Goal: Feedback & Contribution: Leave review/rating

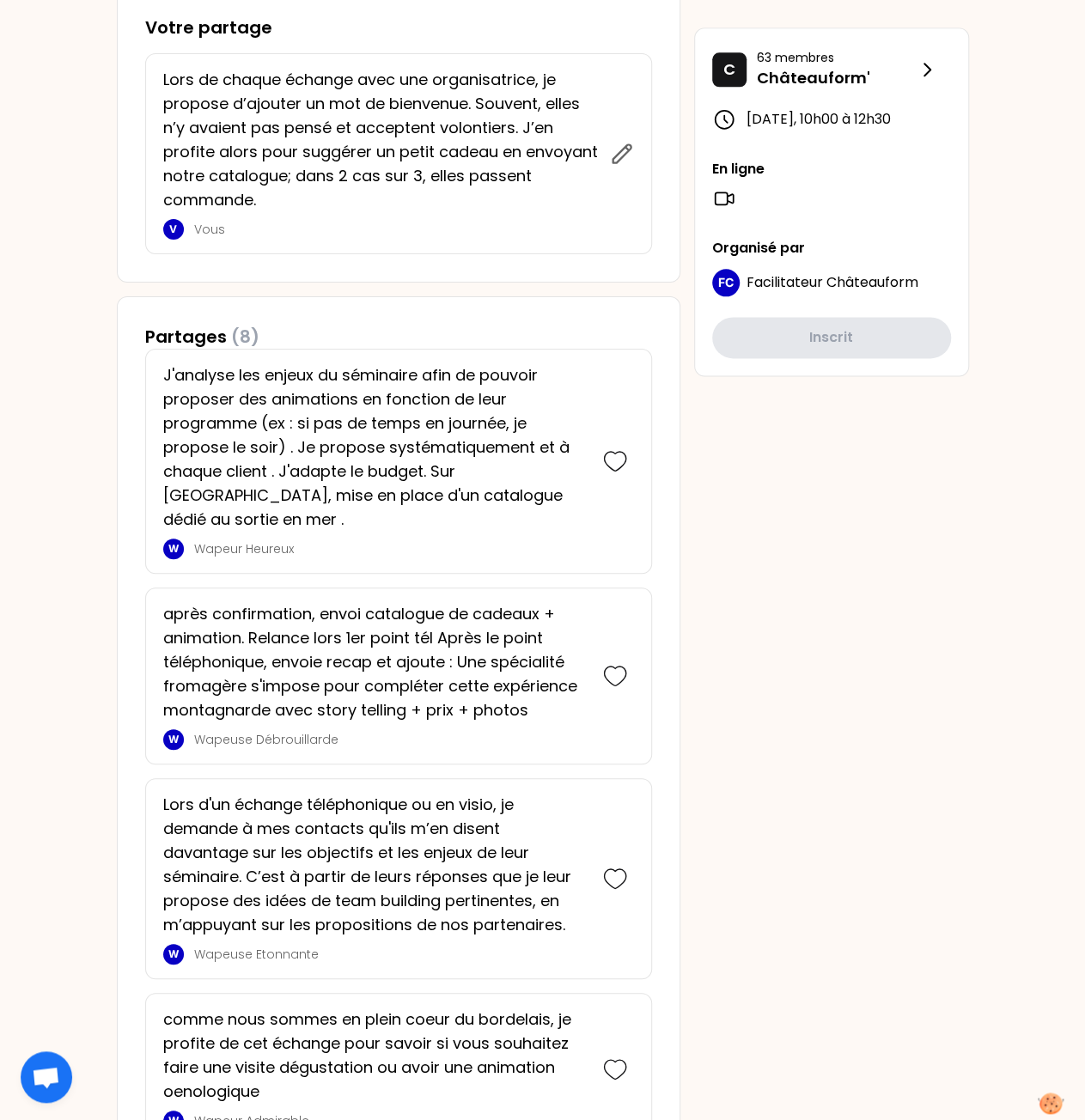
scroll to position [944, 0]
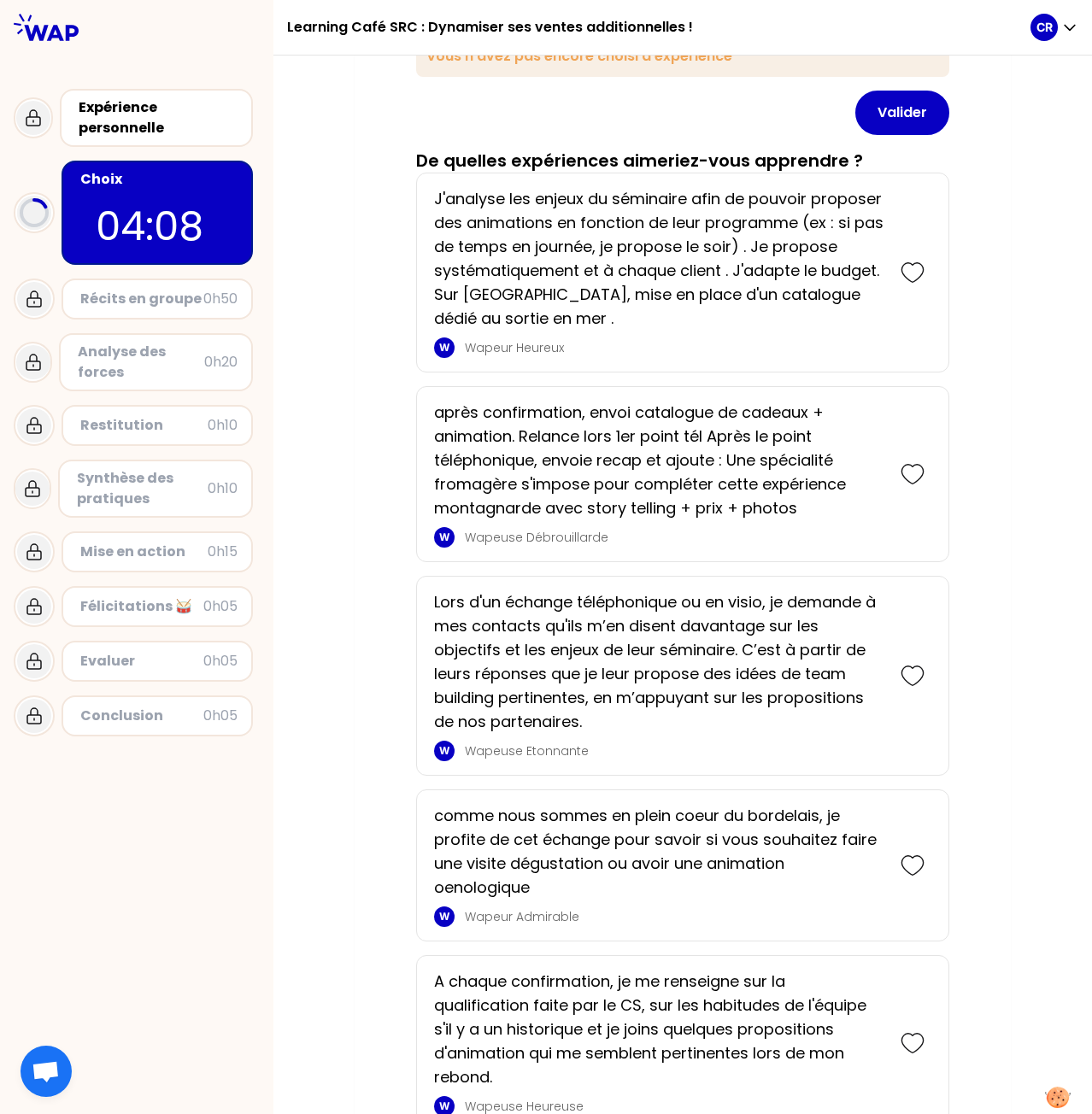
scroll to position [282, 0]
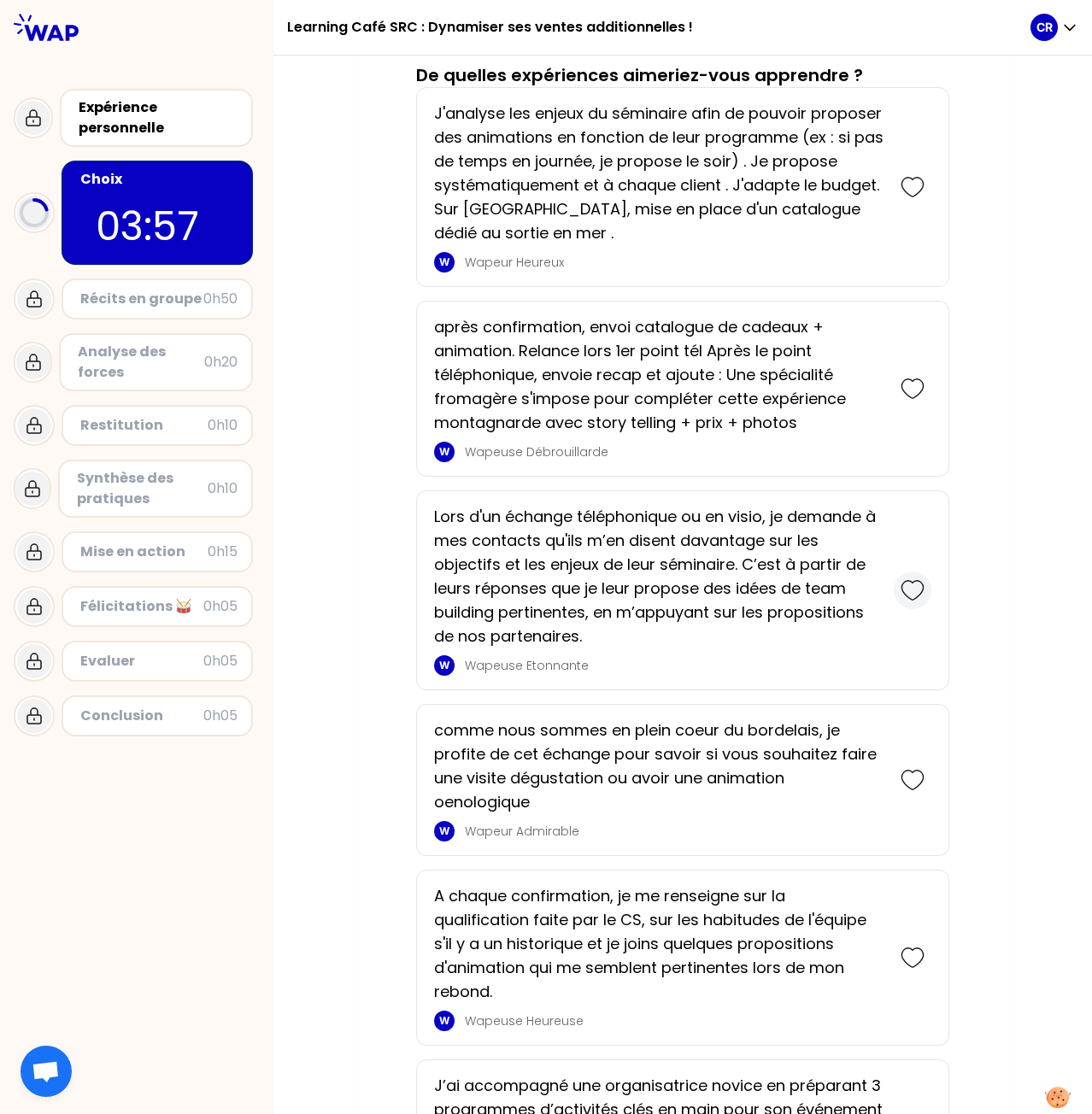
click at [914, 583] on icon at bounding box center [912, 590] width 24 height 24
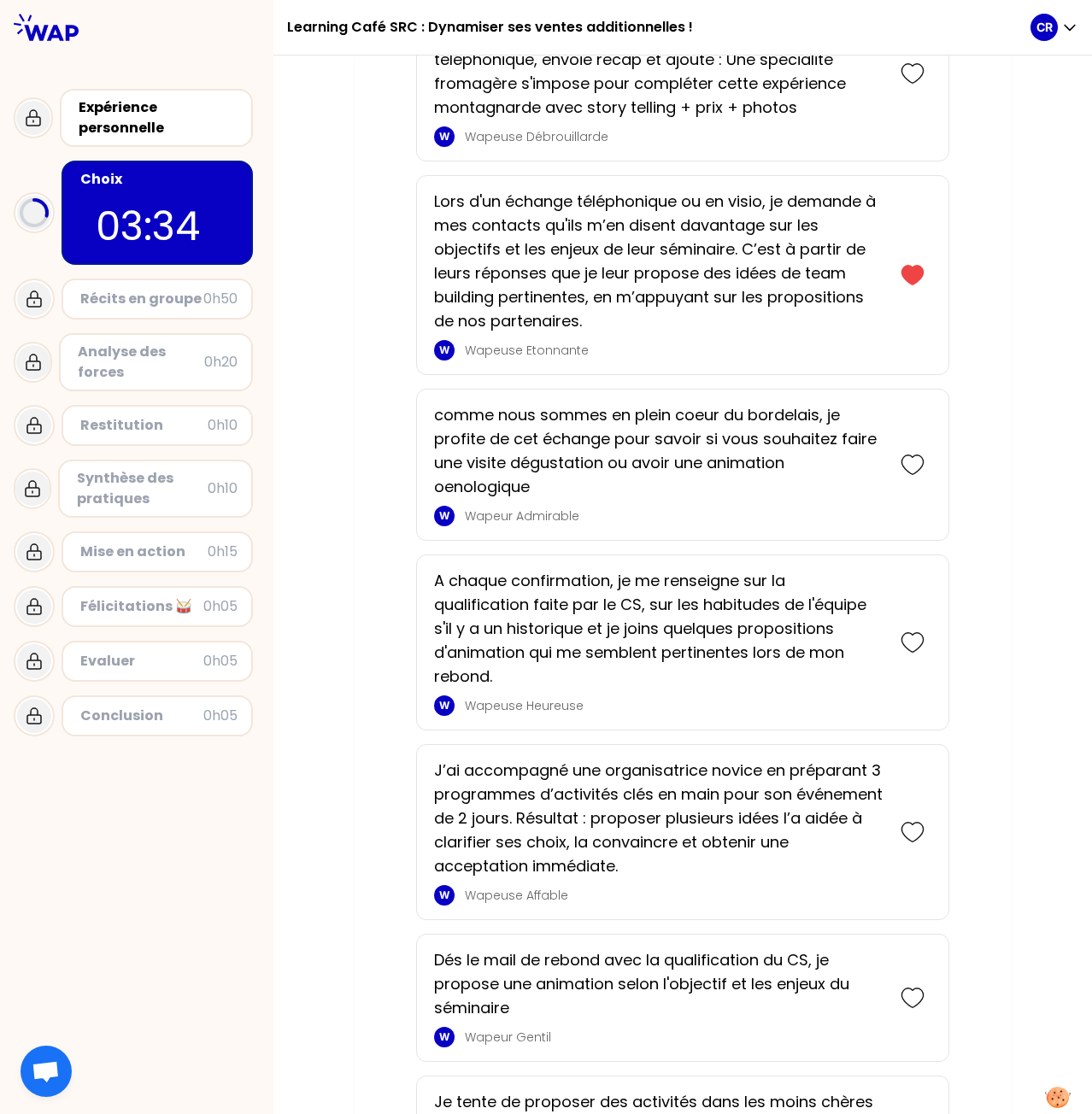
scroll to position [782, 0]
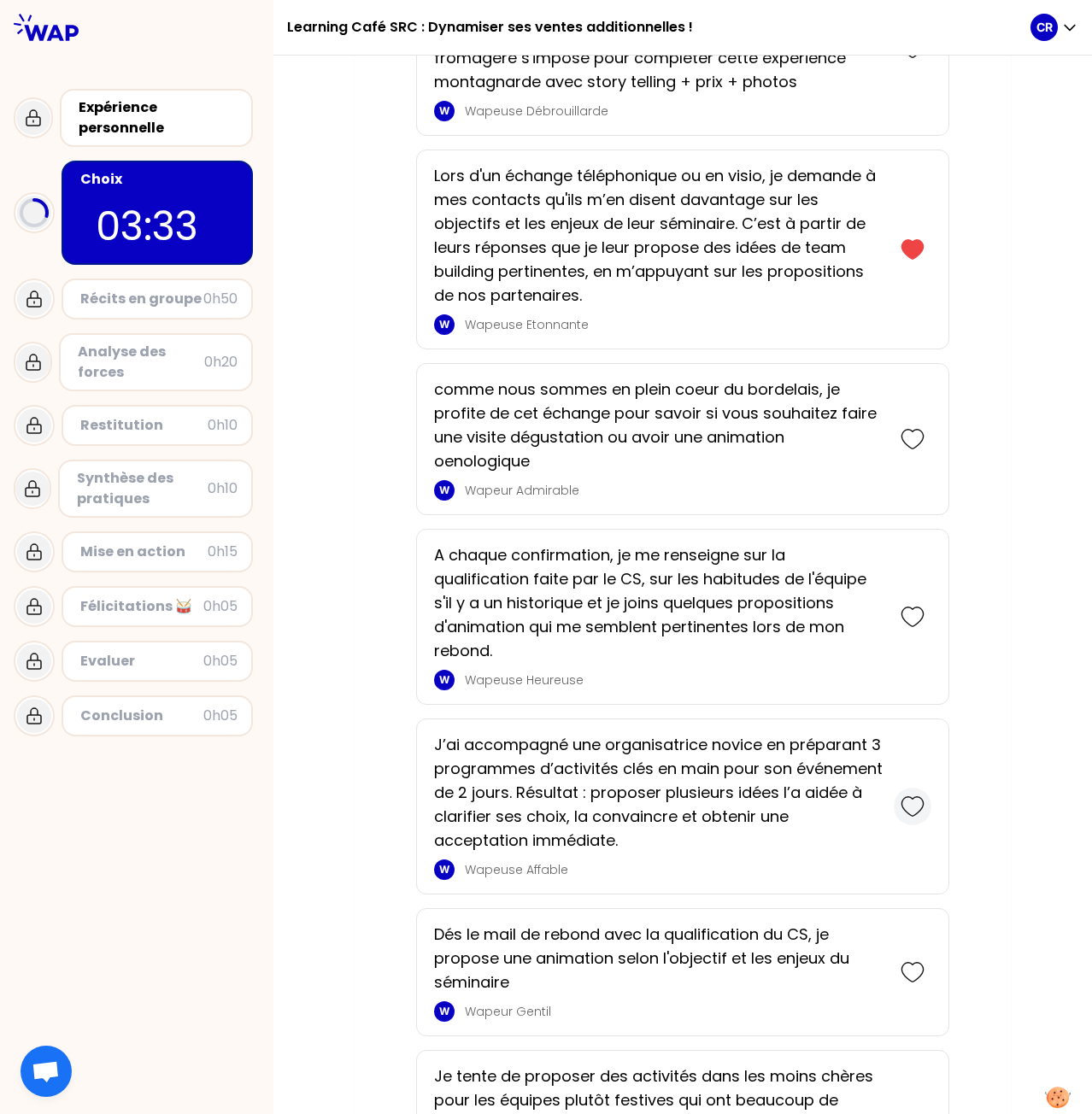
click at [910, 799] on icon at bounding box center [912, 806] width 24 height 24
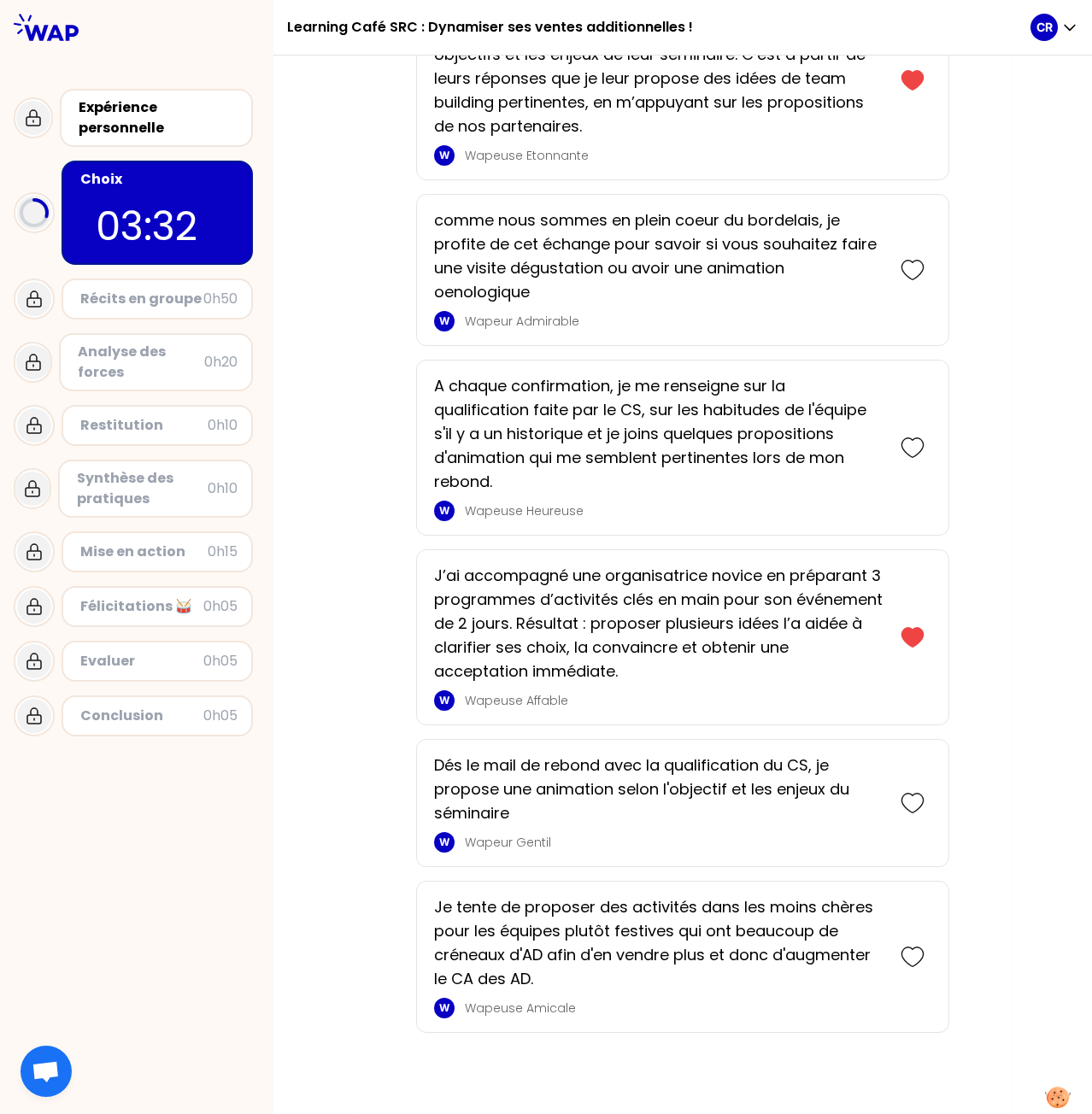
scroll to position [1143, 0]
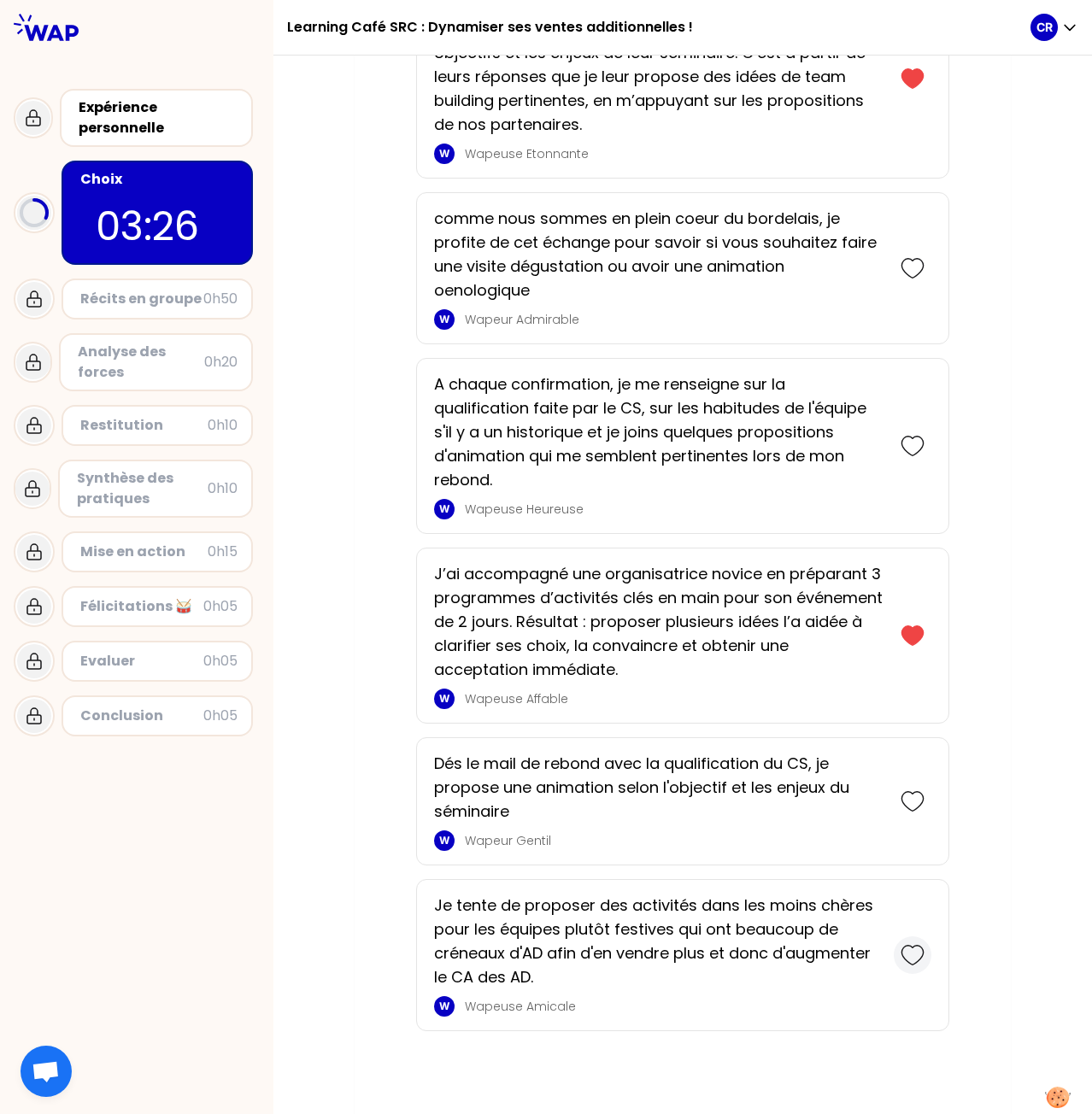
click at [909, 946] on icon at bounding box center [912, 954] width 24 height 24
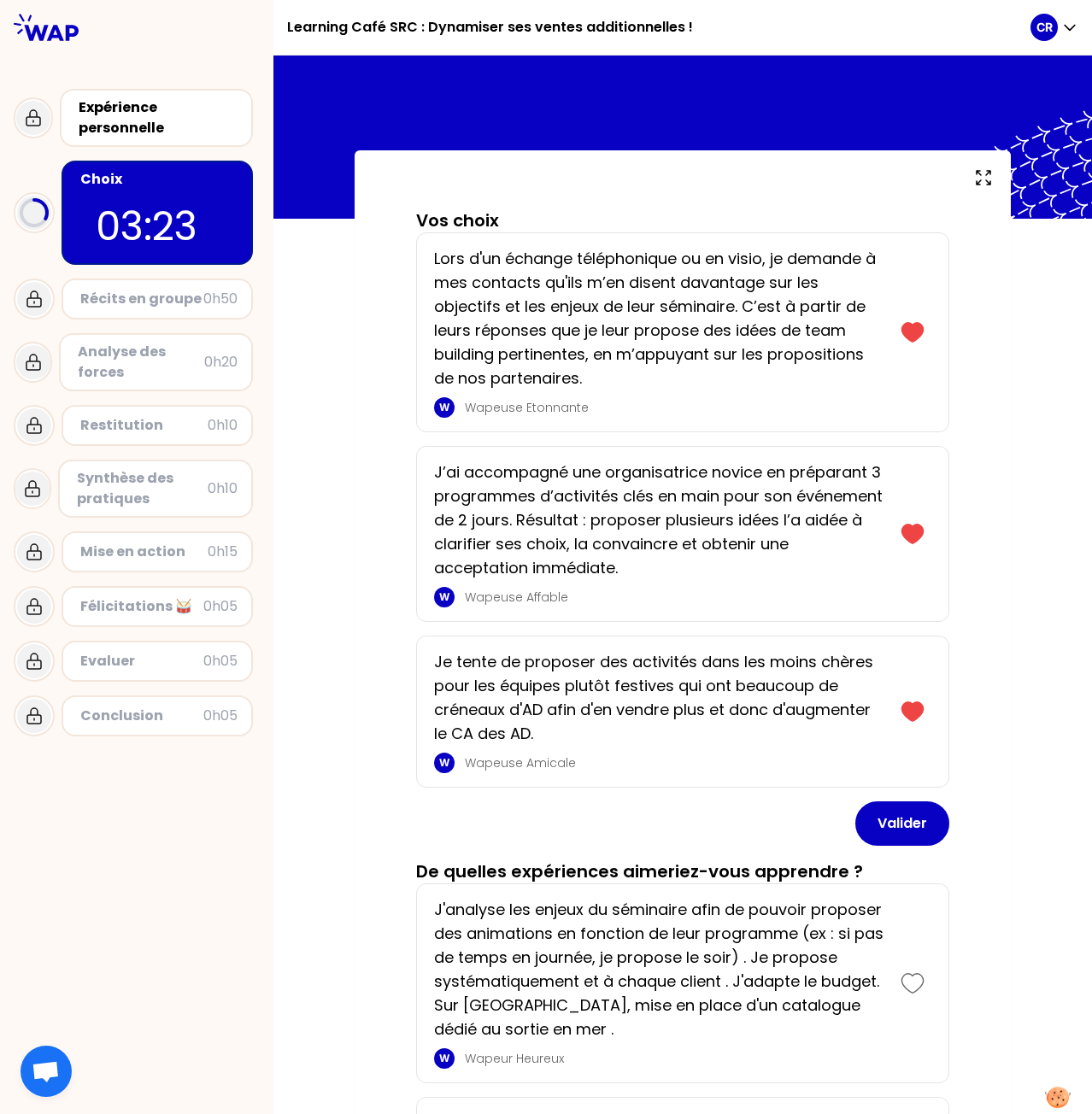
scroll to position [0, 0]
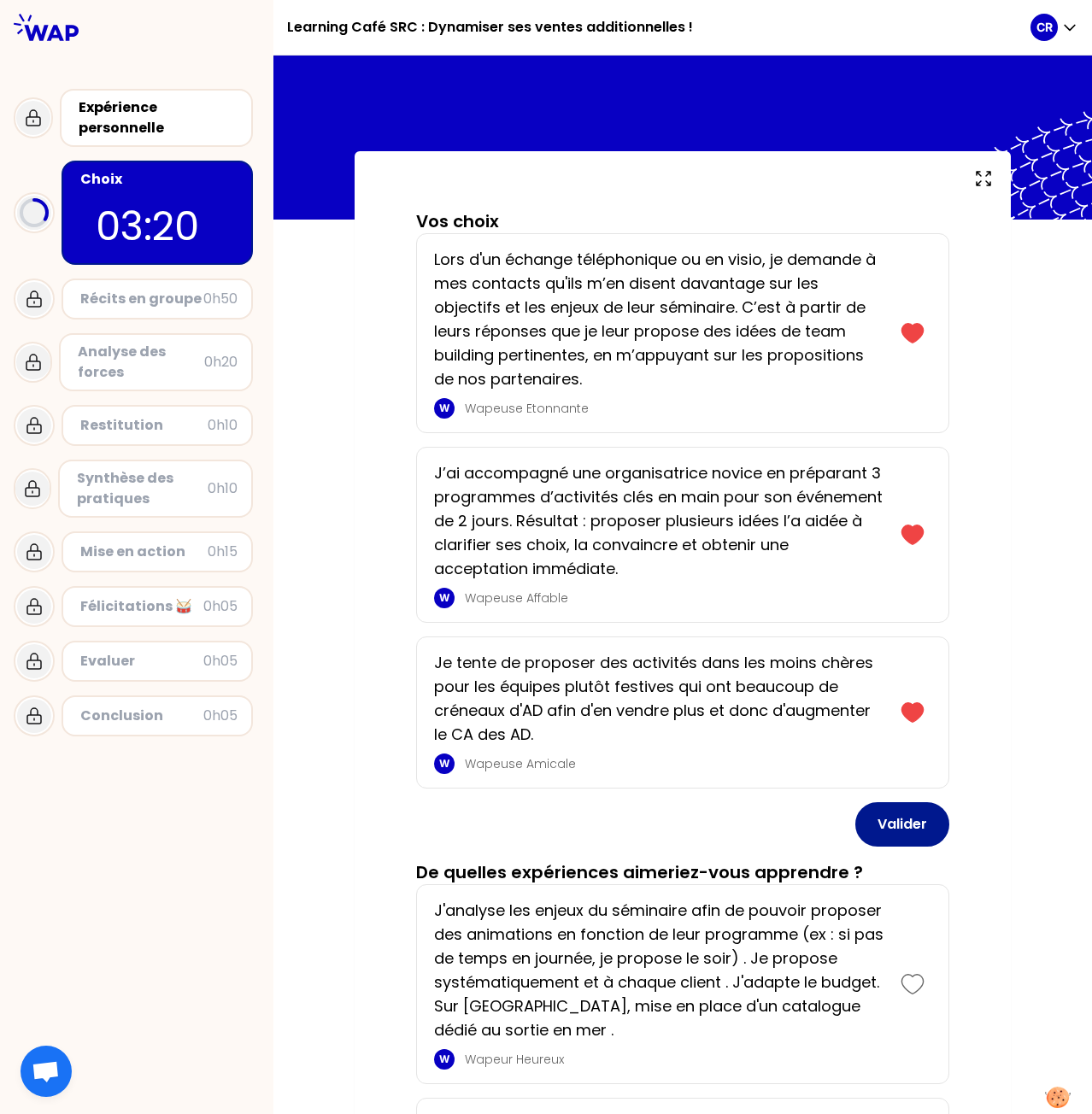
click at [897, 809] on button "Valider" at bounding box center [902, 824] width 94 height 44
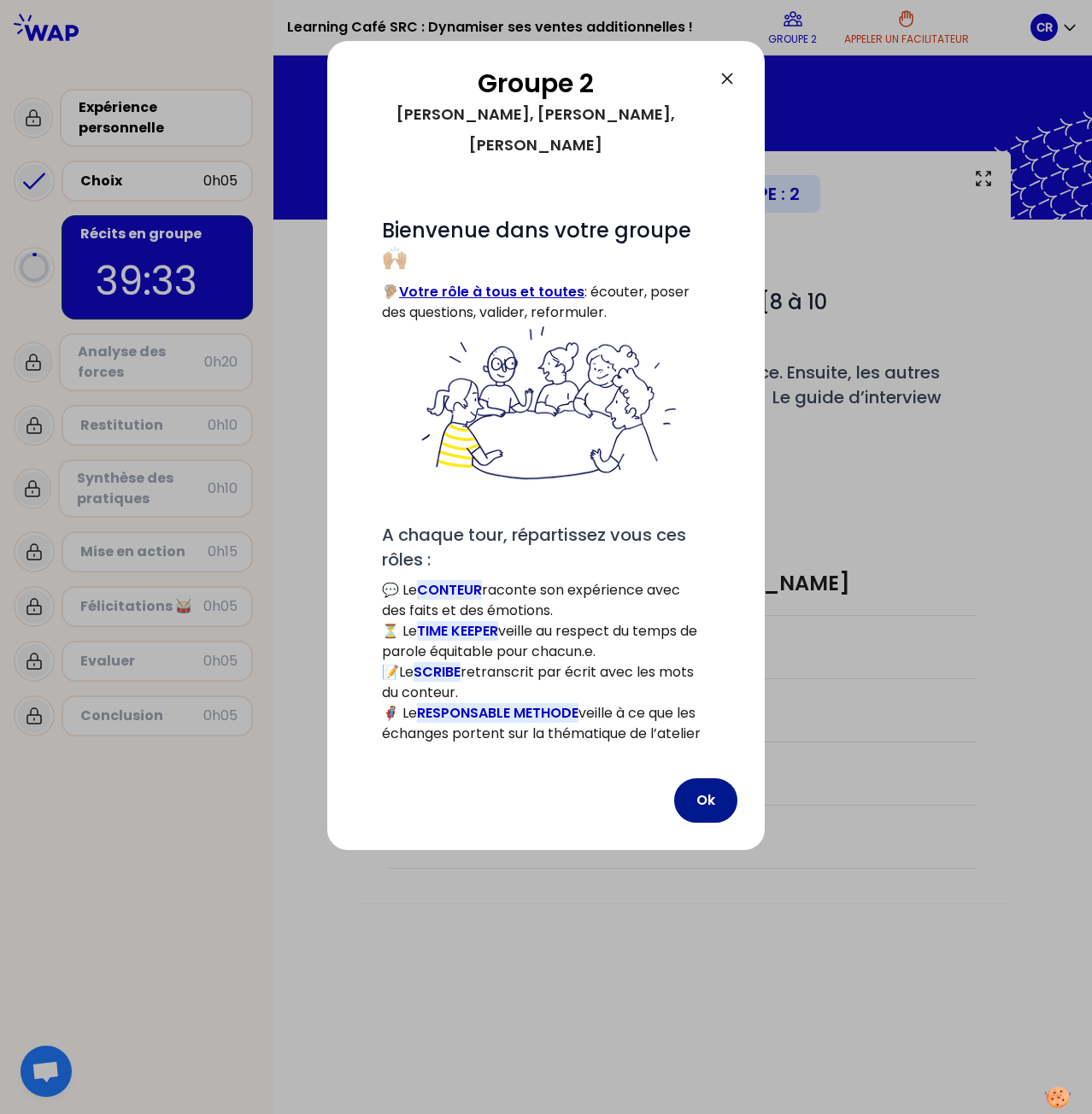
click at [704, 823] on button "Ok" at bounding box center [705, 801] width 64 height 44
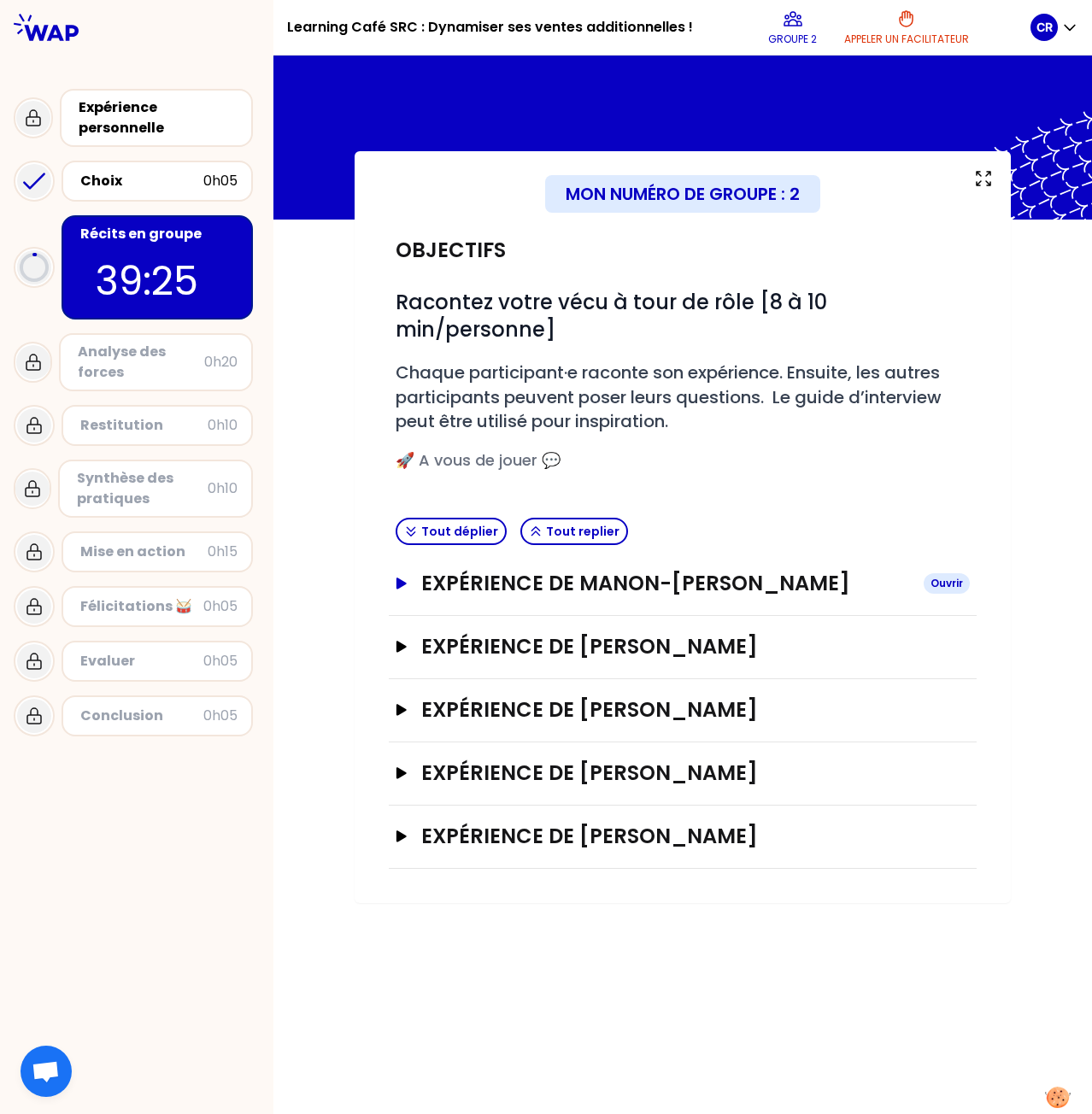
click at [406, 589] on button "Expérience de Manon-[PERSON_NAME]" at bounding box center [682, 583] width 574 height 27
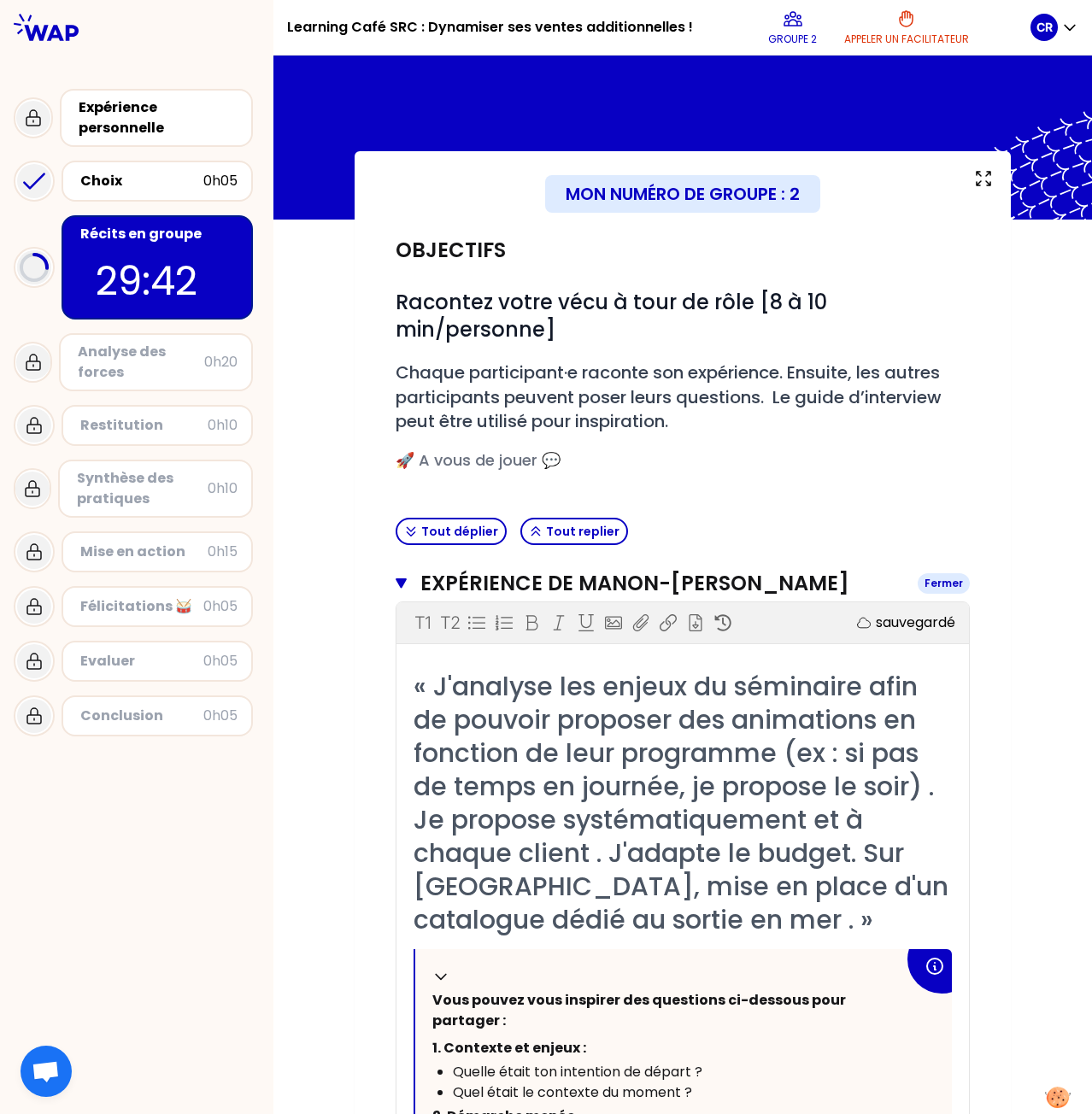
click at [403, 576] on button "Expérience de Manon-[PERSON_NAME] Fermer" at bounding box center [682, 583] width 574 height 27
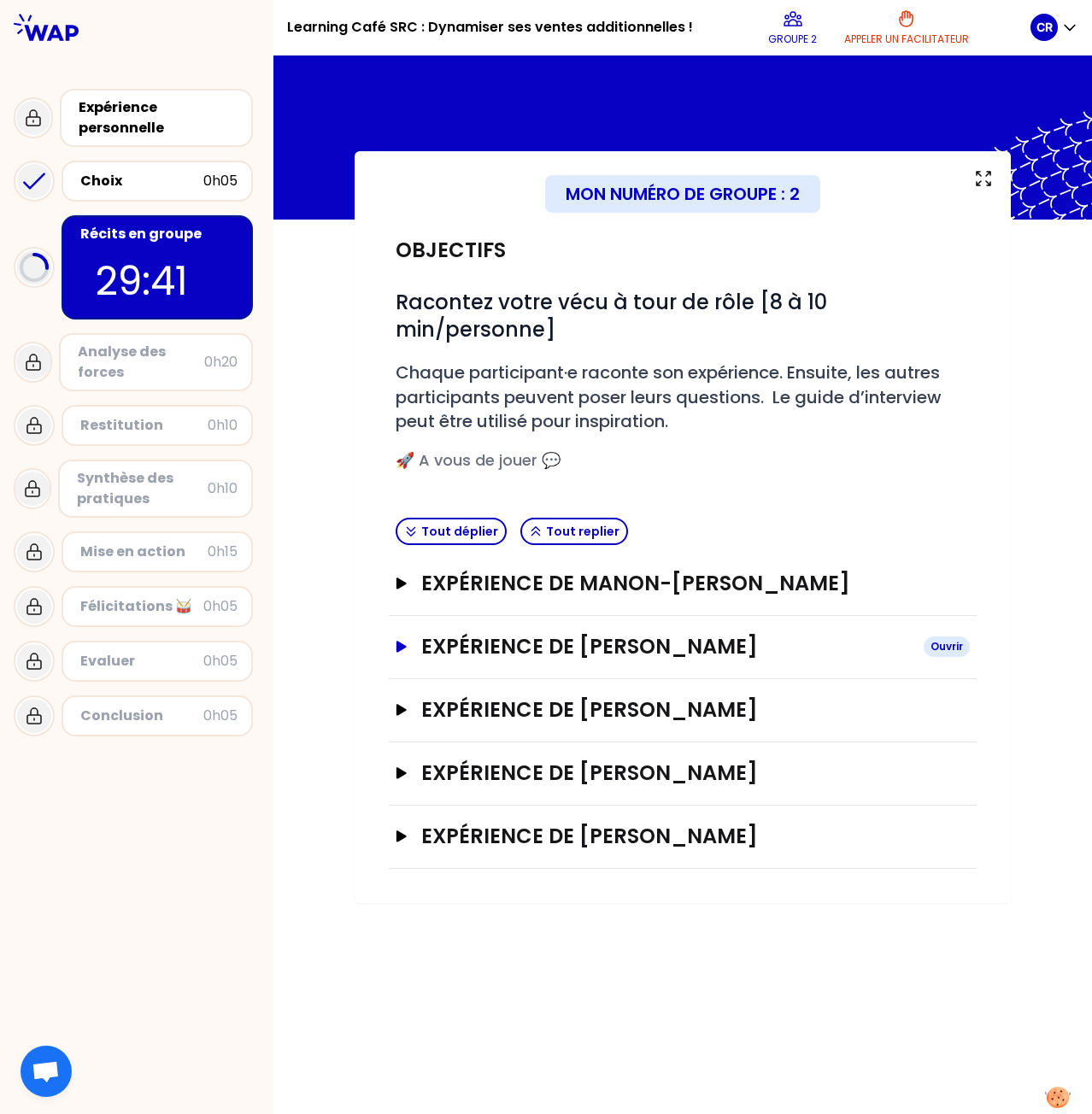
click at [402, 642] on icon "button" at bounding box center [402, 646] width 11 height 11
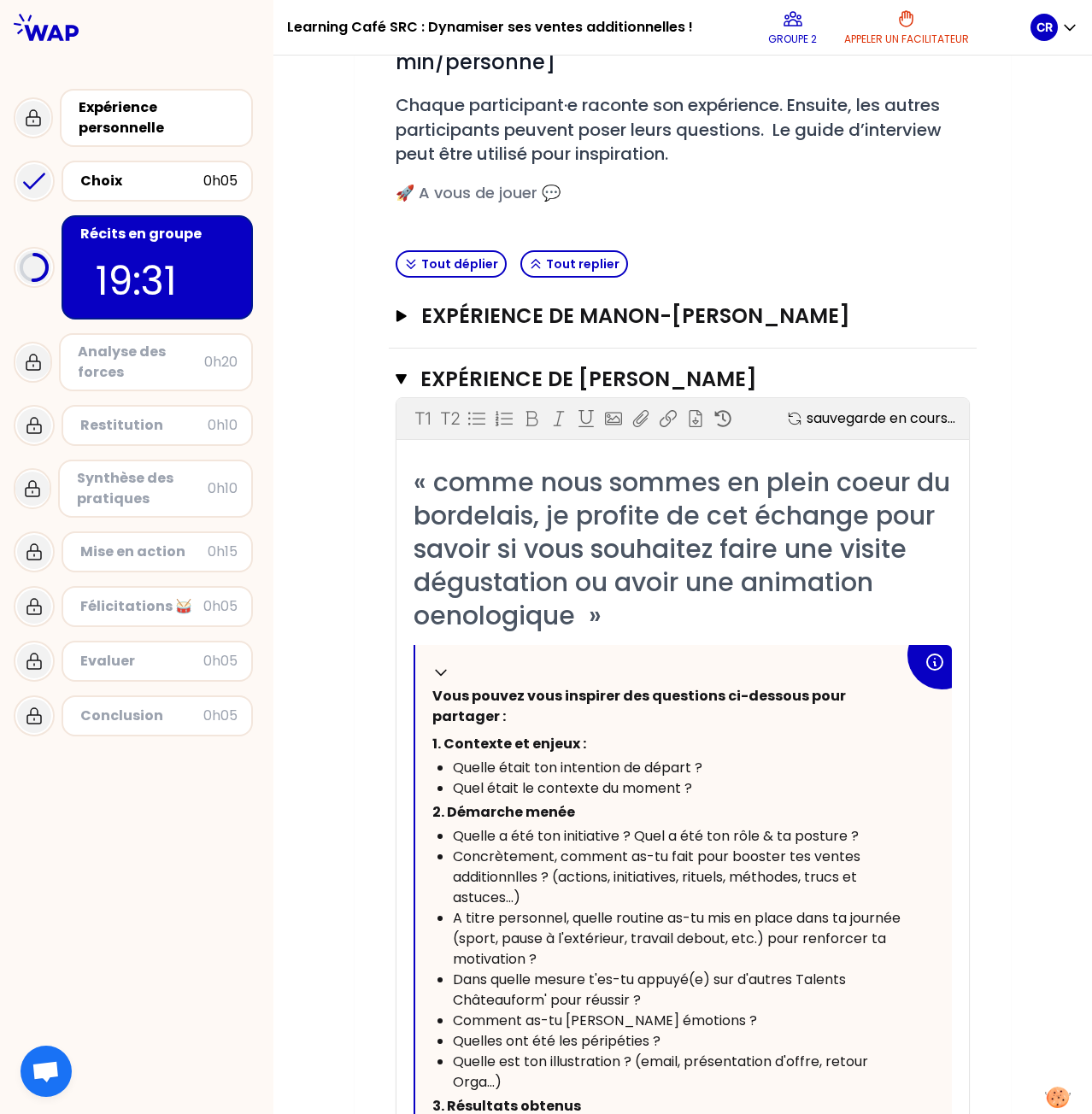
scroll to position [256, 0]
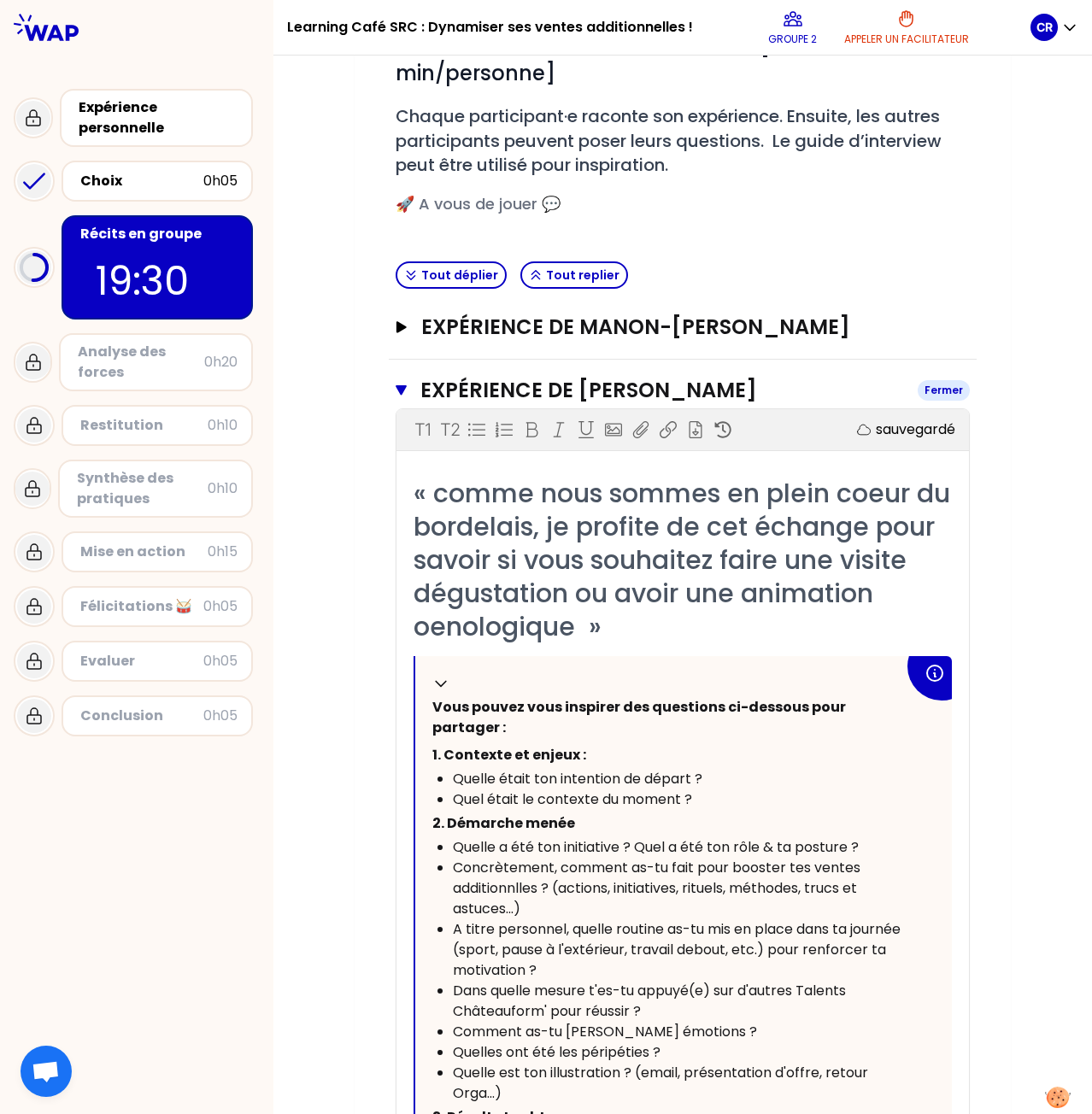
click at [814, 380] on h3 "Expérience de [PERSON_NAME]" at bounding box center [662, 390] width 484 height 27
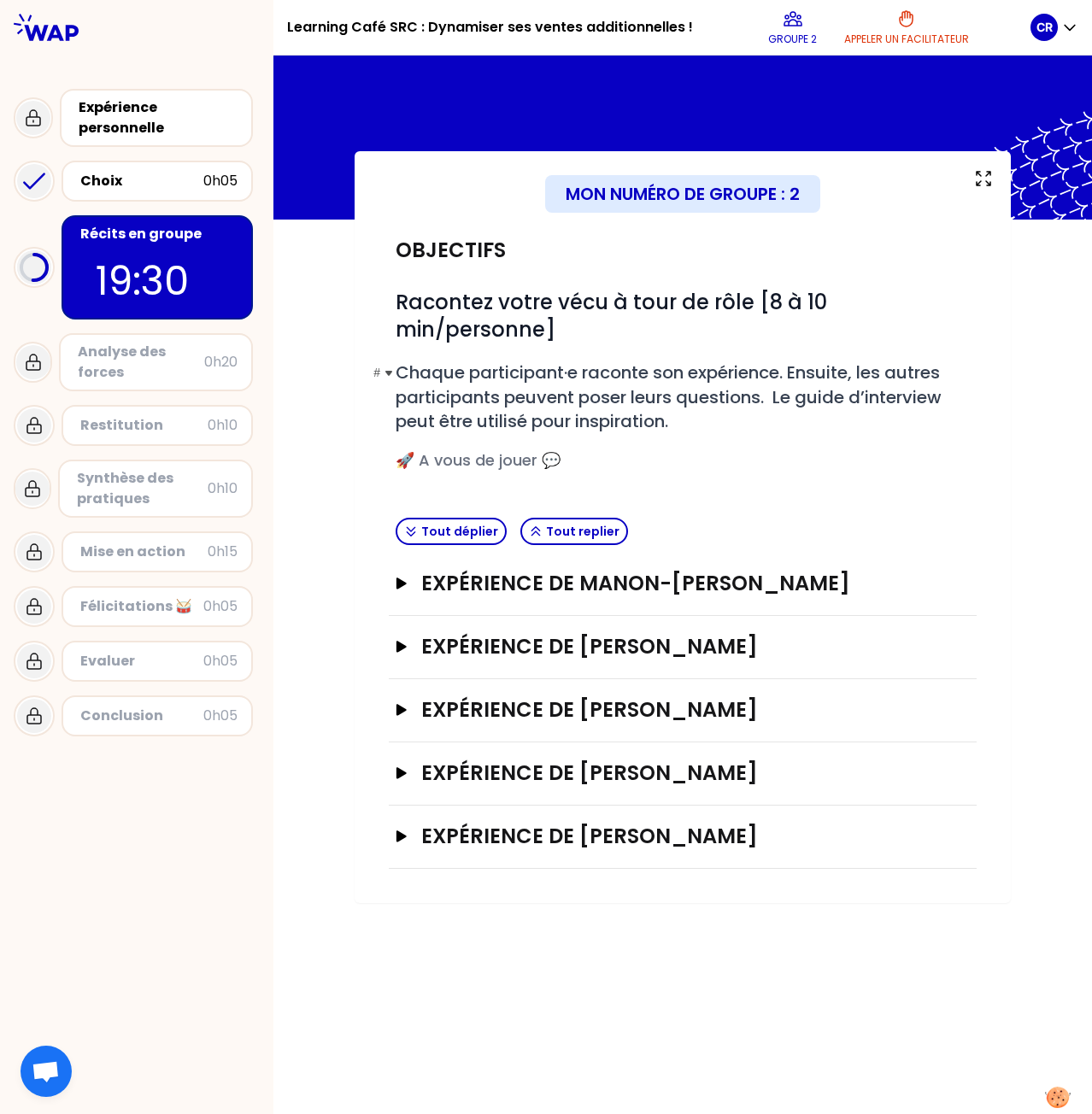
scroll to position [0, 0]
click at [726, 701] on h3 "Expérience de [PERSON_NAME]" at bounding box center [665, 710] width 488 height 27
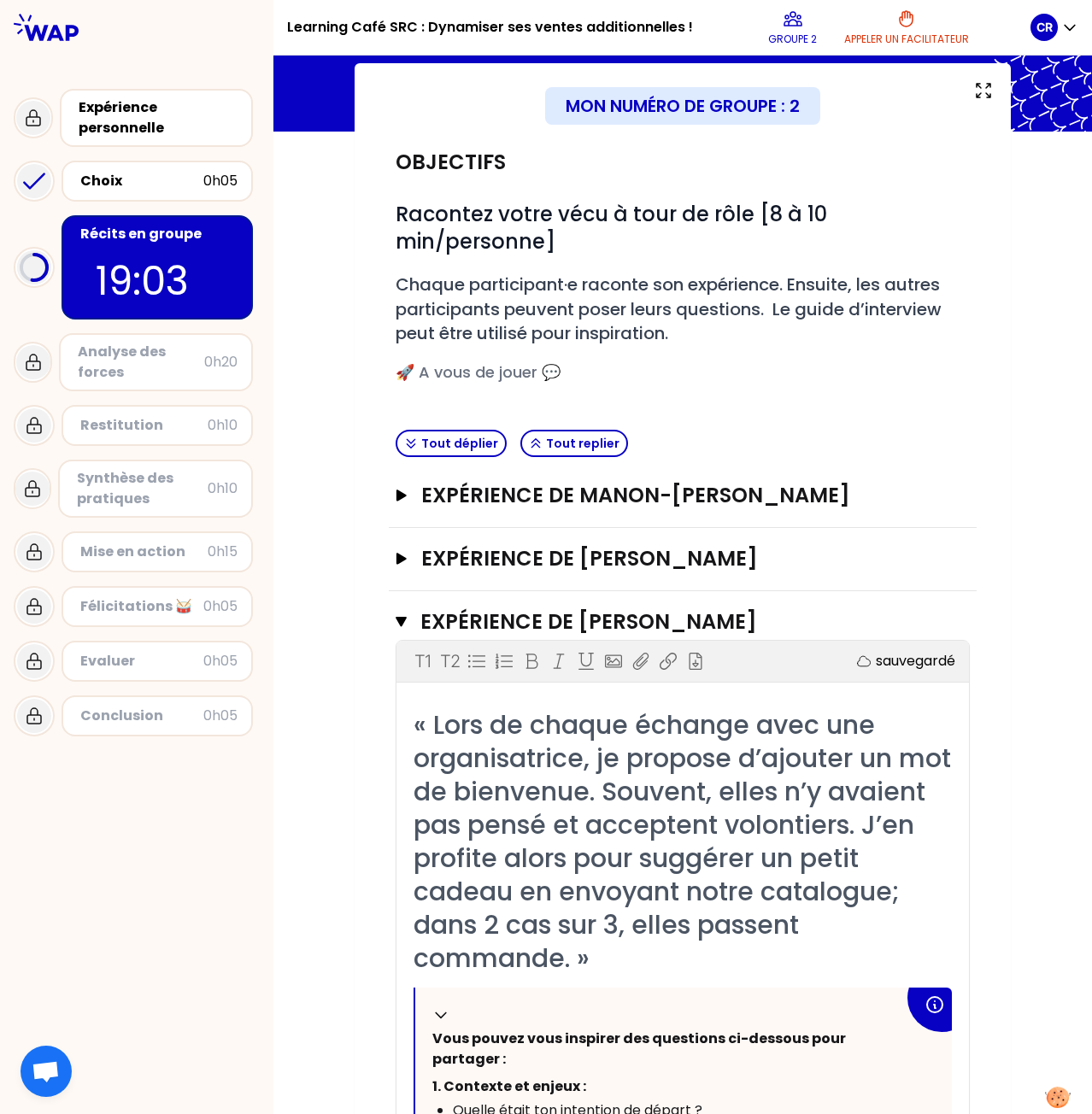
scroll to position [86, 0]
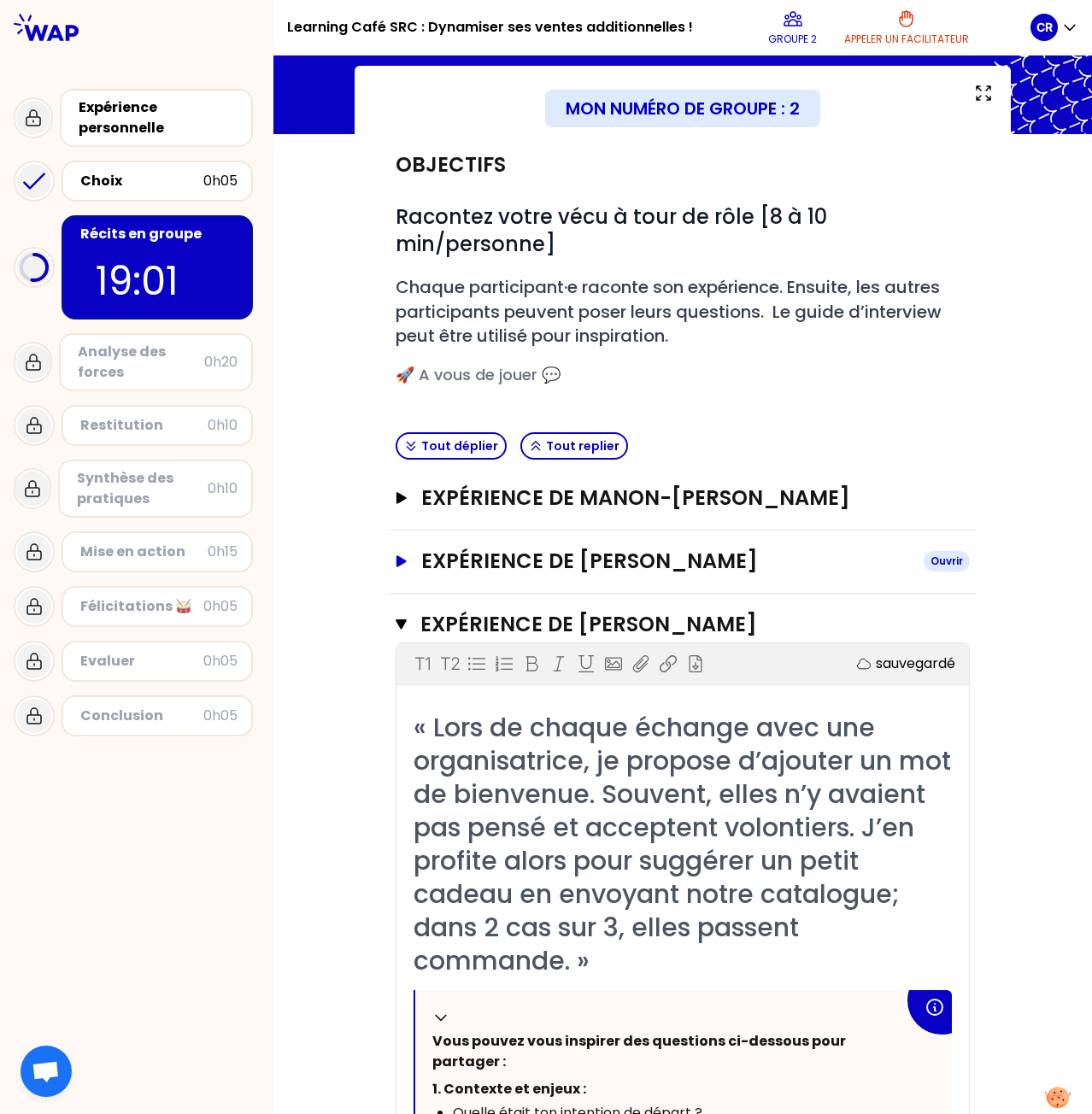
click at [765, 565] on h3 "Expérience de [PERSON_NAME]" at bounding box center [665, 561] width 488 height 27
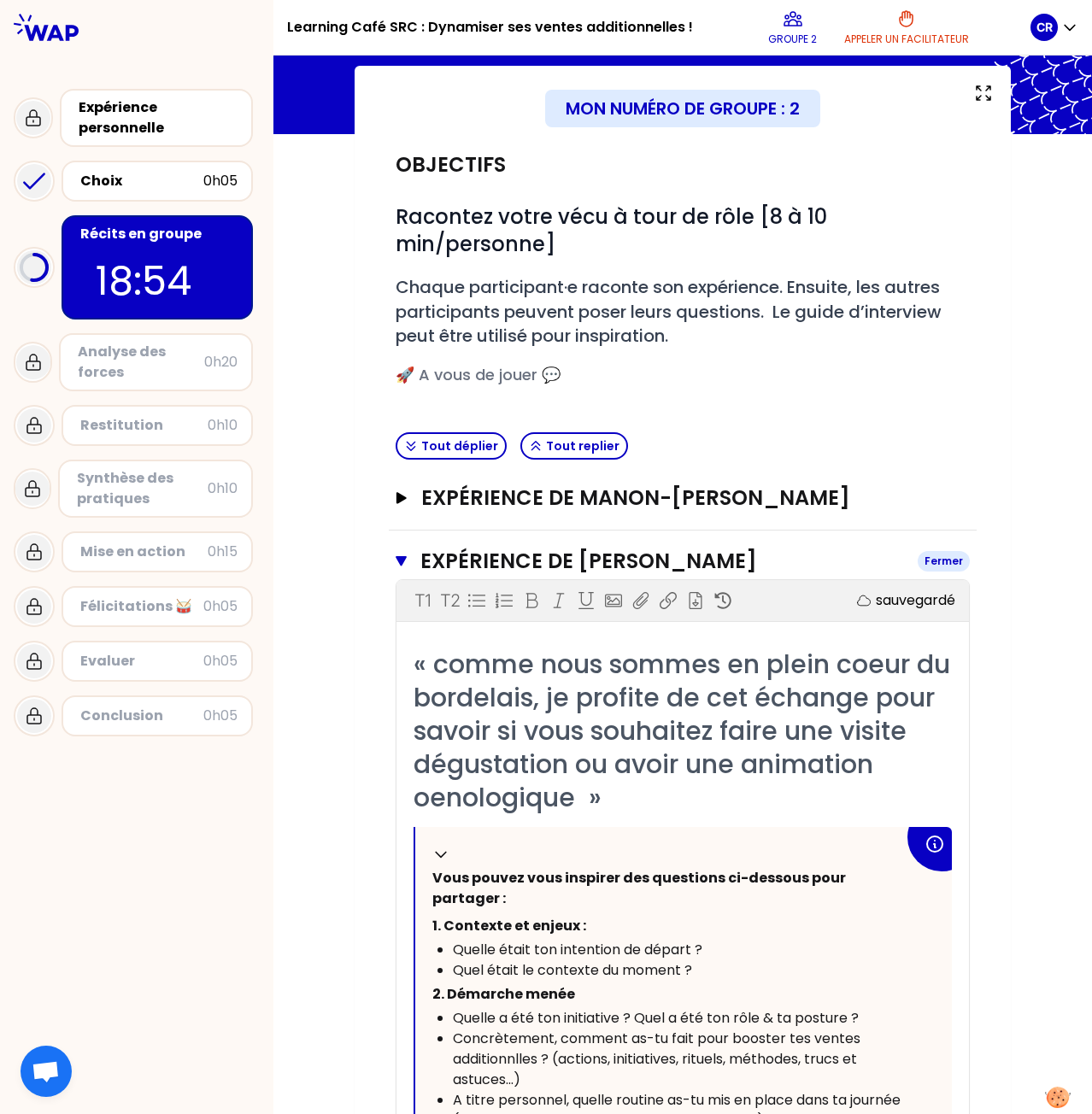
click at [785, 547] on h3 "Expérience de [PERSON_NAME]" at bounding box center [662, 561] width 484 height 27
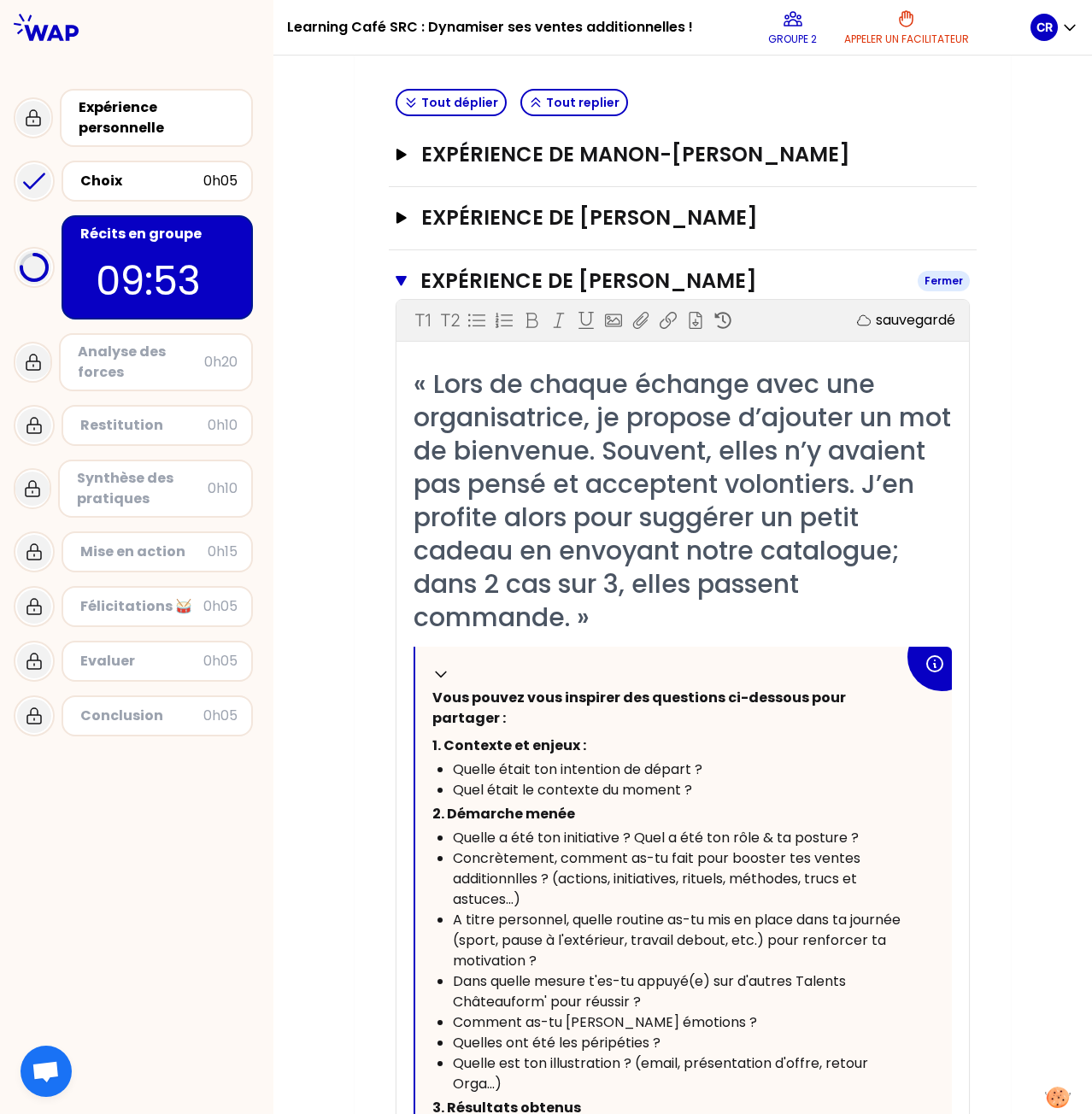
scroll to position [427, 0]
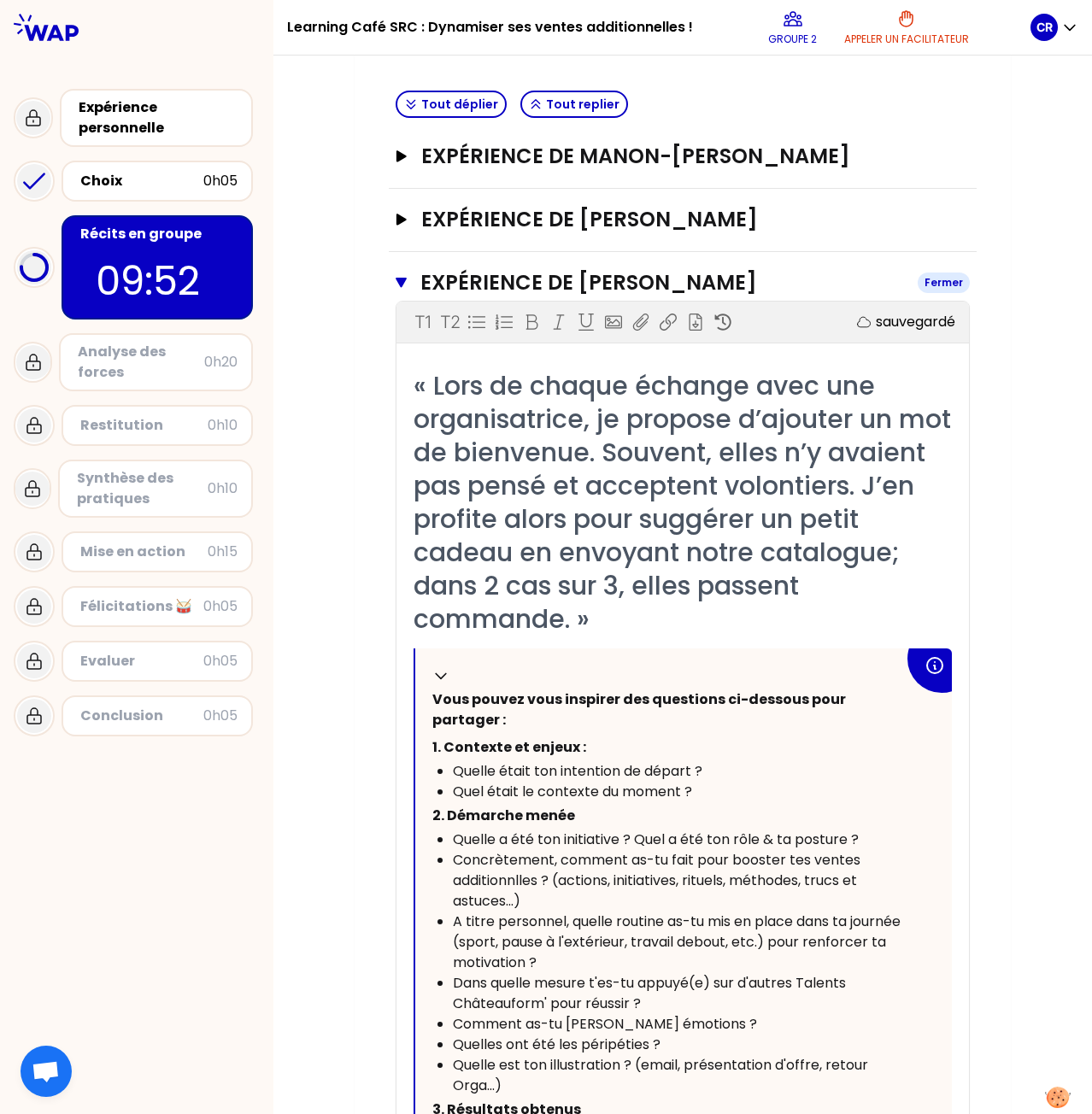
click at [815, 274] on h3 "Expérience de [PERSON_NAME]" at bounding box center [662, 282] width 484 height 27
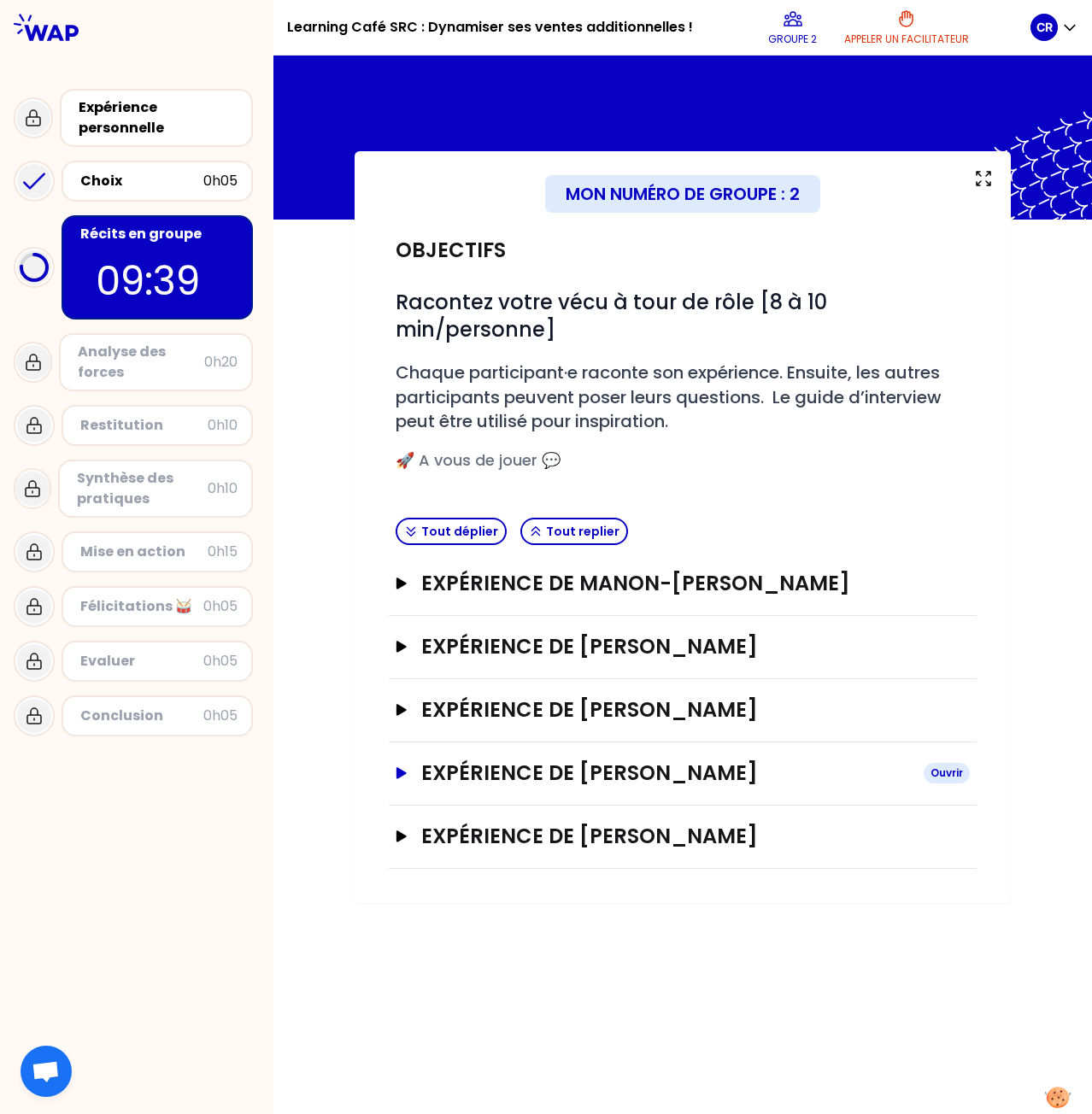
click at [543, 773] on h3 "Expérience de [PERSON_NAME]" at bounding box center [665, 772] width 488 height 27
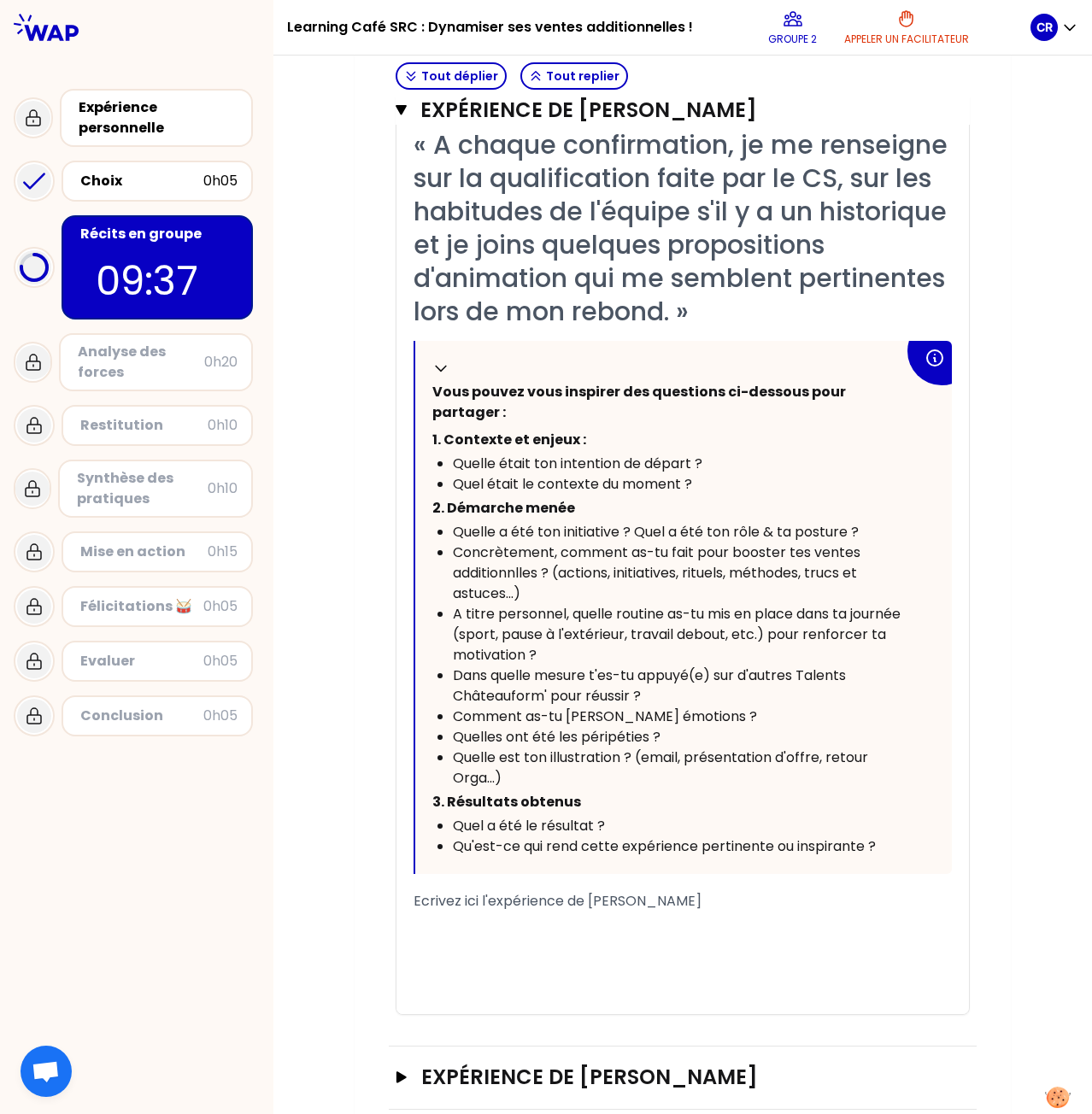
scroll to position [755, 0]
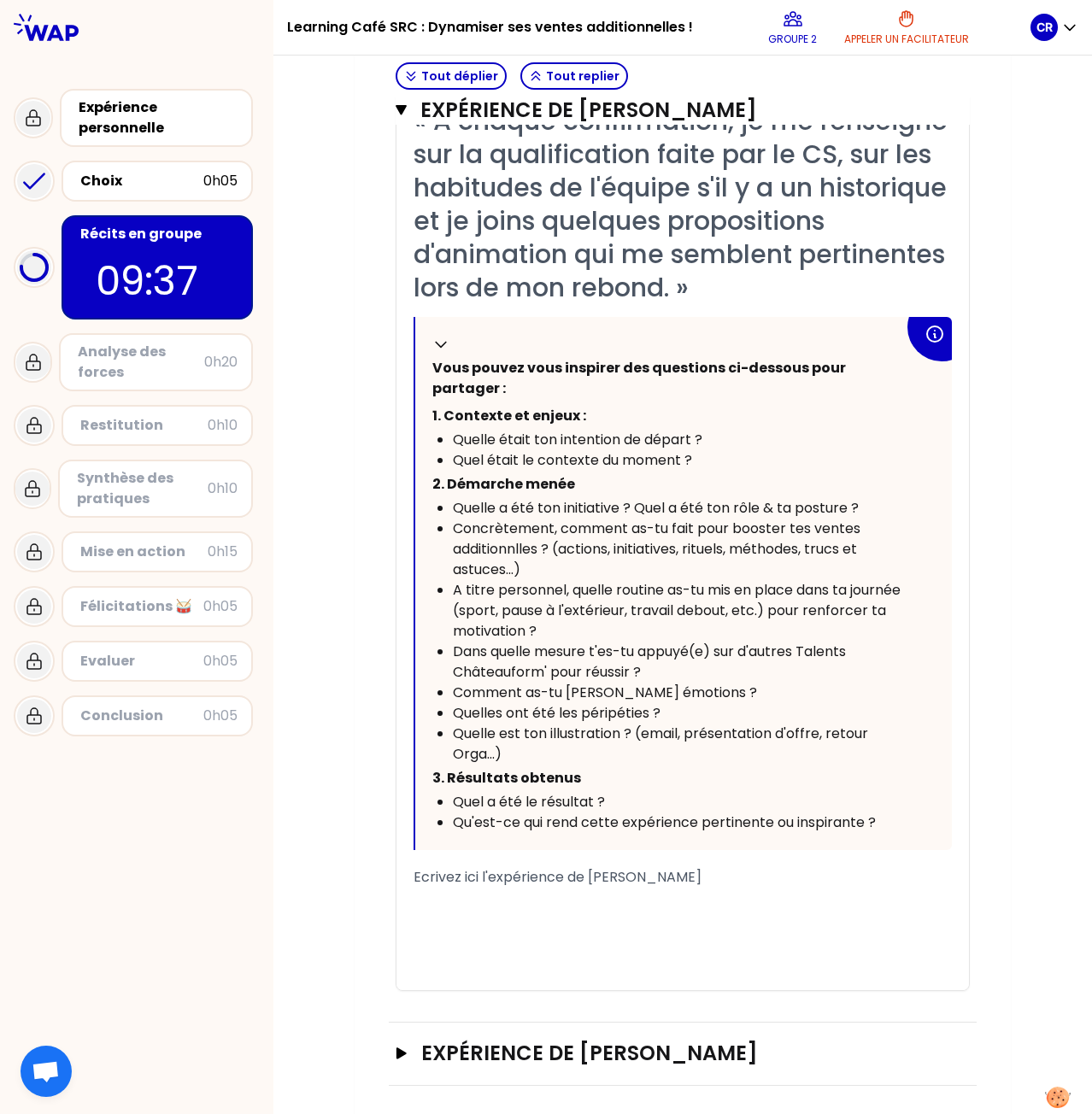
click at [573, 887] on div "﻿" at bounding box center [682, 897] width 538 height 20
click at [463, 896] on div "[PERSON_NAME]" at bounding box center [682, 897] width 538 height 20
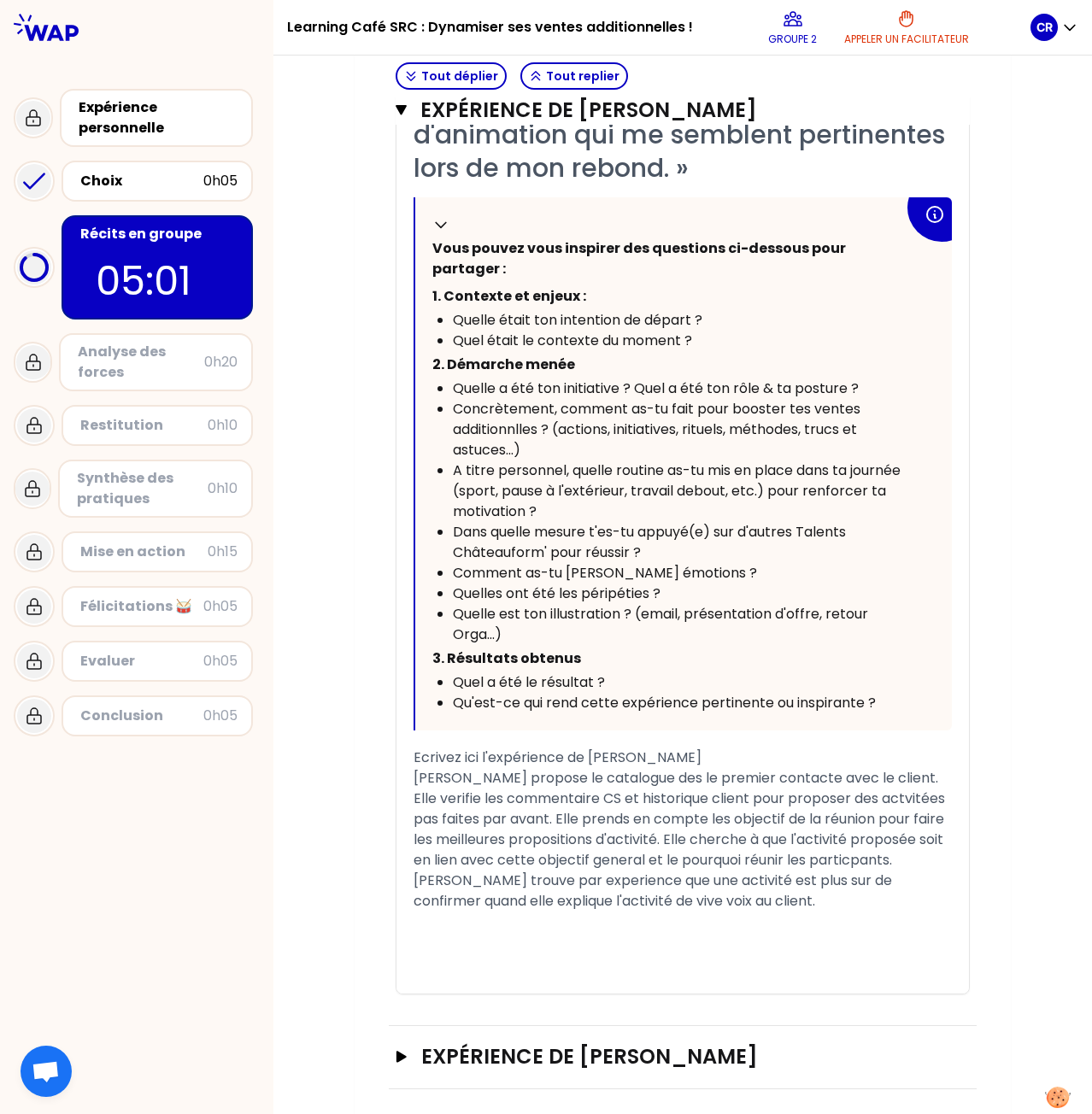
scroll to position [878, 0]
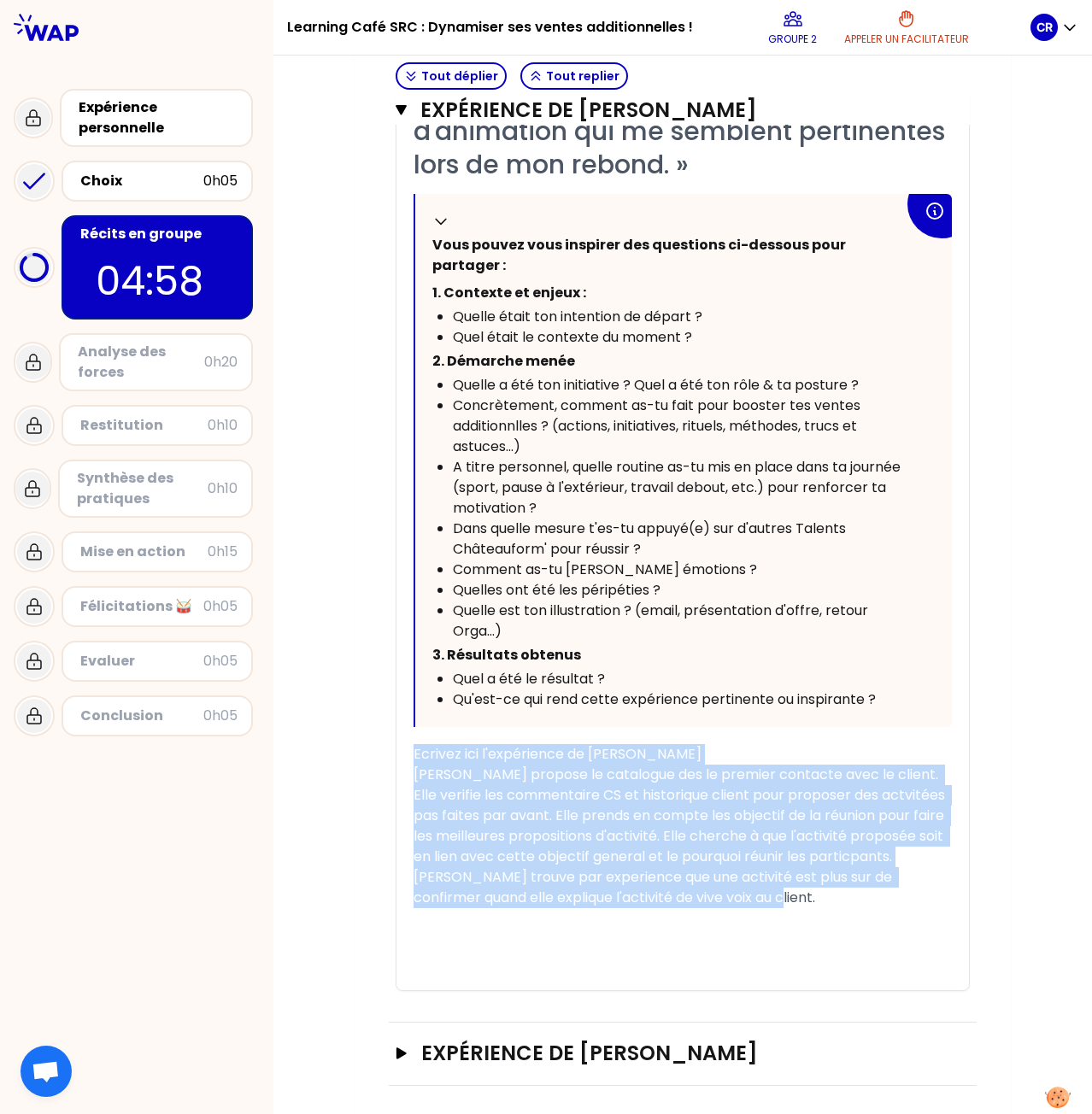
drag, startPoint x: 722, startPoint y: 889, endPoint x: 291, endPoint y: 734, distance: 458.0
click at [291, 734] on div "Mon numéro de groupe : 2 Objectifs # Racontez votre vécu à tour de rôle [8 à 10…" at bounding box center [682, 197] width 818 height 1847
copy div "Ecrivez ici l'expérience de [PERSON_NAME] [PERSON_NAME] propose le catalogue de…"
click at [635, 851] on span "[PERSON_NAME] propose le catalogue des le premier contacte avec le client. Elle…" at bounding box center [681, 815] width 535 height 102
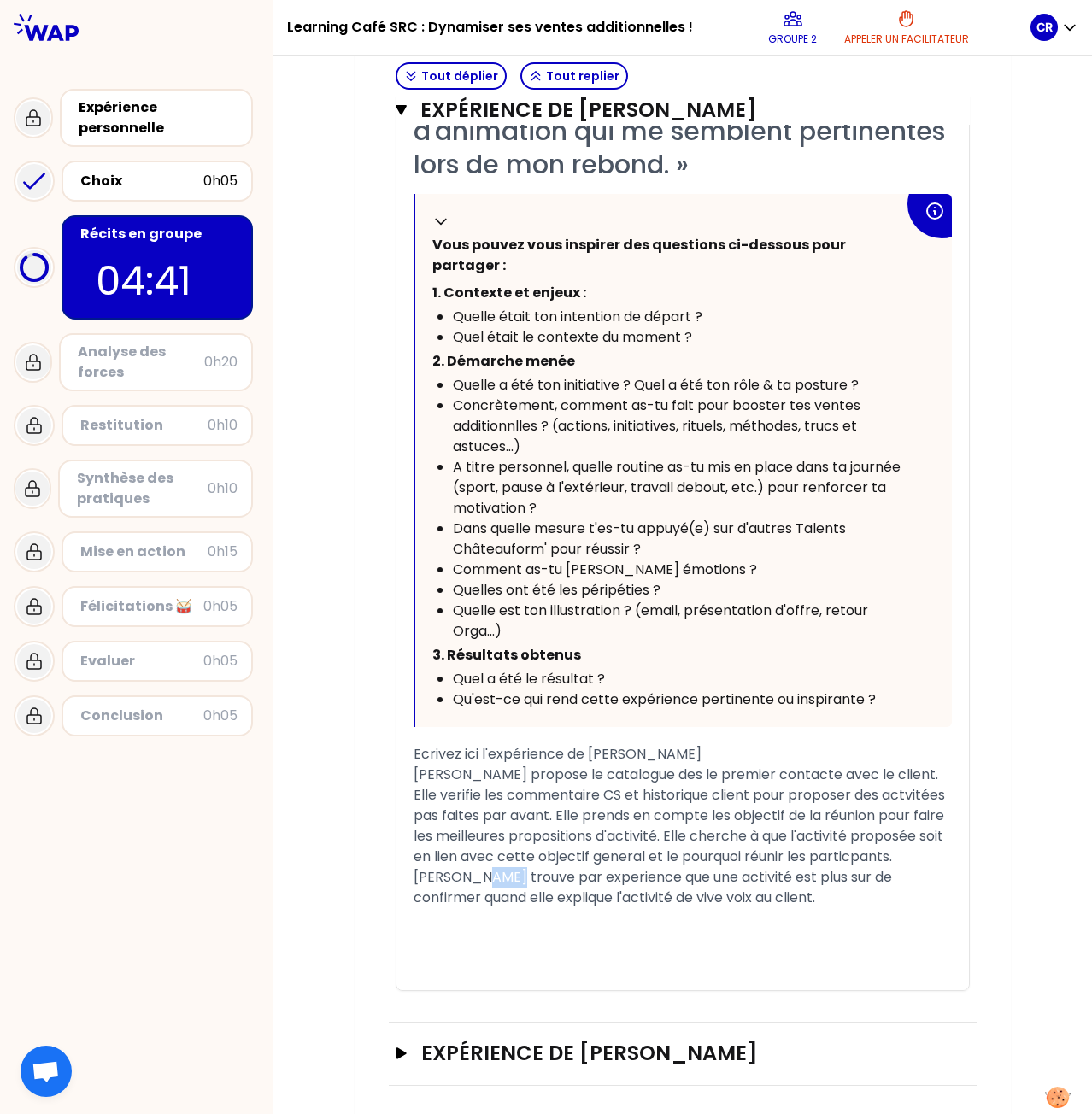
drag, startPoint x: 497, startPoint y: 874, endPoint x: 470, endPoint y: 875, distance: 27.0
click at [470, 875] on span "[PERSON_NAME] trouve par experience que une activité est plus sur de confirmer …" at bounding box center [654, 886] width 482 height 40
click at [625, 870] on span "[PERSON_NAME] constate, par experience que une activité est plus sur de confirm…" at bounding box center [664, 886] width 501 height 40
click at [979, 686] on div "Mon numéro de groupe : 2 Objectifs # Racontez votre vécu à tour de rôle [8 à 10…" at bounding box center [682, 197] width 656 height 1847
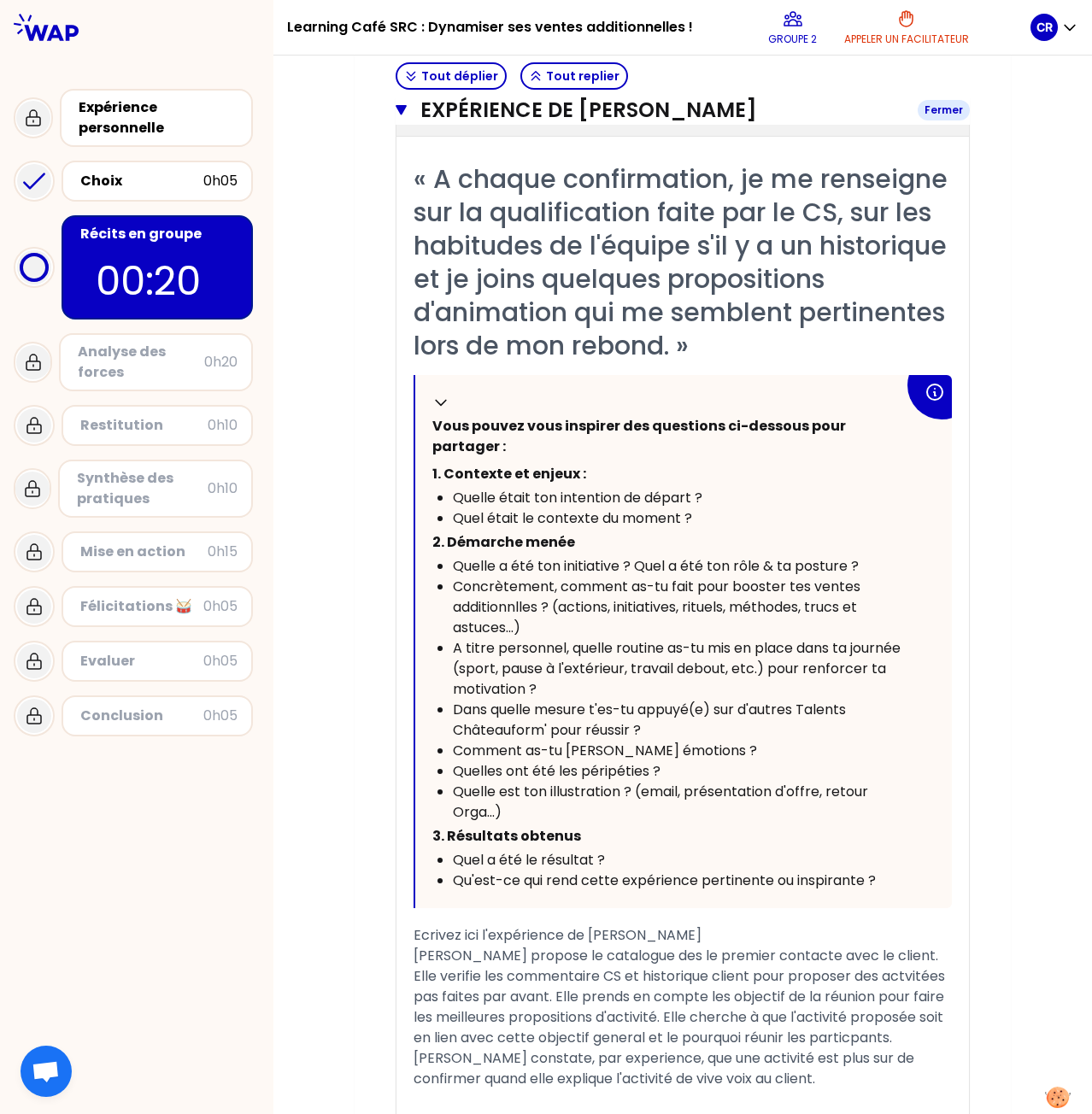
scroll to position [537, 0]
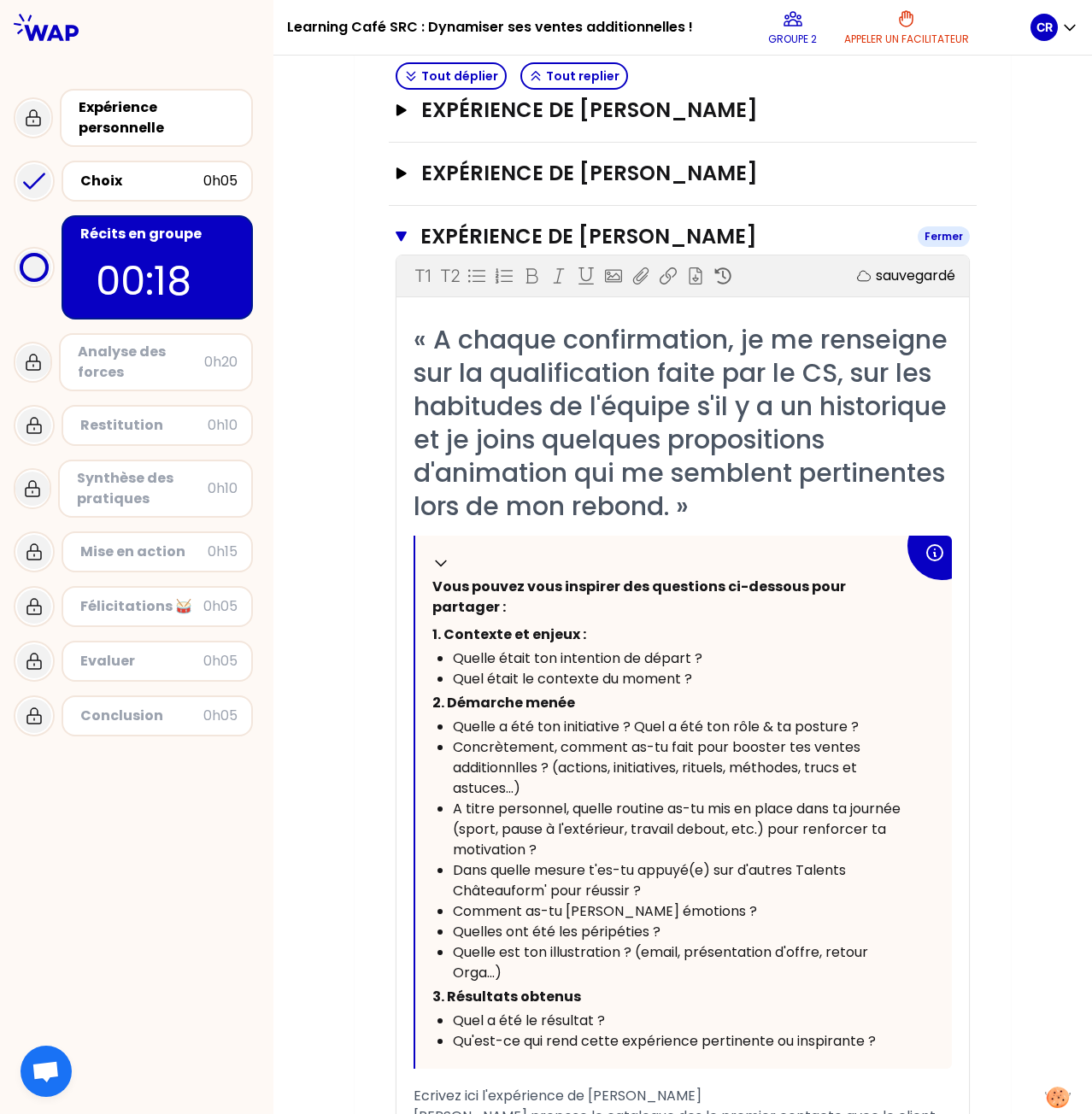
click at [825, 225] on h3 "Expérience de [PERSON_NAME]" at bounding box center [662, 237] width 484 height 27
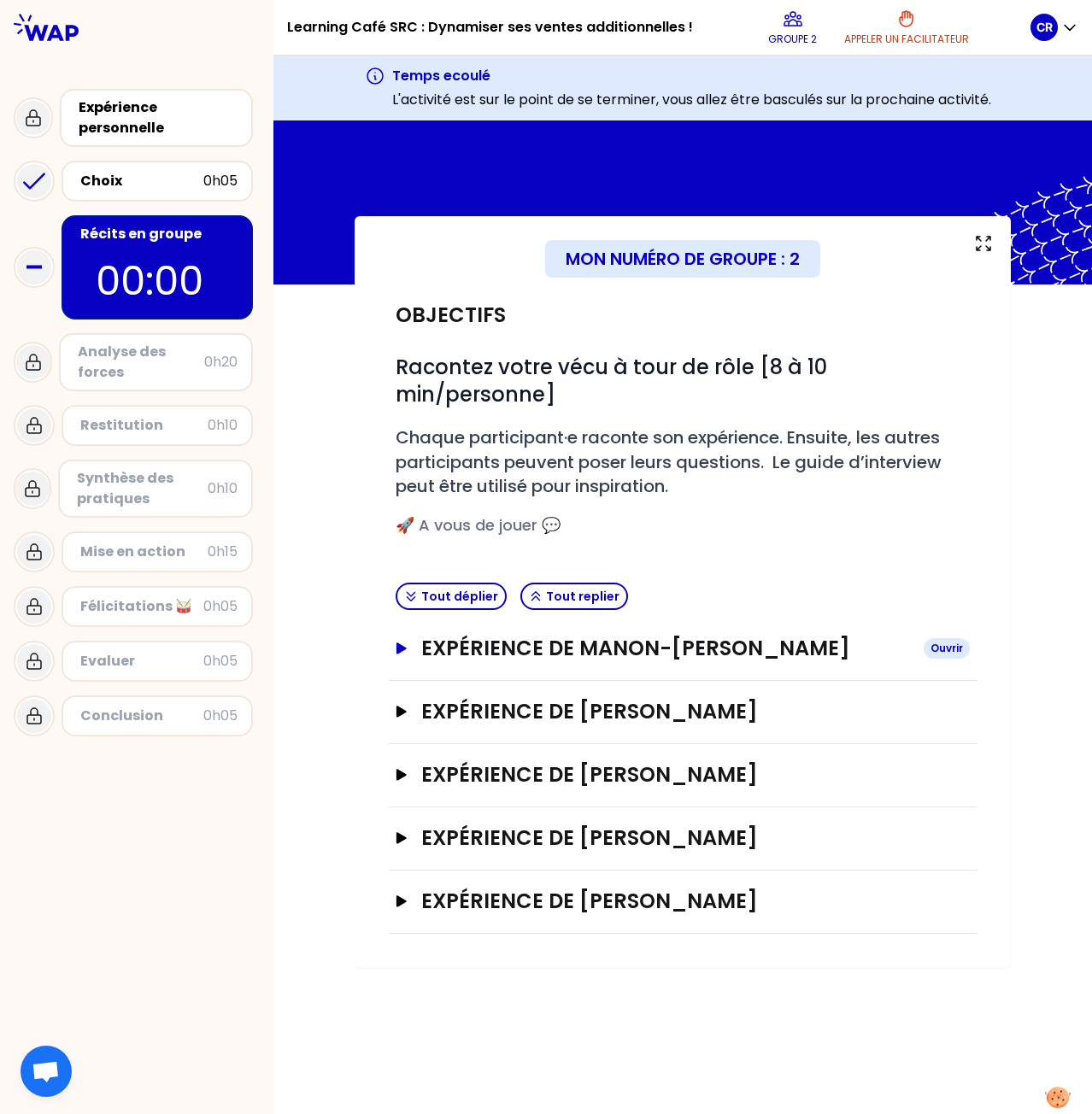
click at [649, 649] on h3 "Expérience de Manon-[PERSON_NAME]" at bounding box center [665, 648] width 488 height 27
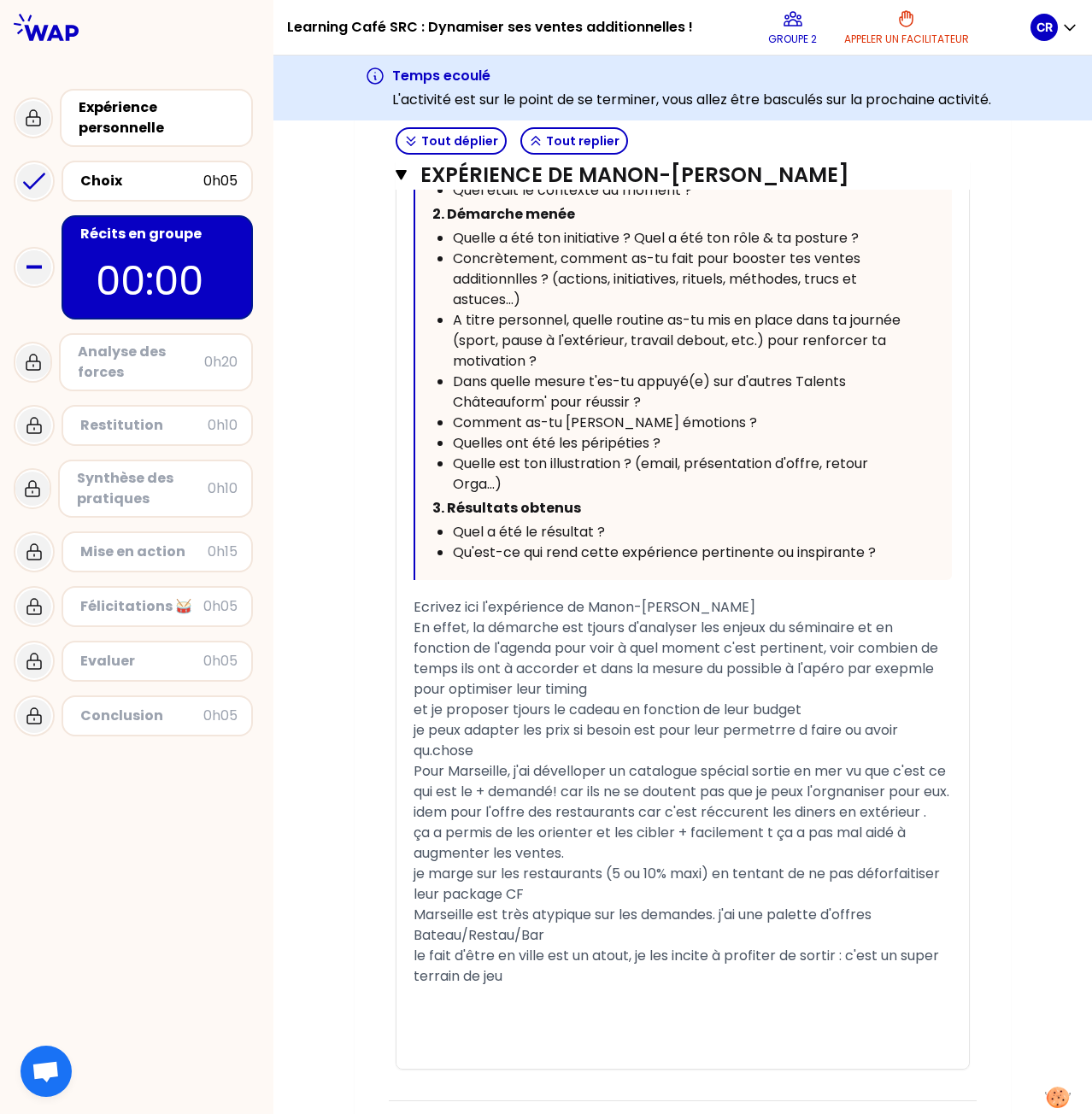
scroll to position [1025, 0]
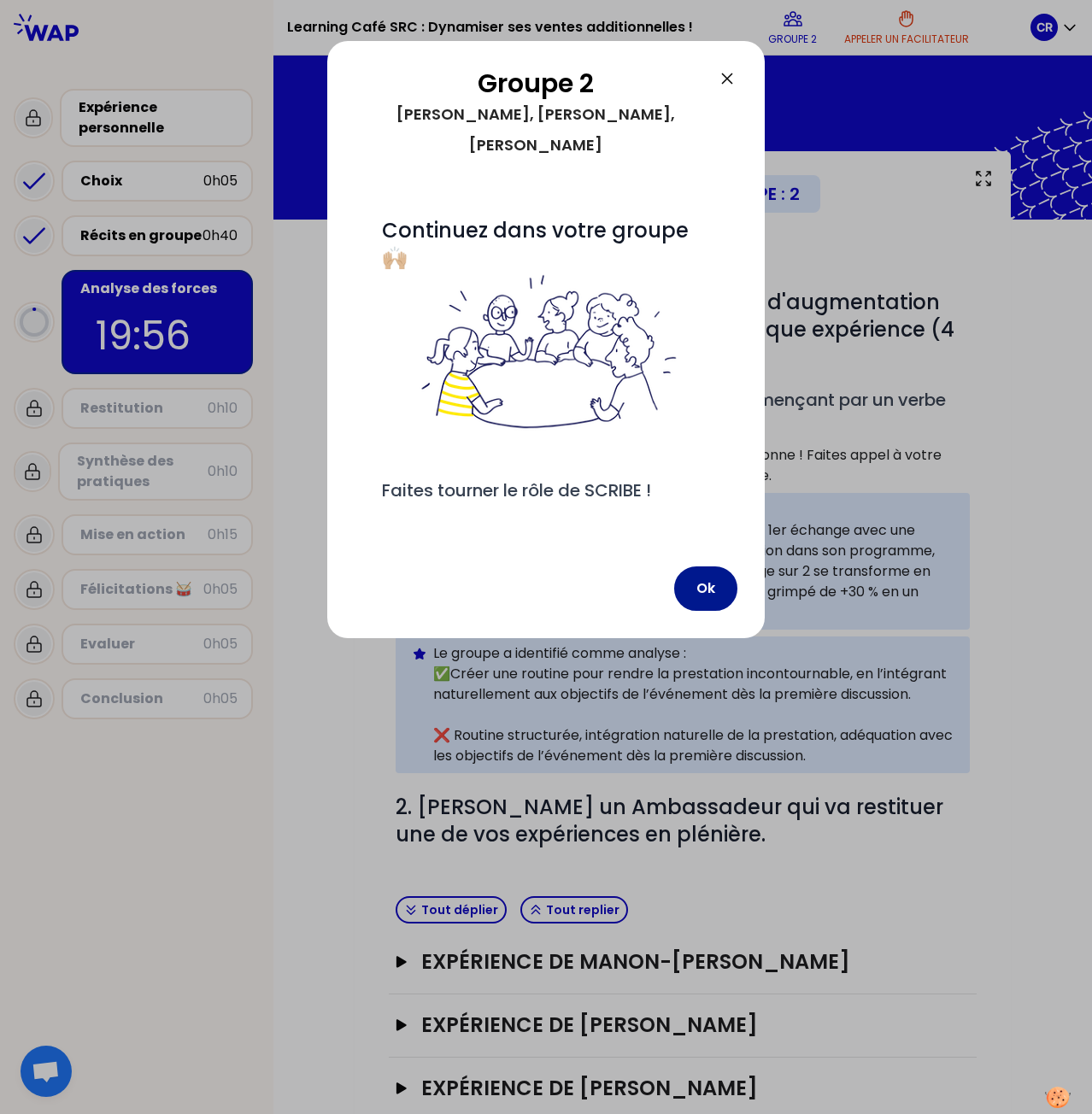
click at [699, 585] on button "Ok" at bounding box center [705, 589] width 64 height 44
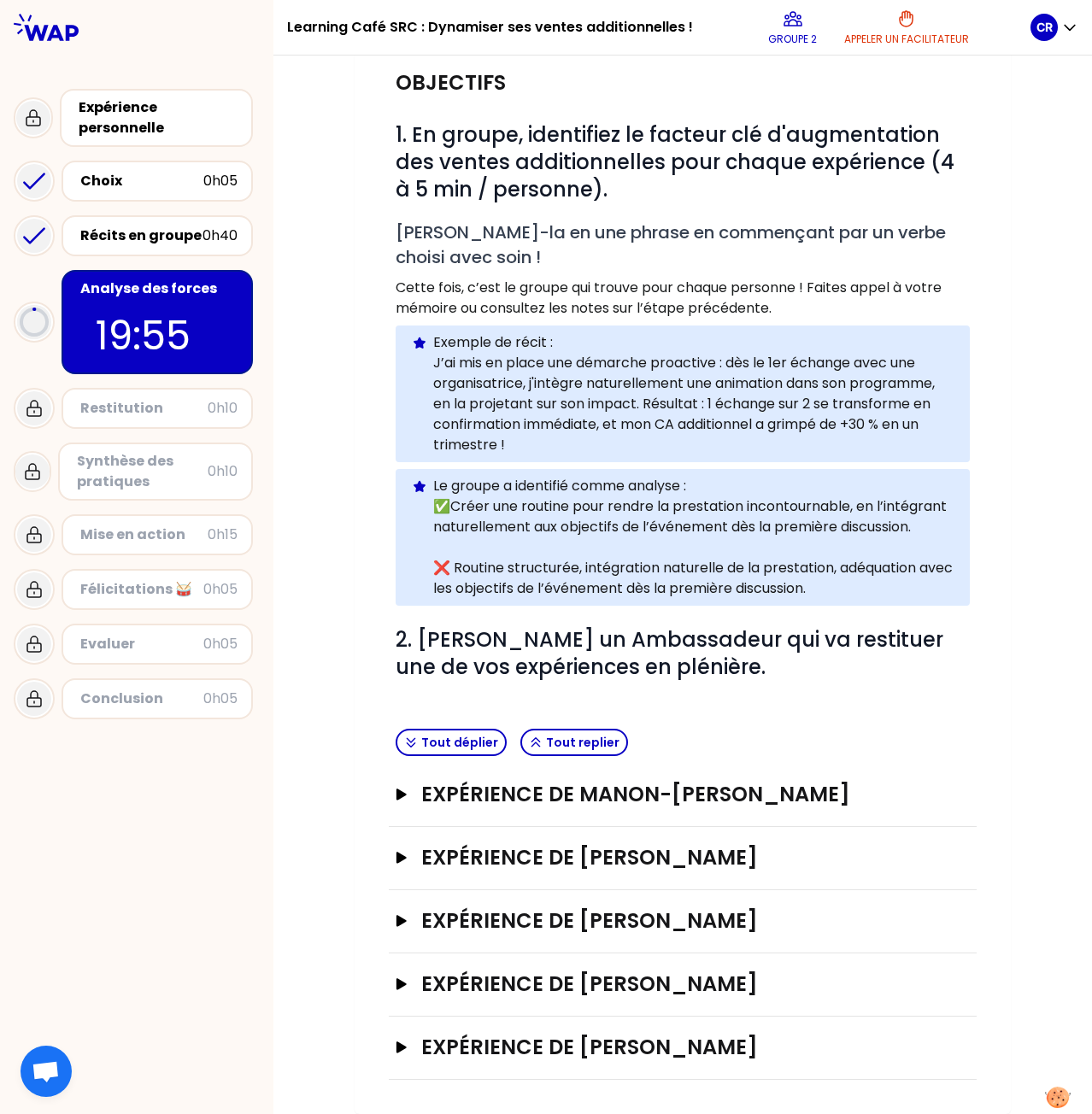
scroll to position [183, 0]
click at [661, 812] on div "Expérience de Manon-[PERSON_NAME]" at bounding box center [682, 795] width 588 height 64
click at [676, 799] on h3 "Expérience de Manon-[PERSON_NAME]" at bounding box center [665, 794] width 488 height 27
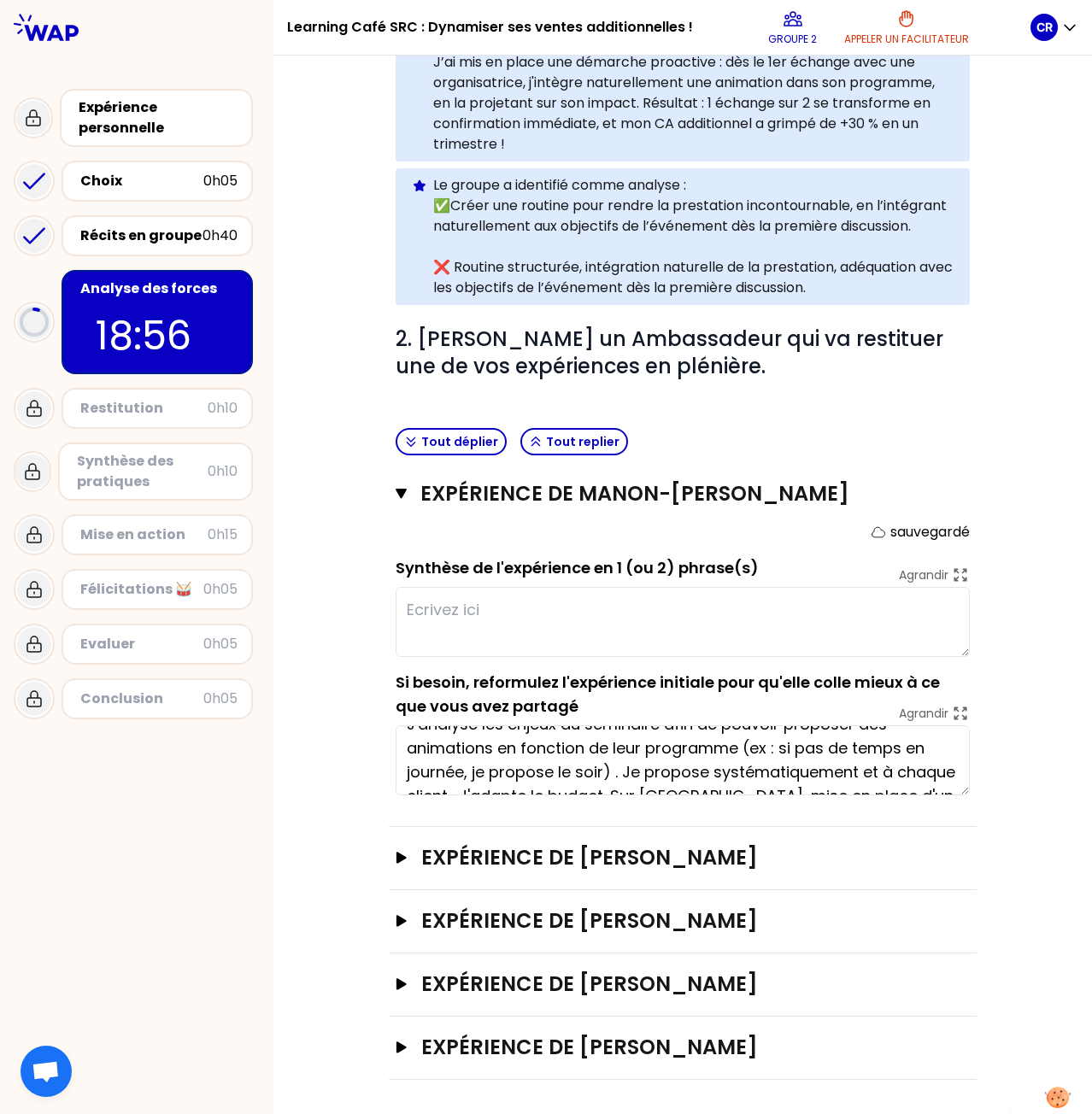
scroll to position [0, 0]
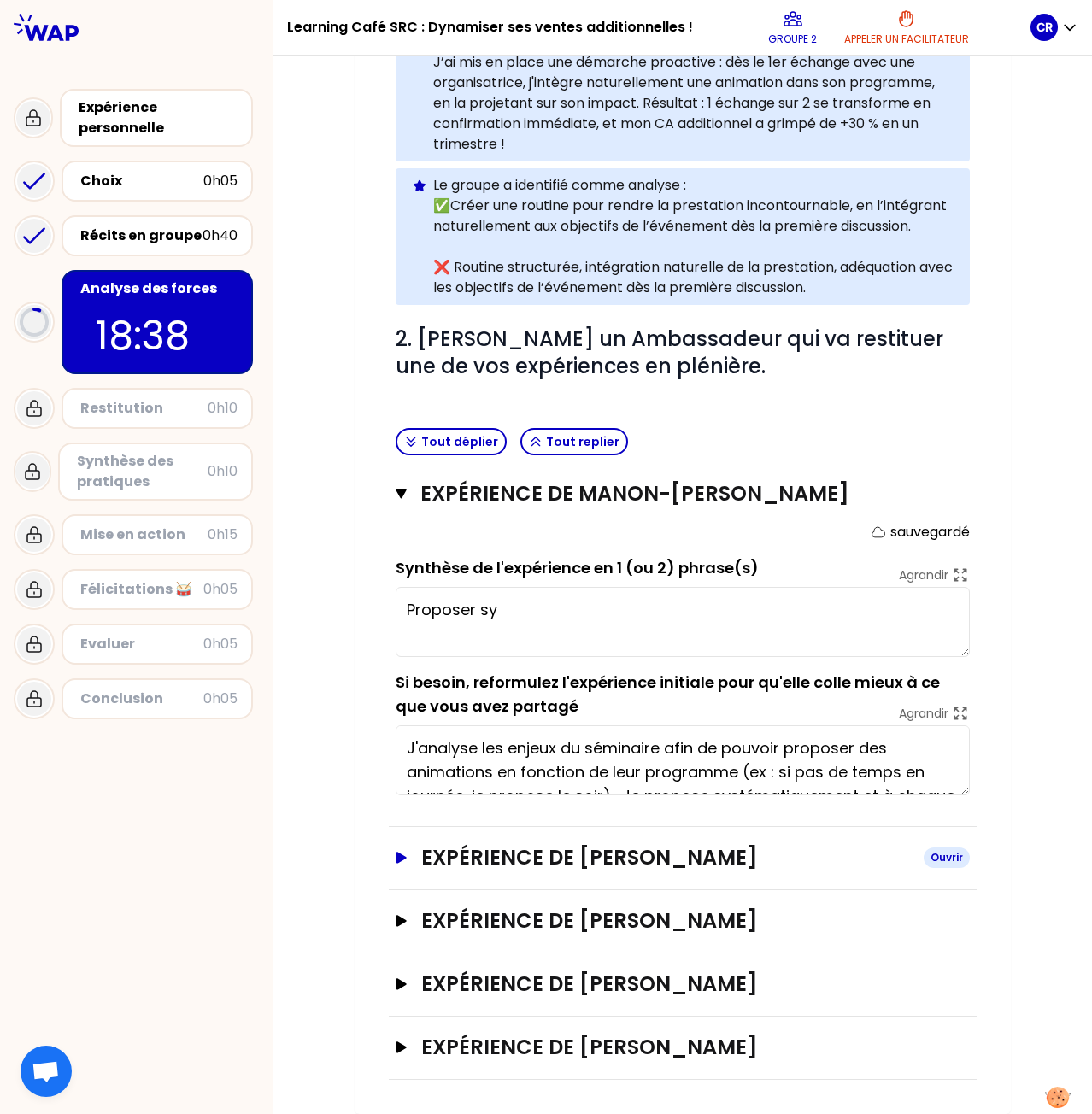
click at [484, 861] on h3 "Expérience de [PERSON_NAME]" at bounding box center [665, 857] width 488 height 27
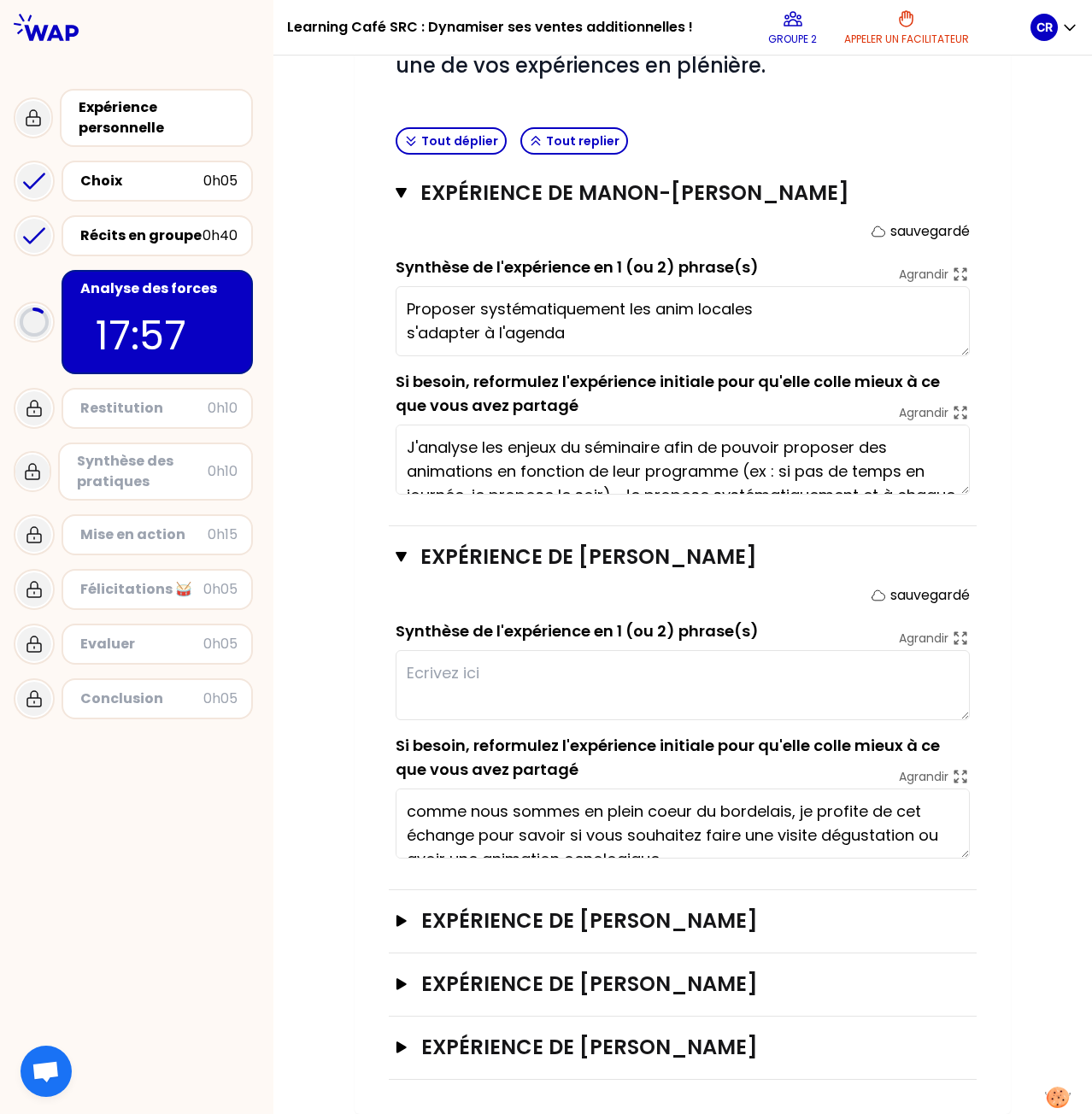
scroll to position [24, 0]
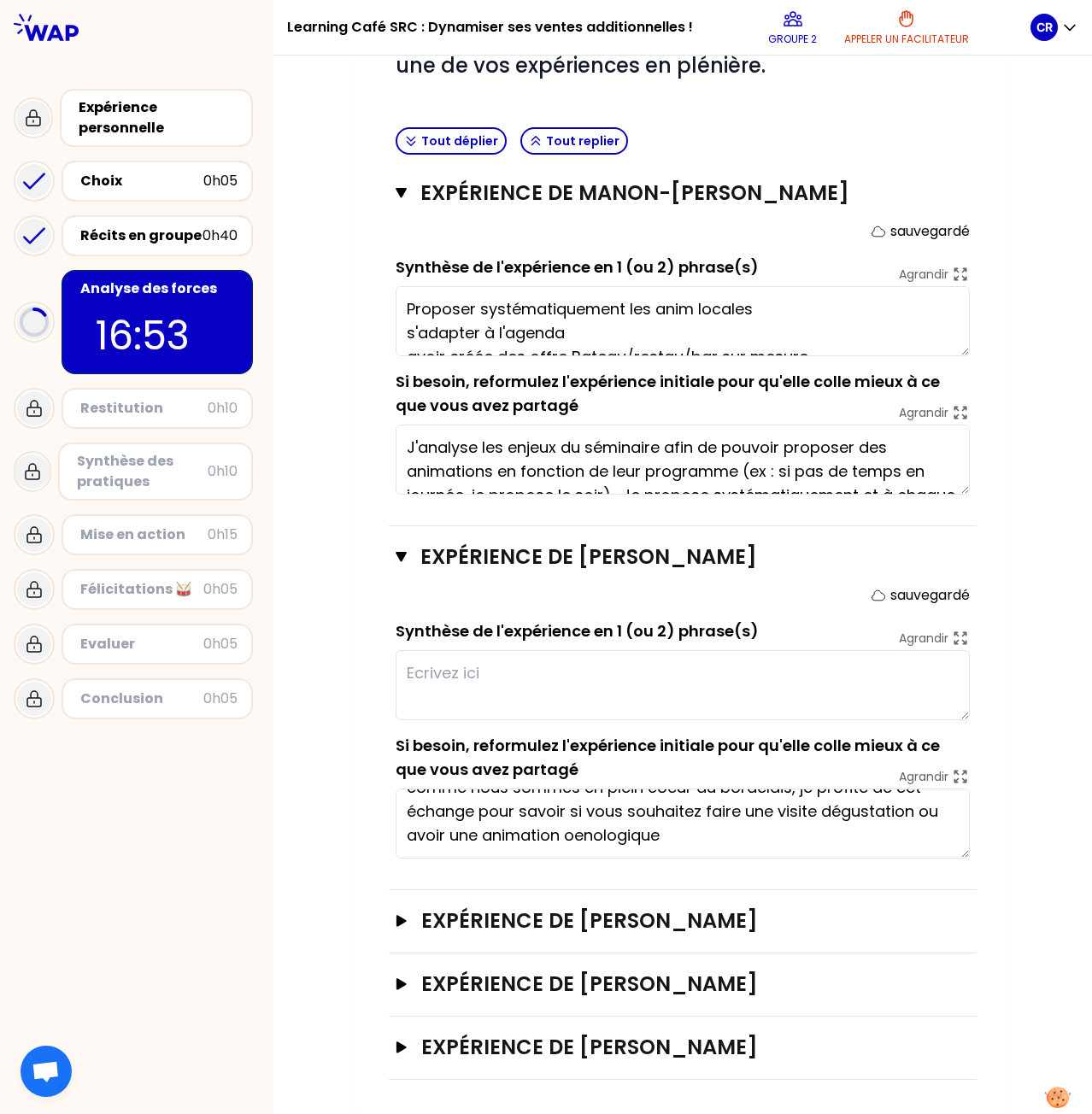
type textarea "Proposer systématiquement les anim locales s'adapter à l'agenda avoir créée des…"
type textarea "raconter et ore"
click at [561, 683] on textarea at bounding box center [682, 684] width 574 height 70
click at [1032, 661] on div "Mon numéro de groupe : 2 Objectifs # 1. En groupe, identifiez le facteur clé d'…" at bounding box center [682, 247] width 818 height 1731
click at [885, 669] on textarea "Personnalise les proposition d'activités selon ses expériences." at bounding box center [682, 684] width 574 height 70
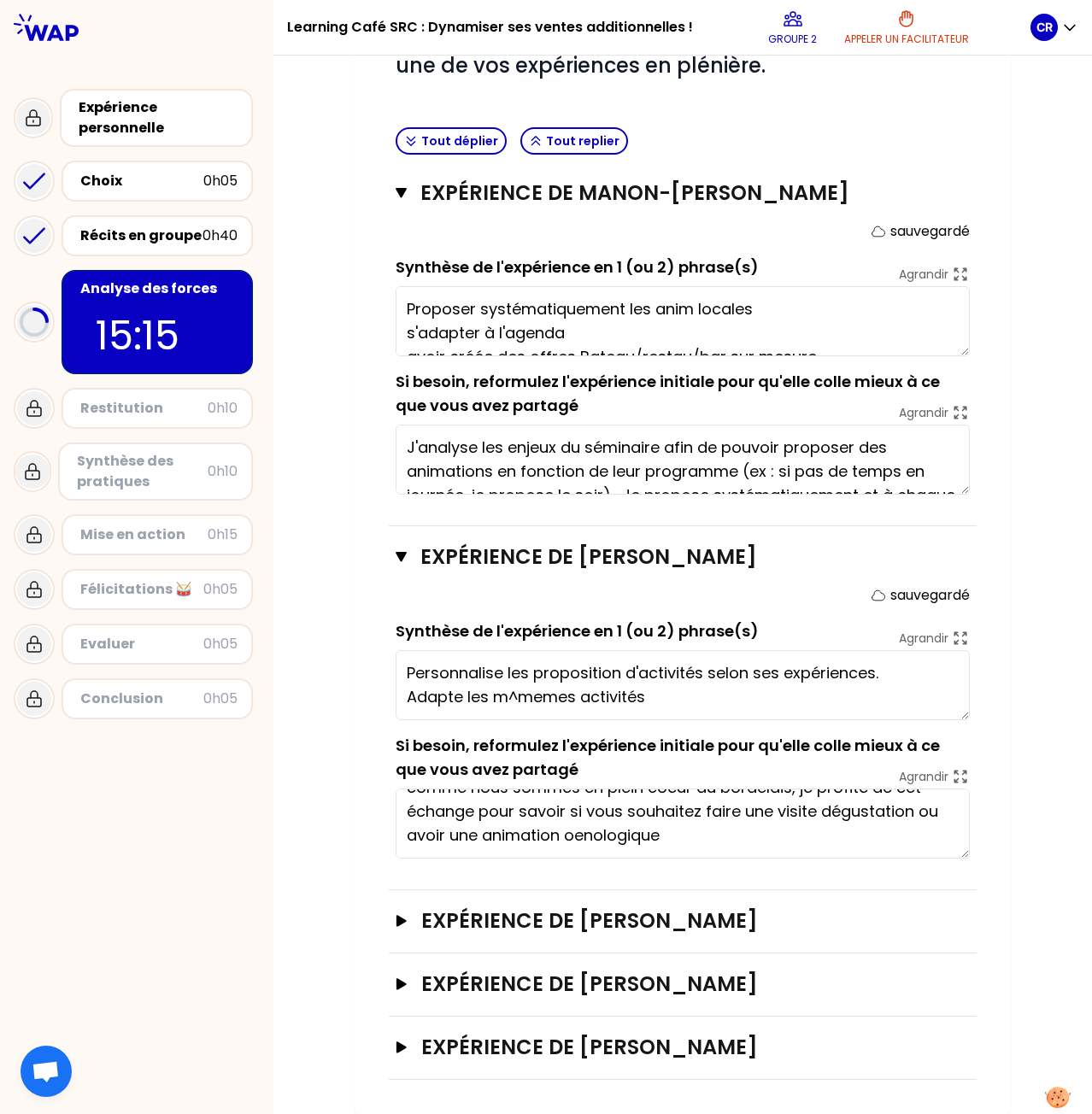
click at [537, 702] on textarea "Personnalise les proposition d'activités selon ses expériences. Adapte les m^me…" at bounding box center [682, 684] width 574 height 70
click at [651, 693] on textarea "Personnalise les proposition d'activités selon ses expériences. Adapte les même…" at bounding box center [682, 684] width 574 height 70
click at [789, 704] on textarea "Personnalise les proposition d'activités selon ses expériences. Adapte les même…" at bounding box center [682, 684] width 574 height 70
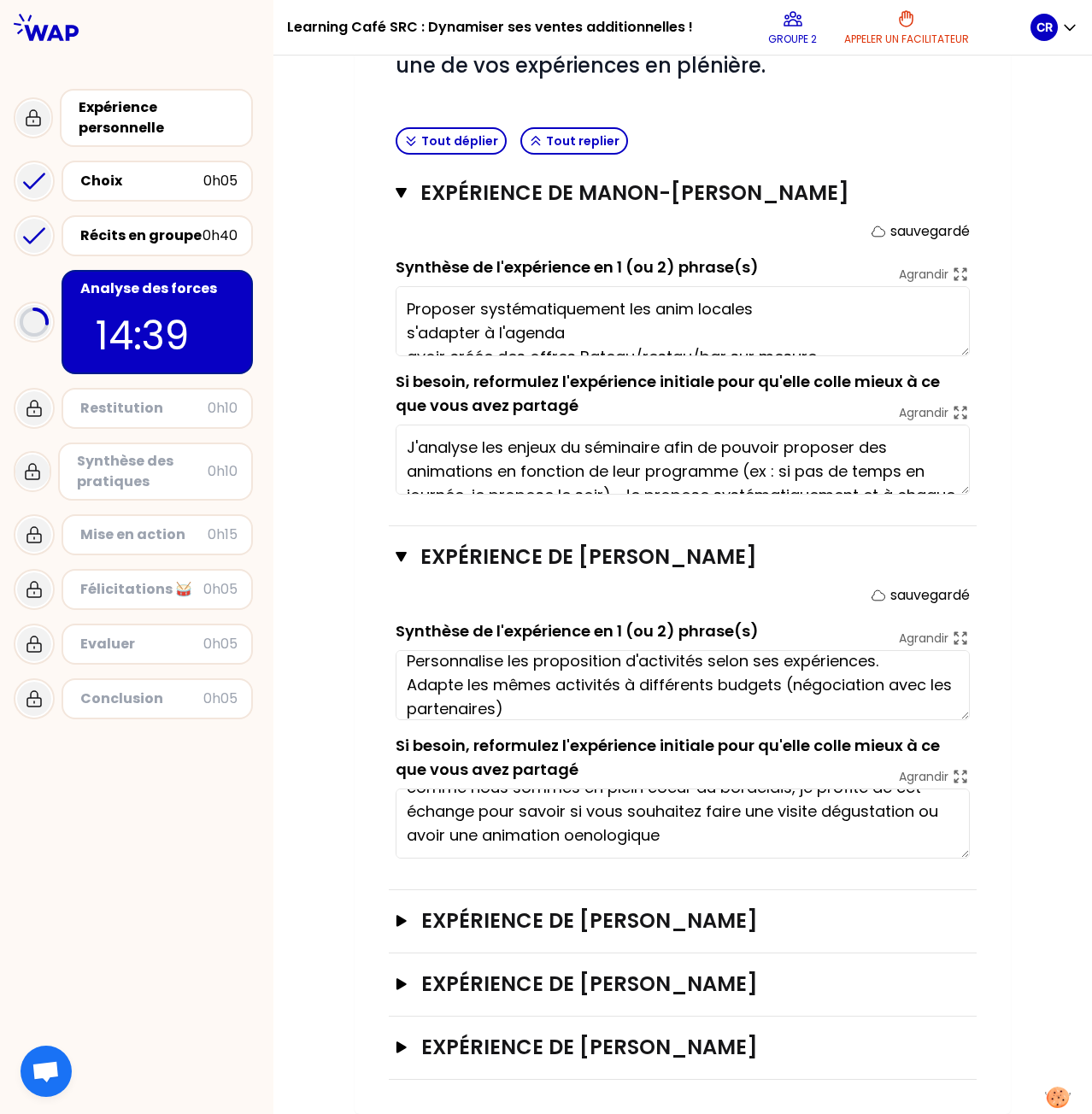
click at [734, 707] on textarea "Personnalise les proposition d'activités selon ses expériences. Adapte les même…" at bounding box center [682, 684] width 574 height 70
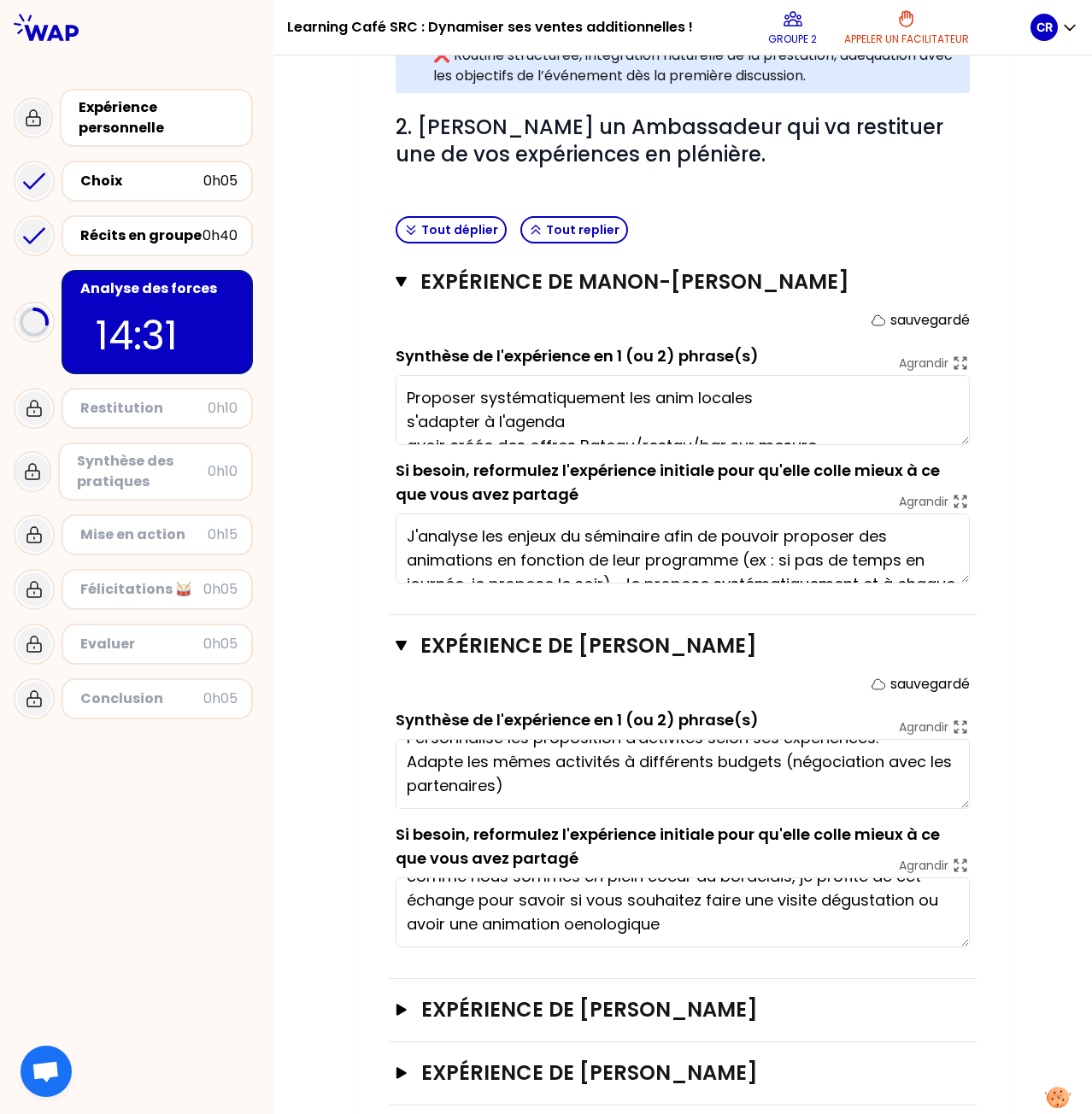
scroll to position [612, 0]
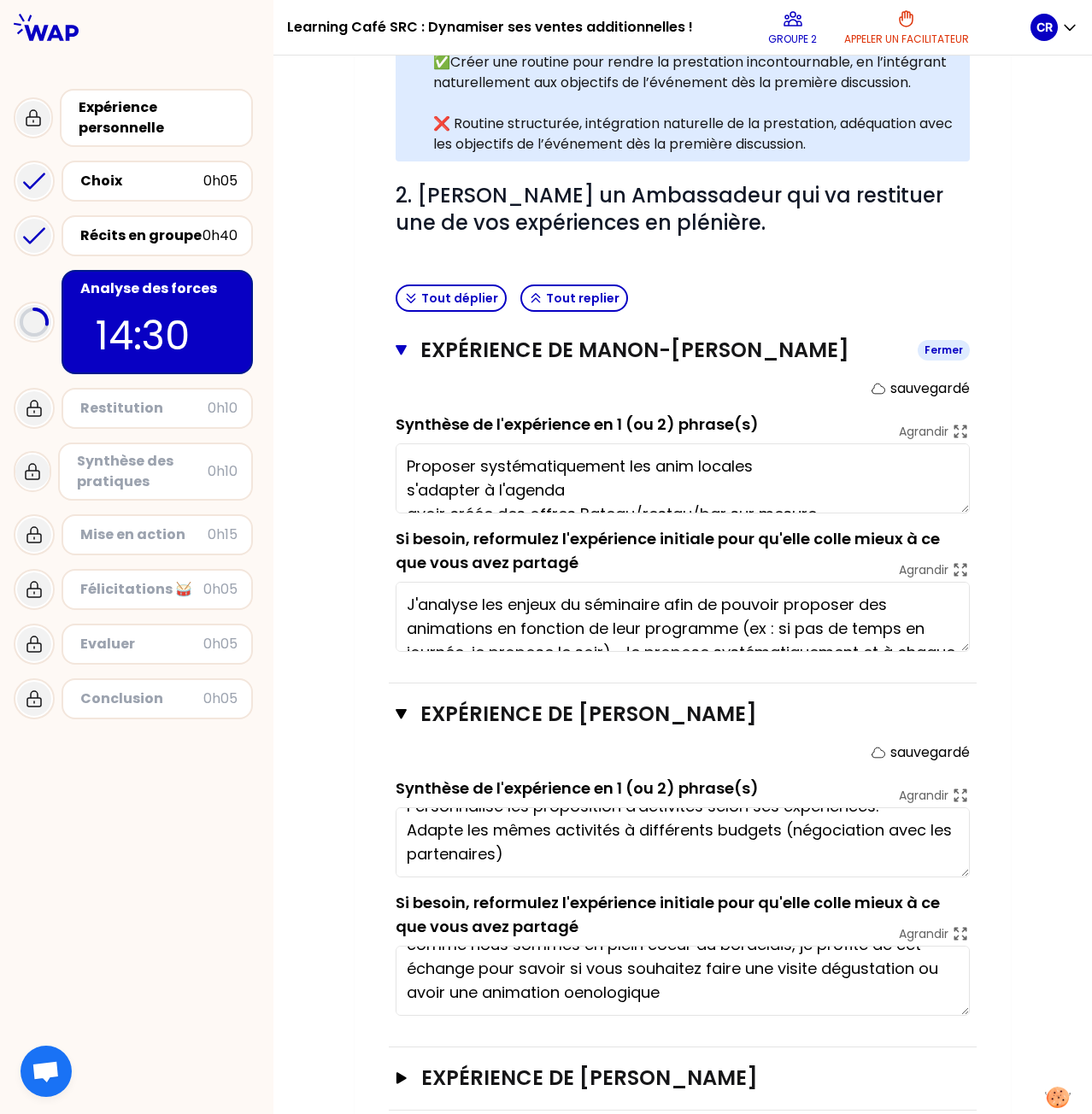
type textarea "Personnalise les proposition d'activités selon ses expériences. Adapte les même…"
click at [767, 355] on h3 "Expérience de Manon-[PERSON_NAME]" at bounding box center [662, 350] width 484 height 27
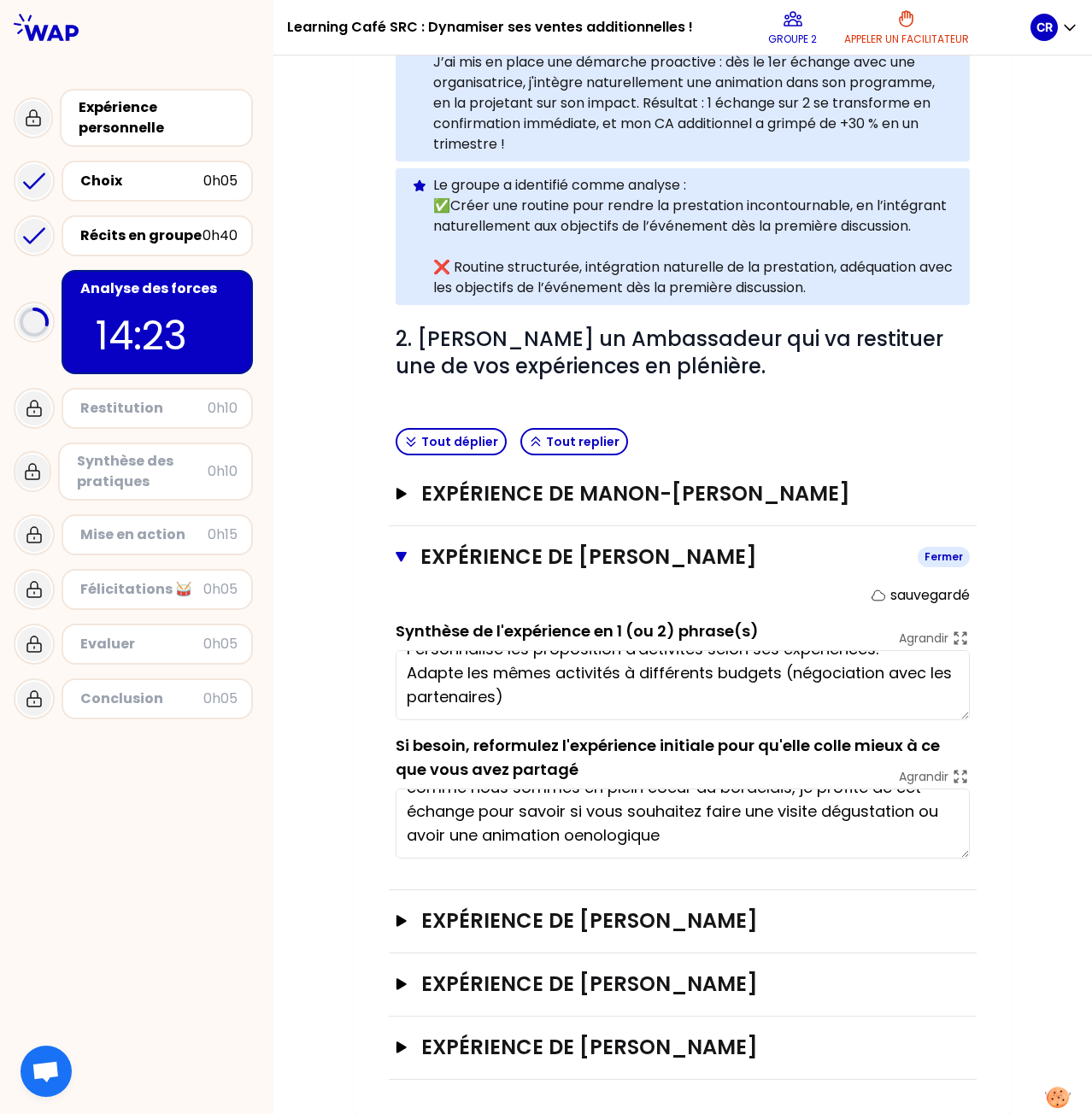
click at [630, 566] on h3 "Expérience de [PERSON_NAME]" at bounding box center [662, 556] width 484 height 27
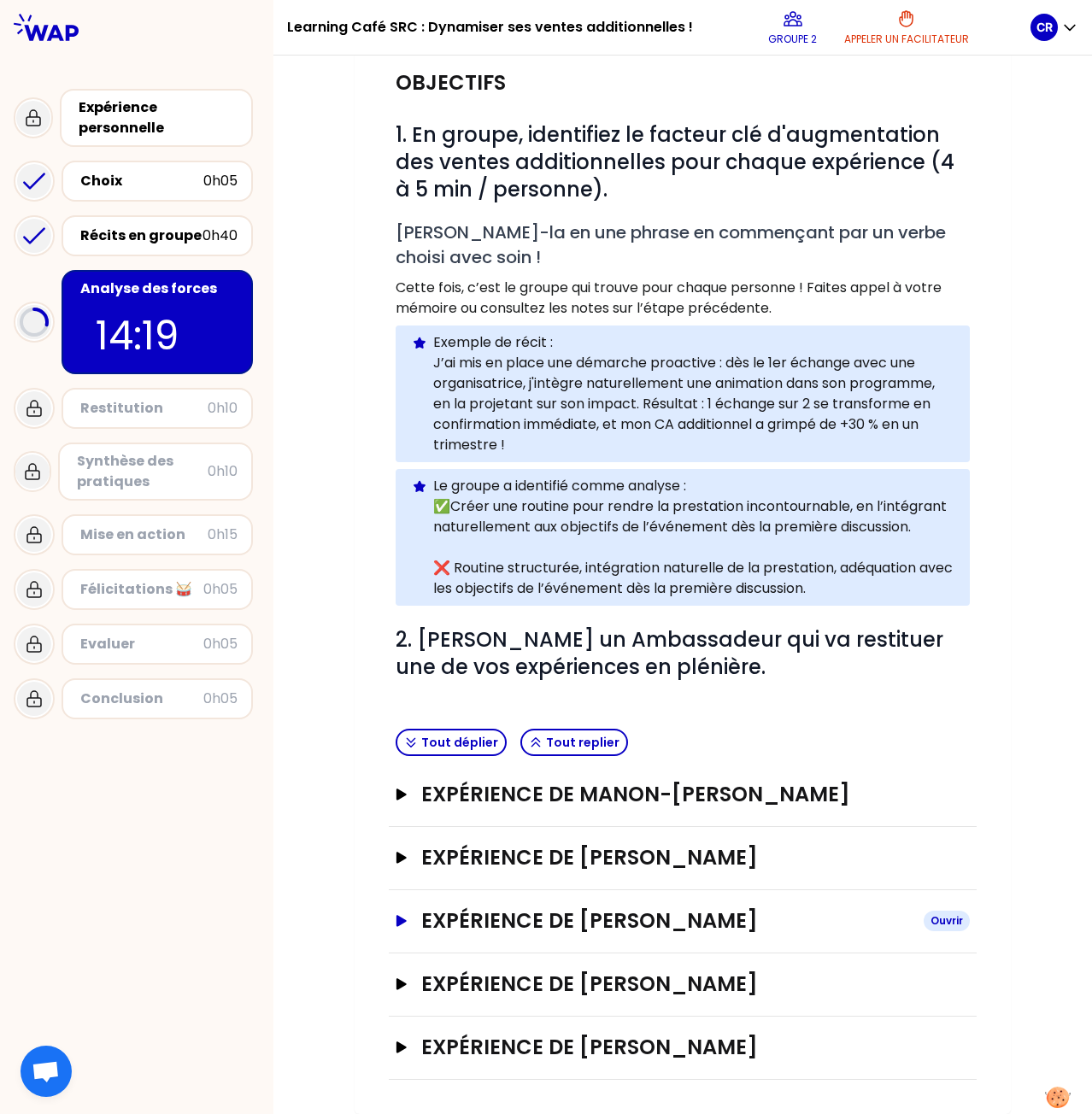
click at [674, 923] on h3 "Expérience de [PERSON_NAME]" at bounding box center [665, 921] width 488 height 27
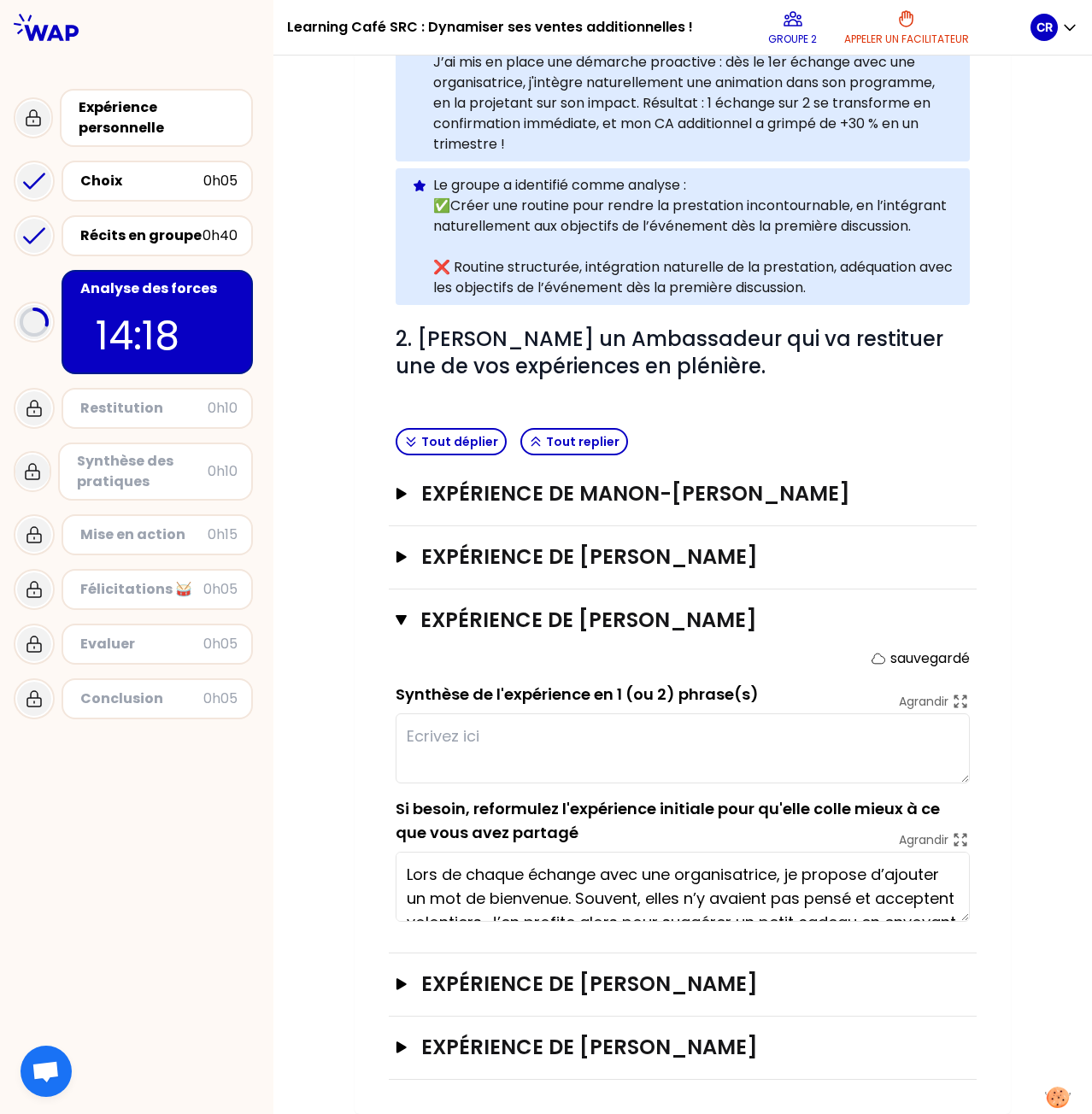
scroll to position [483, 0]
type textarea "c"
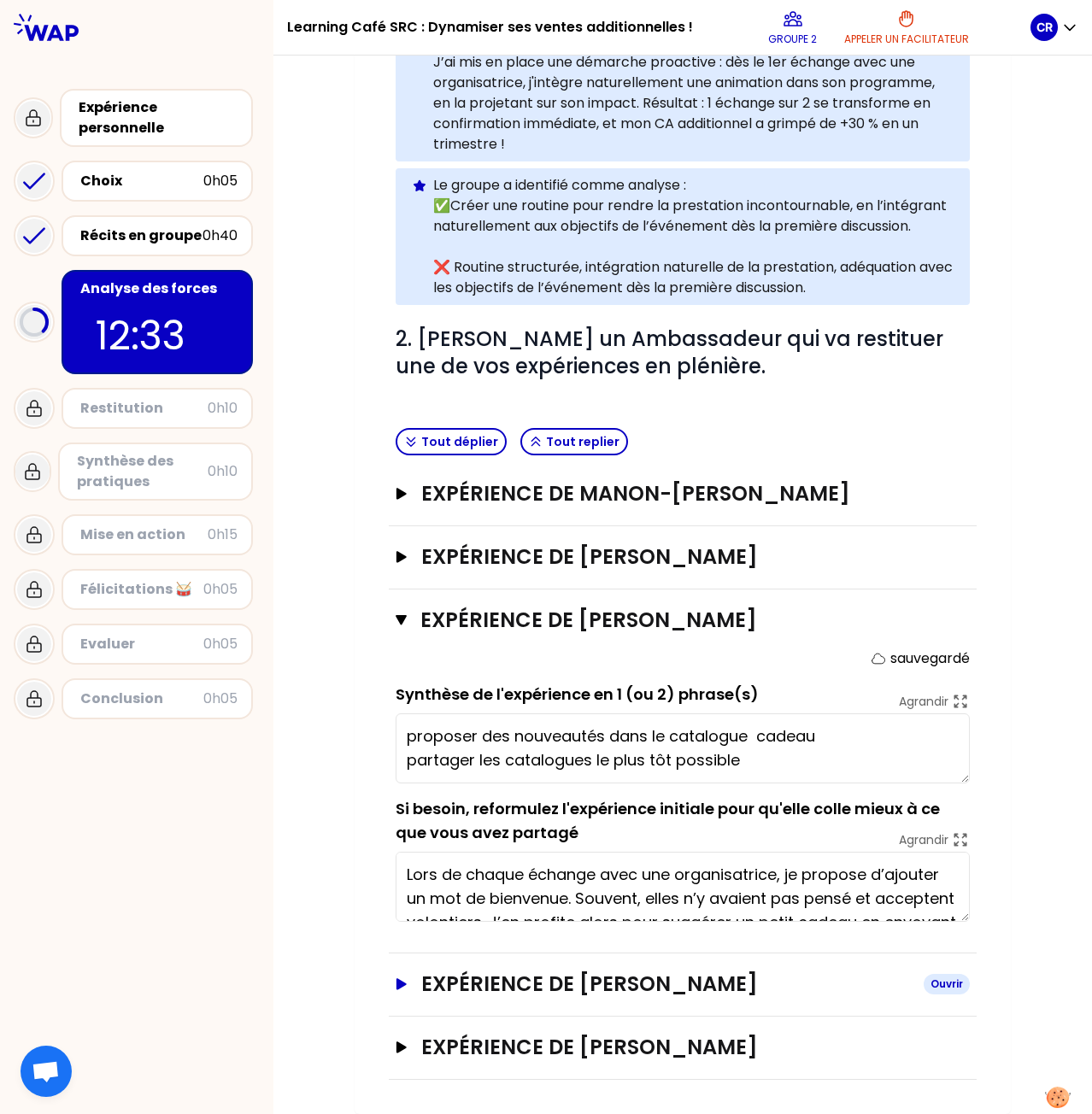
click at [673, 991] on h3 "Expérience de [PERSON_NAME]" at bounding box center [665, 983] width 488 height 27
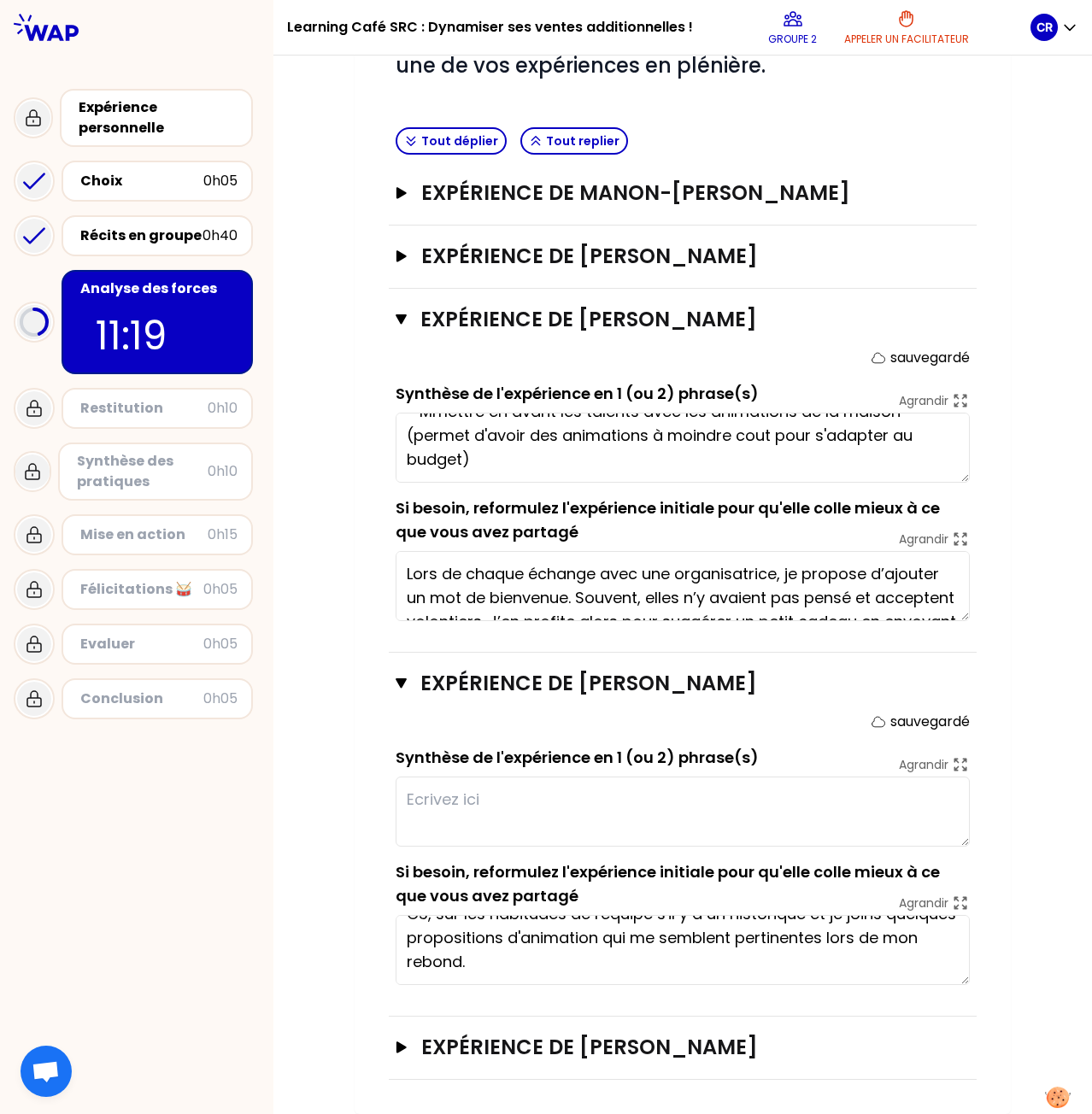
scroll to position [0, 0]
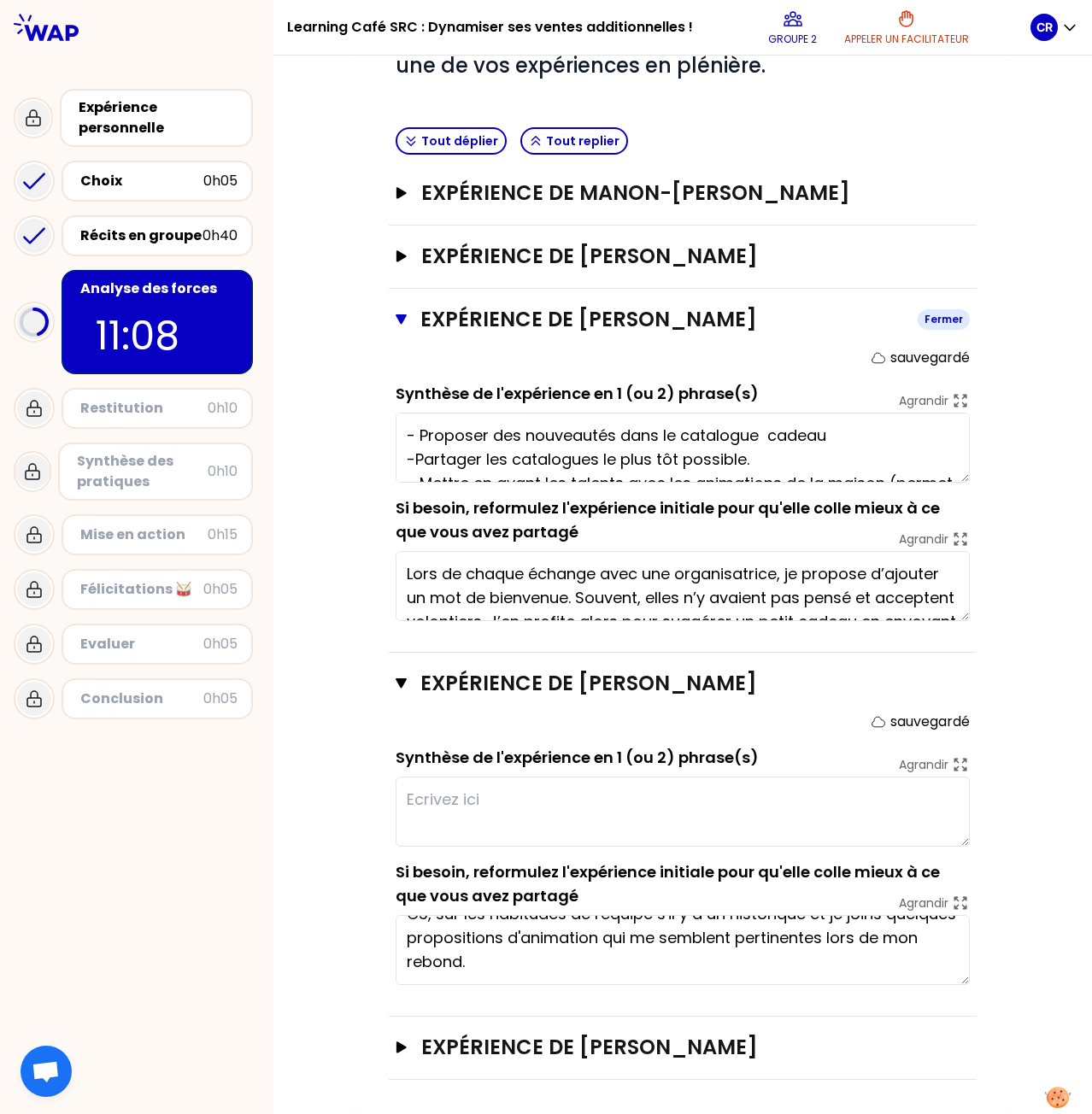
type textarea "- Proposer des nouveautés dans le catalogue cadeau. -Partager les catalogues le…"
click at [810, 319] on h3 "Expérience de [PERSON_NAME]" at bounding box center [662, 319] width 484 height 27
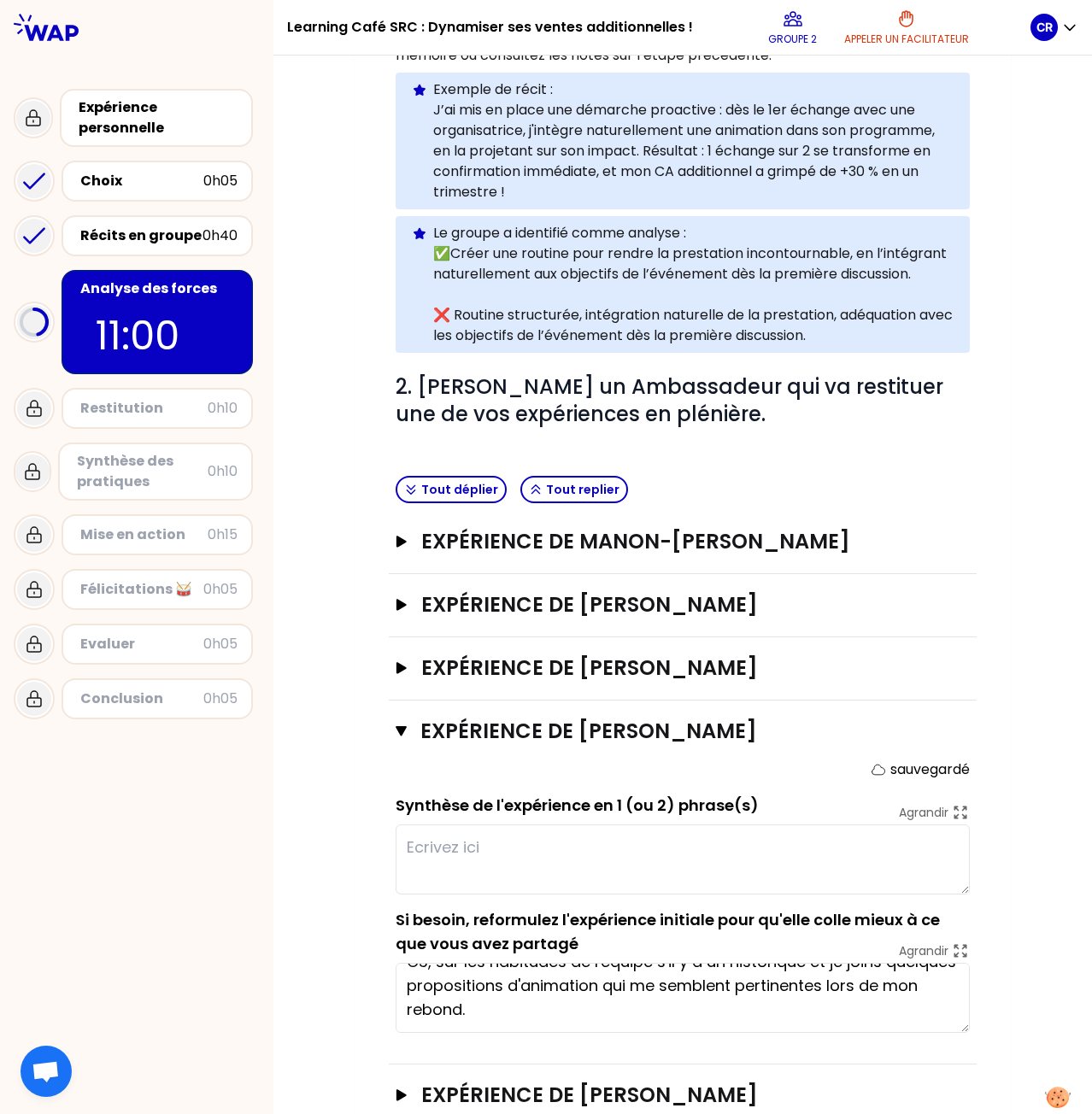
scroll to position [483, 0]
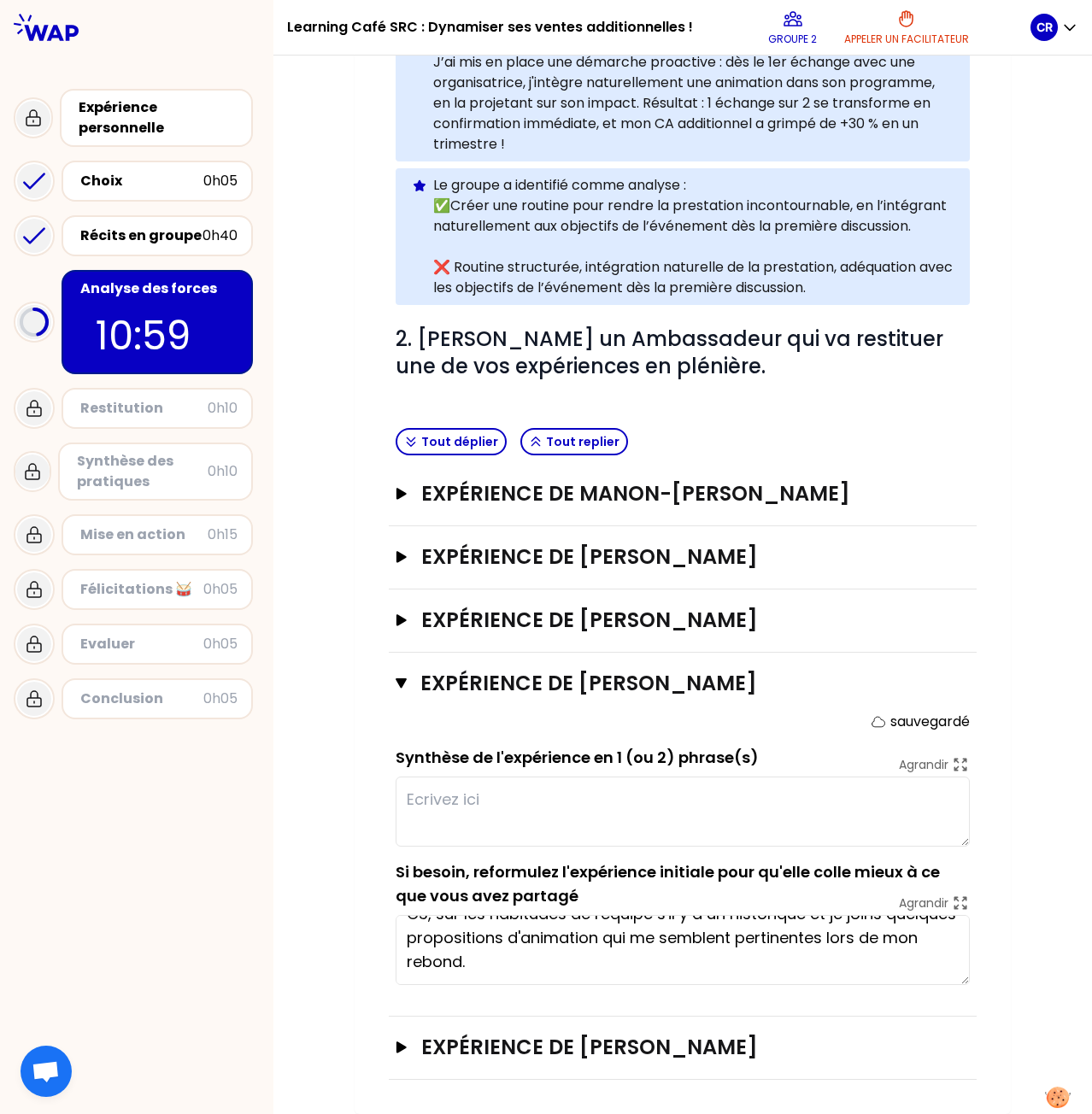
click at [620, 952] on textarea "A chaque confirmation, je me renseigne sur la qualification faite par le CS, su…" at bounding box center [682, 949] width 574 height 70
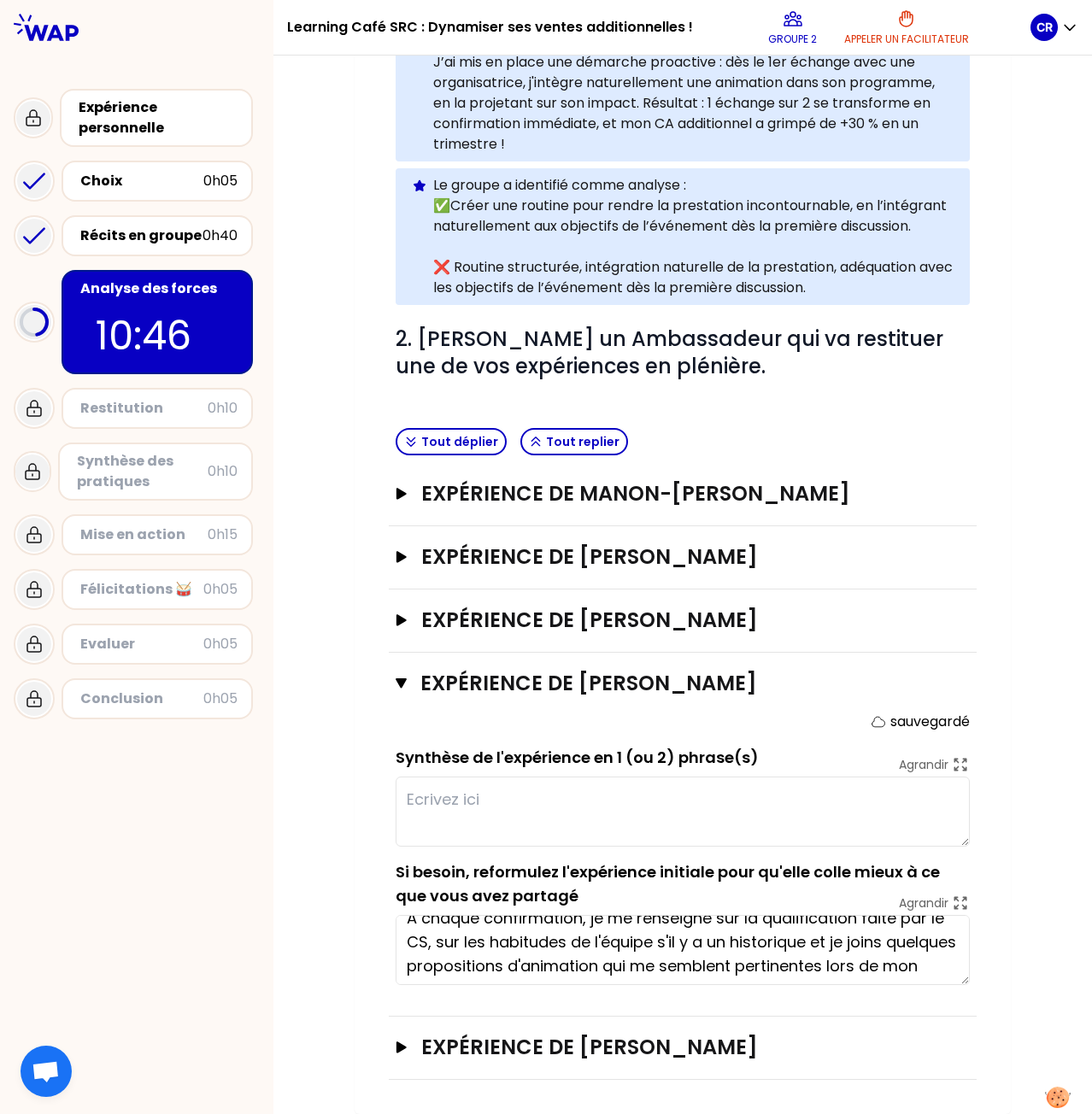
scroll to position [0, 0]
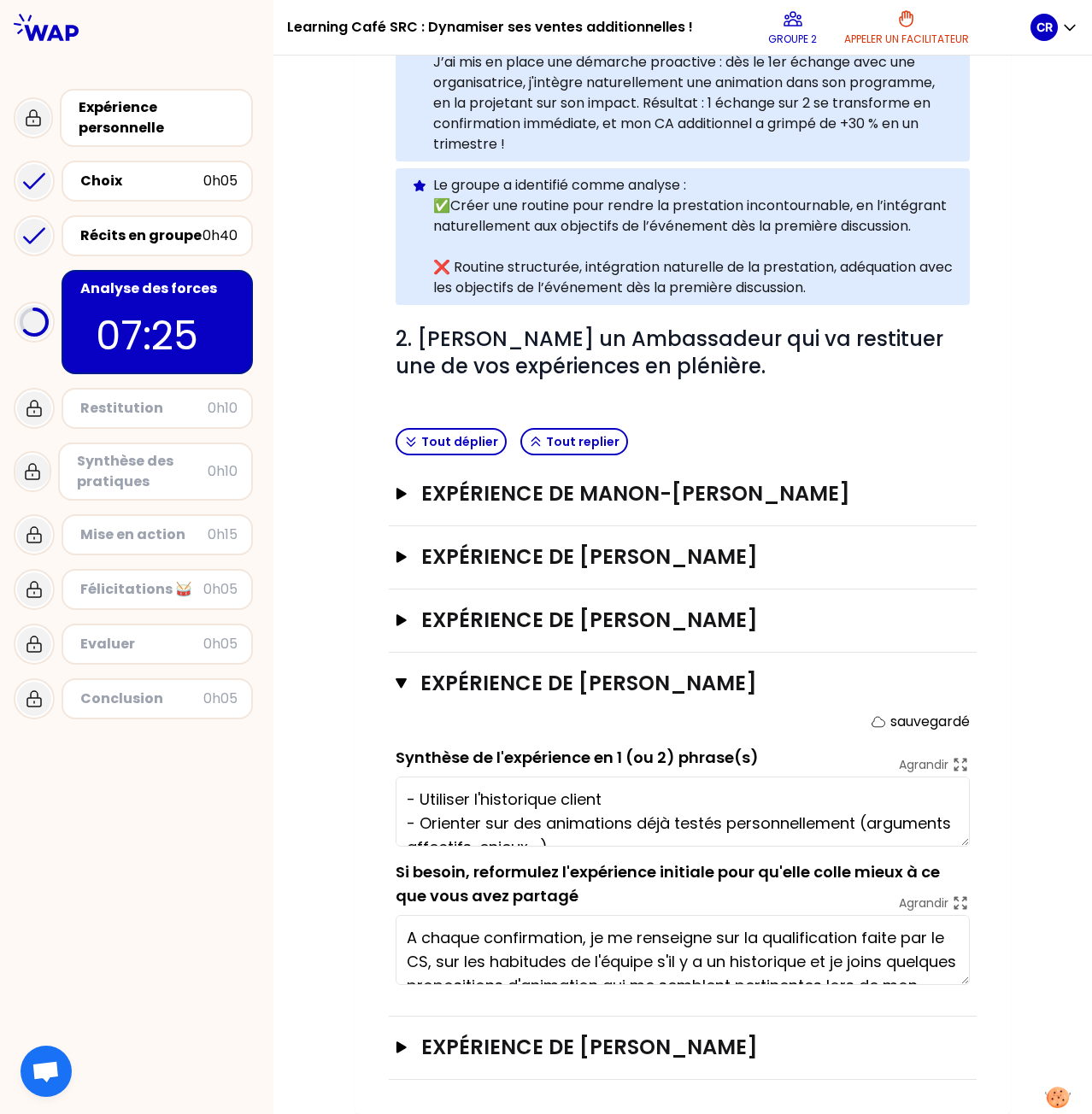
type textarea "- Utiliser l'historique client - Orienter sur des animations déjà testés person…"
click at [421, 1053] on h3 "Expérience de [PERSON_NAME]" at bounding box center [665, 1047] width 488 height 27
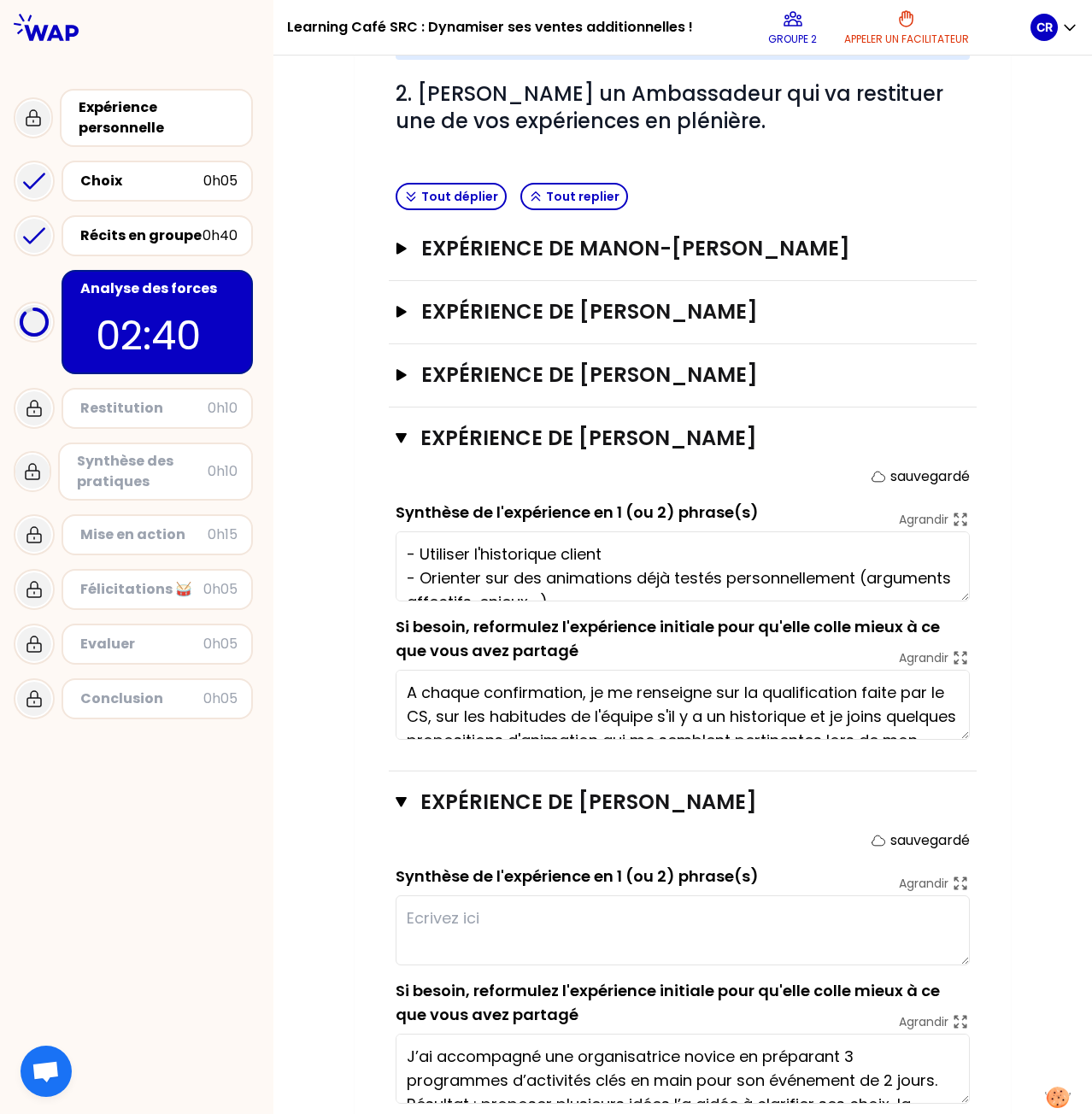
scroll to position [526, 0]
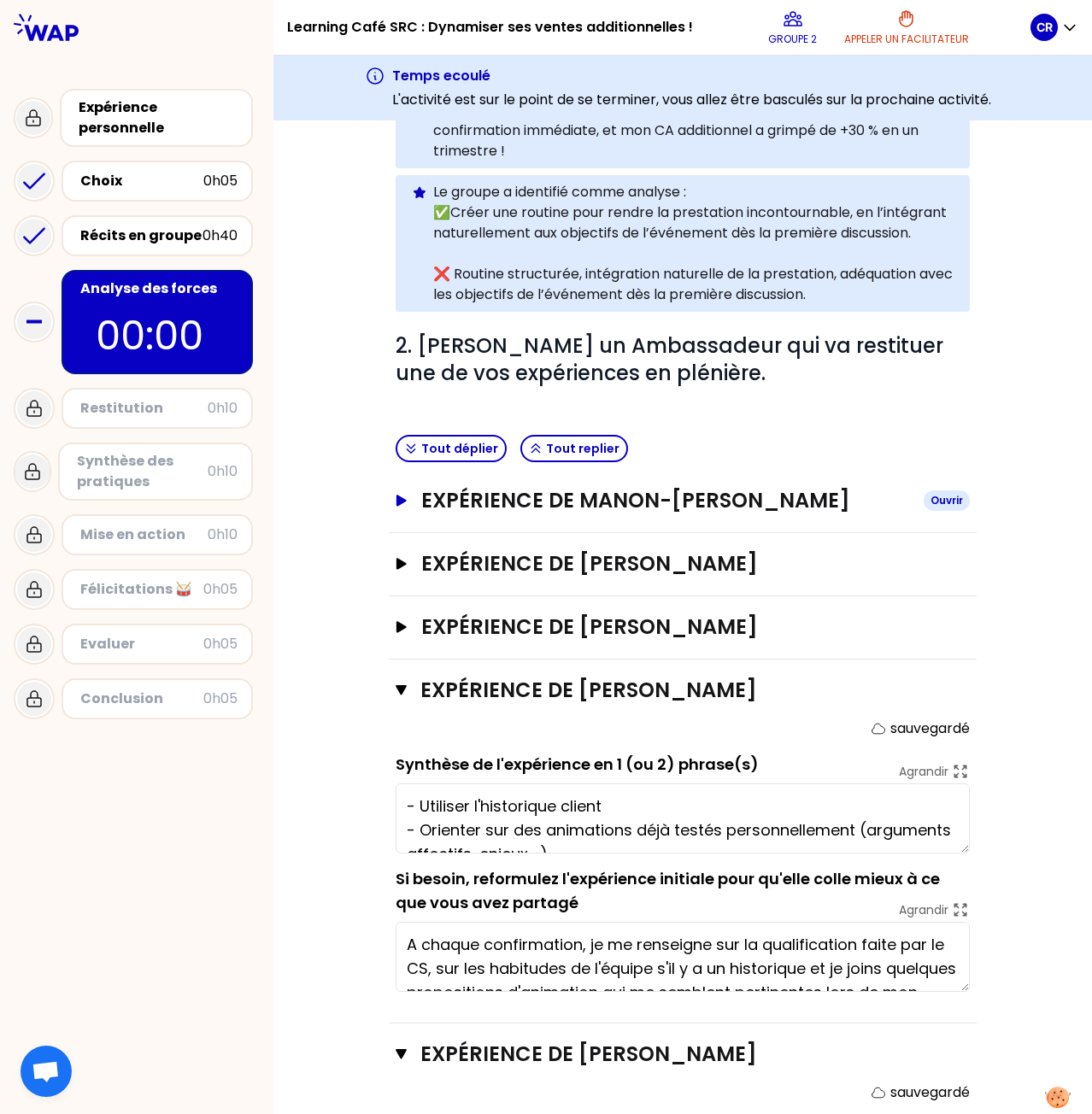
click at [396, 506] on icon "button" at bounding box center [402, 500] width 11 height 11
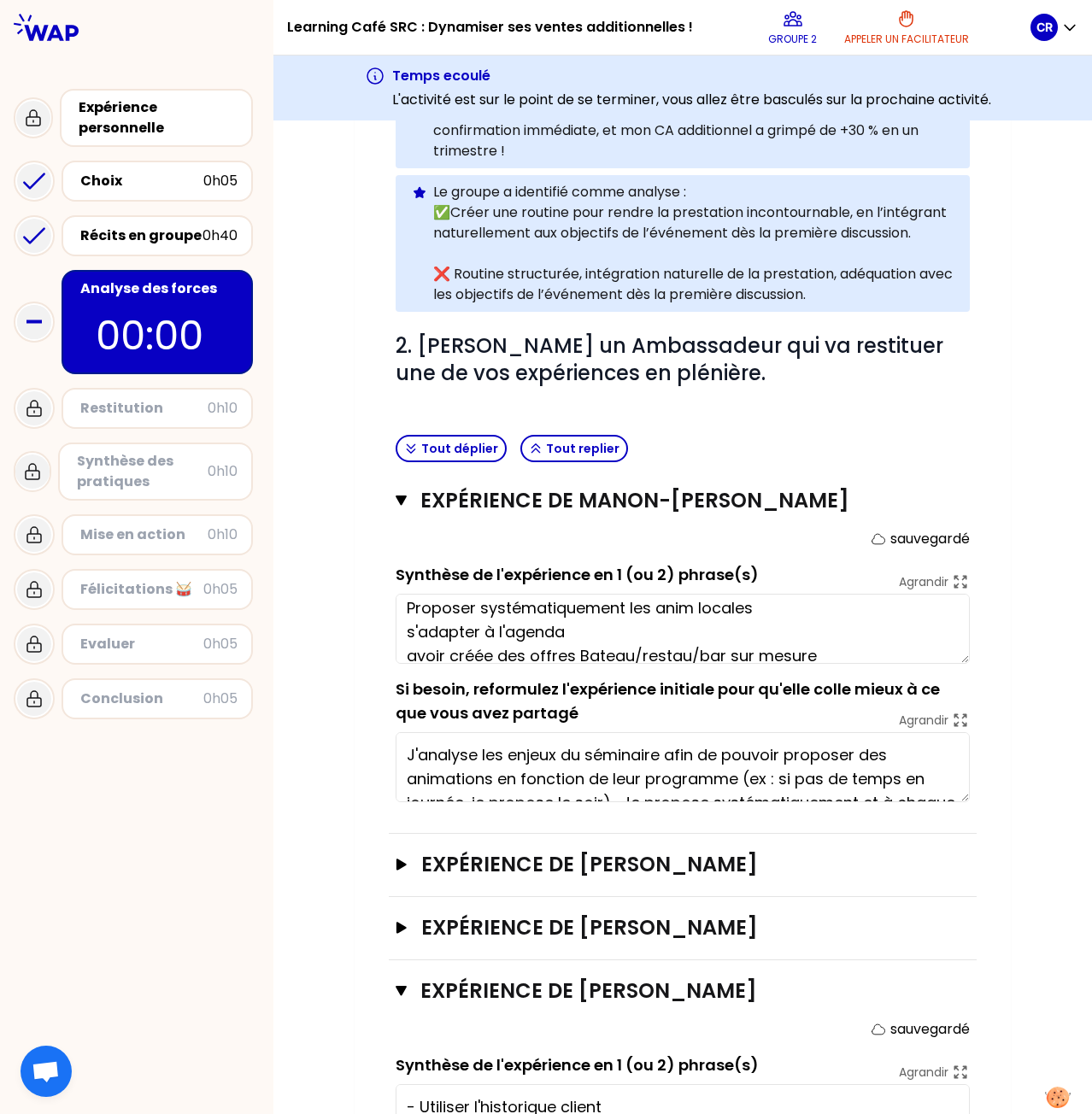
scroll to position [24, 0]
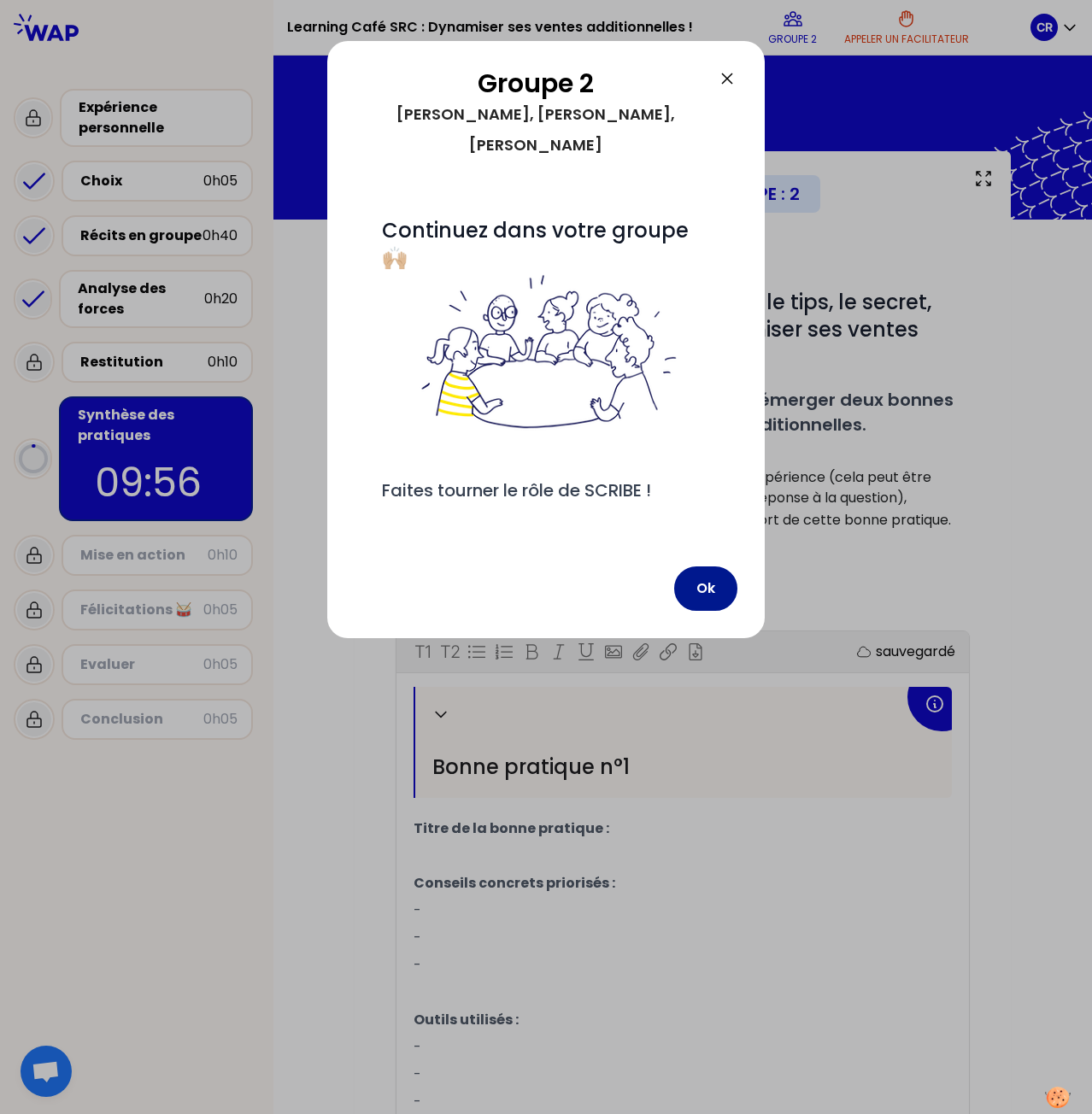
click at [682, 582] on button "Ok" at bounding box center [705, 589] width 64 height 44
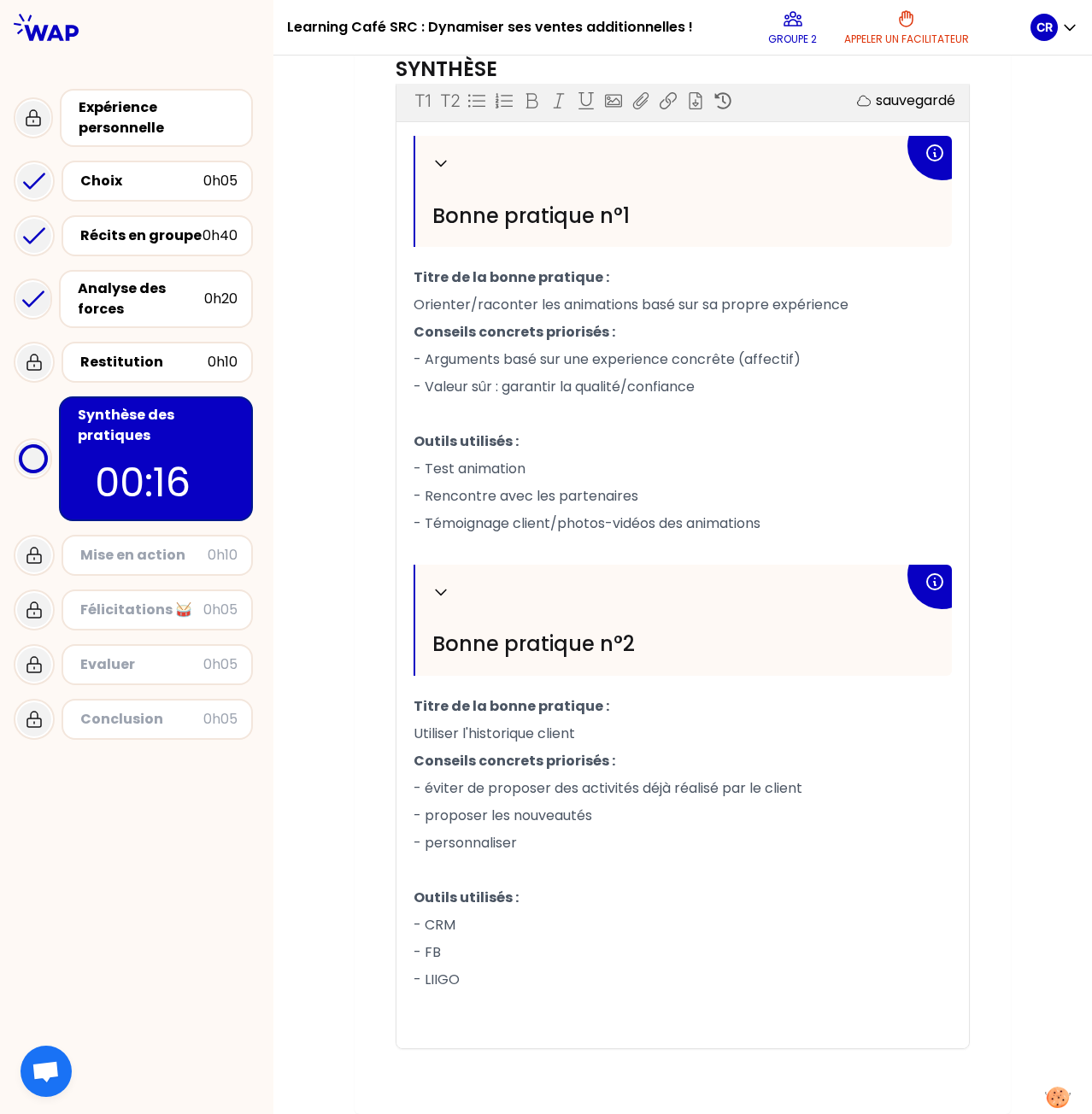
scroll to position [574, 0]
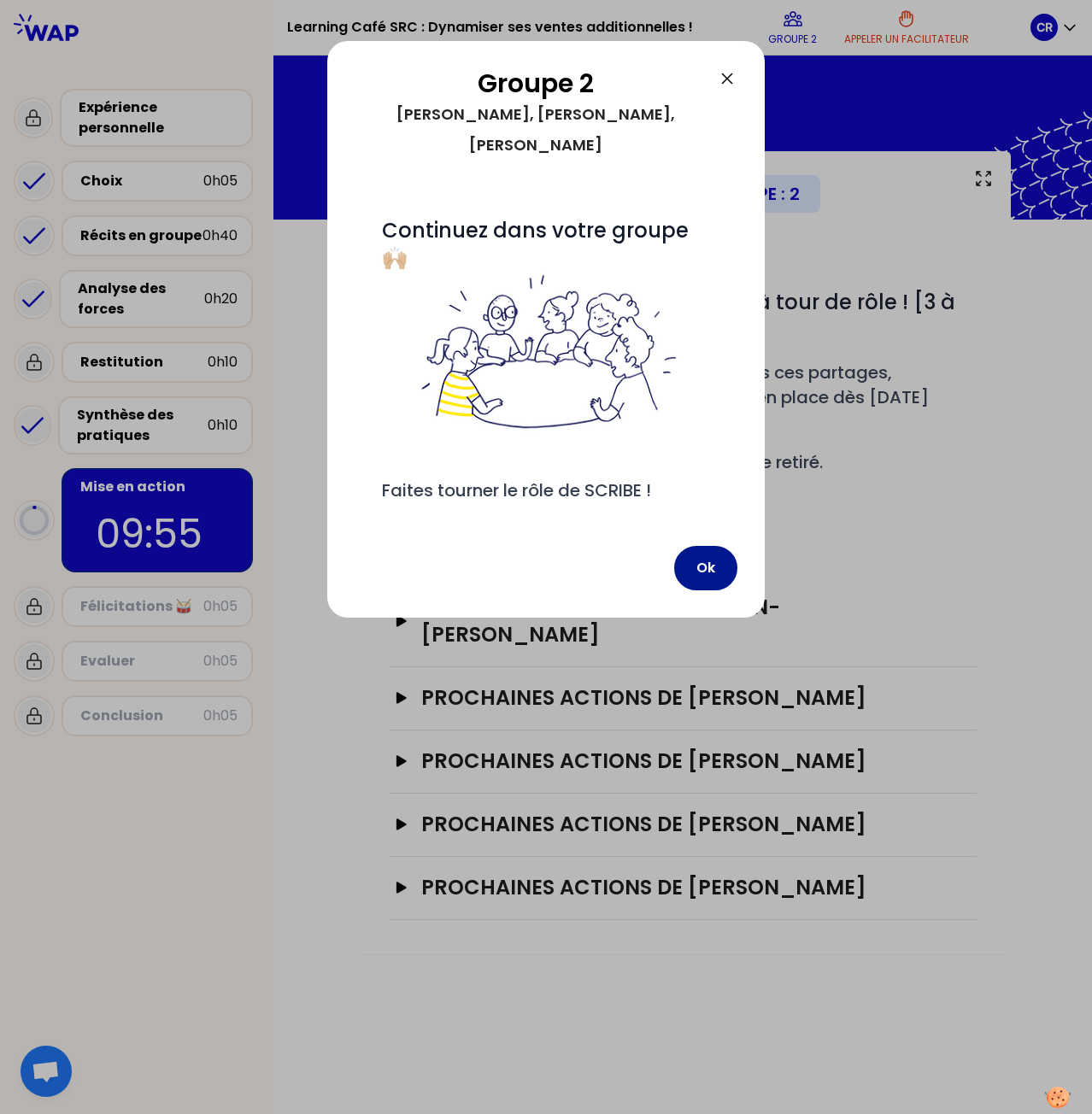
click at [716, 568] on button "Ok" at bounding box center [705, 568] width 64 height 44
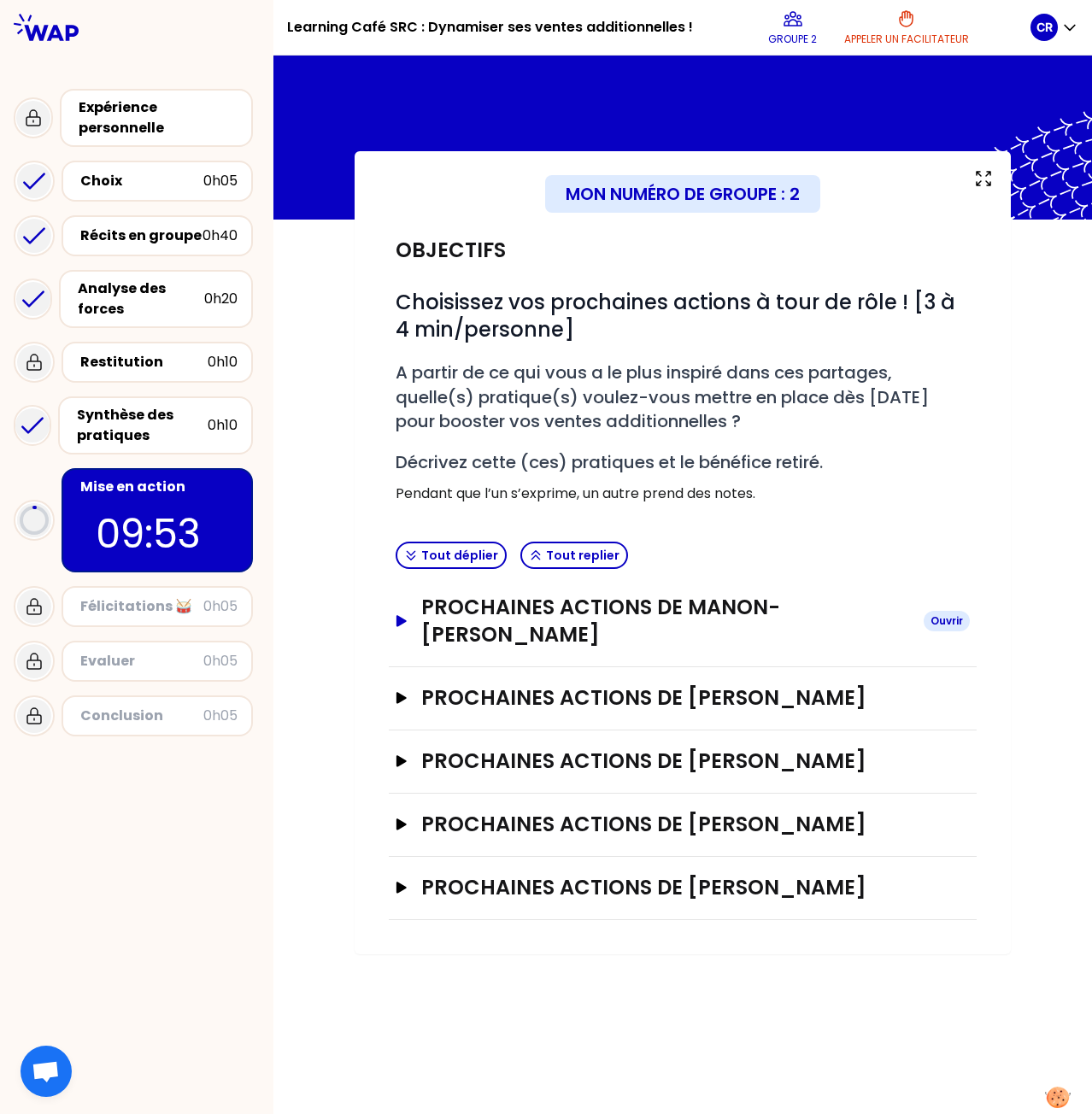
click at [581, 614] on h3 "PROCHAINES ACTIONS DE Manon-[PERSON_NAME]" at bounding box center [665, 621] width 488 height 55
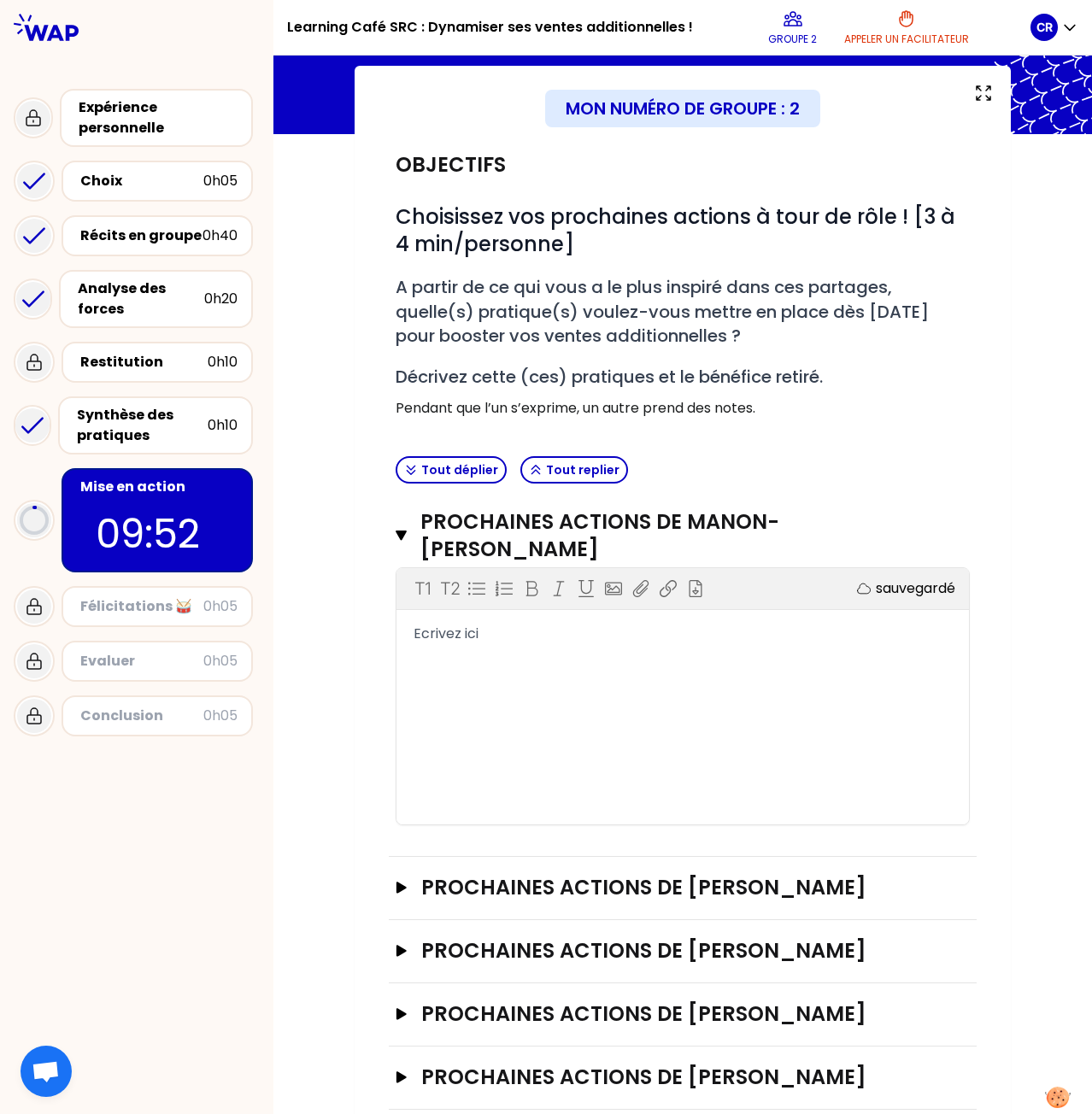
scroll to position [109, 0]
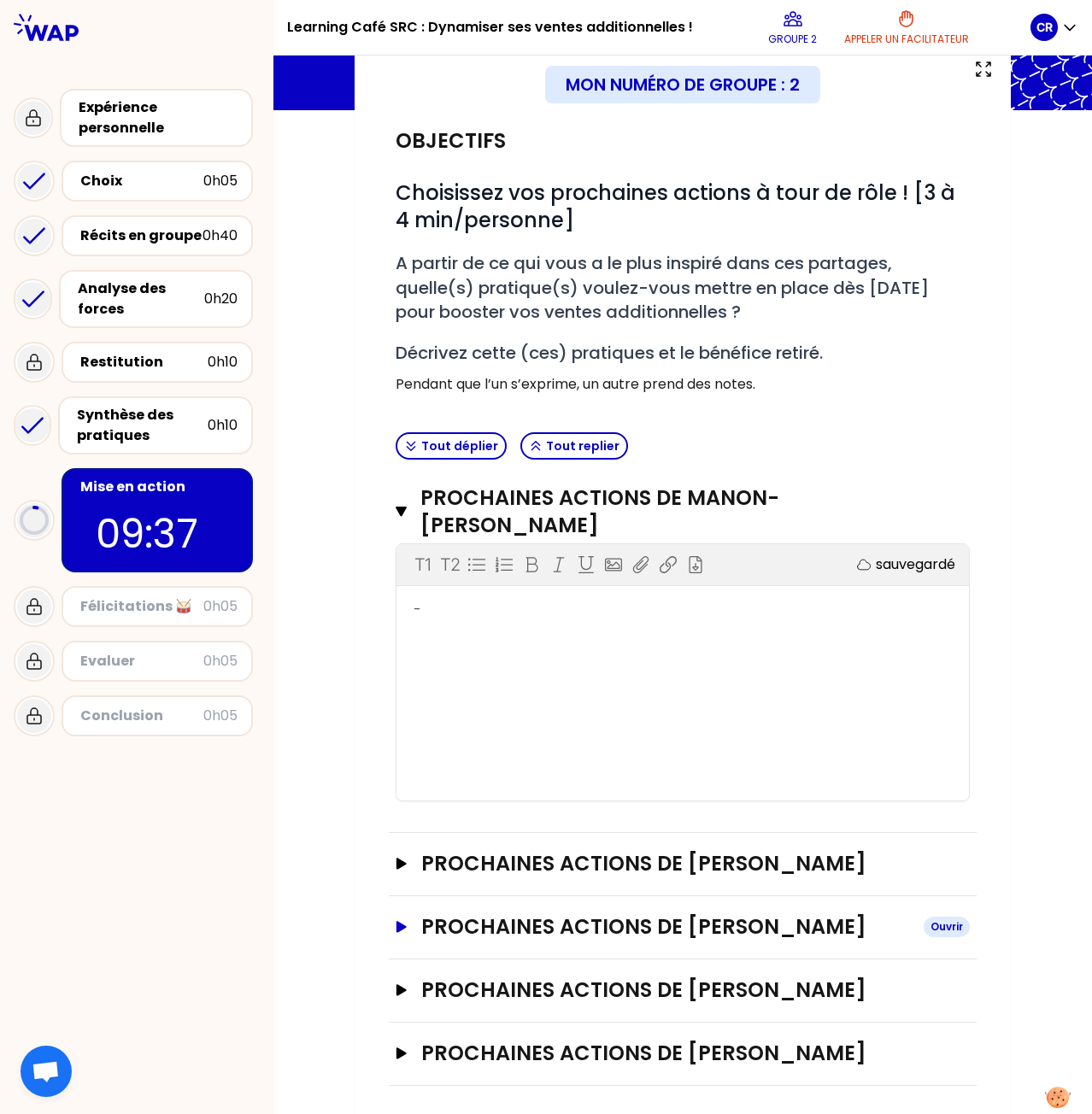
click at [402, 921] on icon "button" at bounding box center [401, 927] width 13 height 12
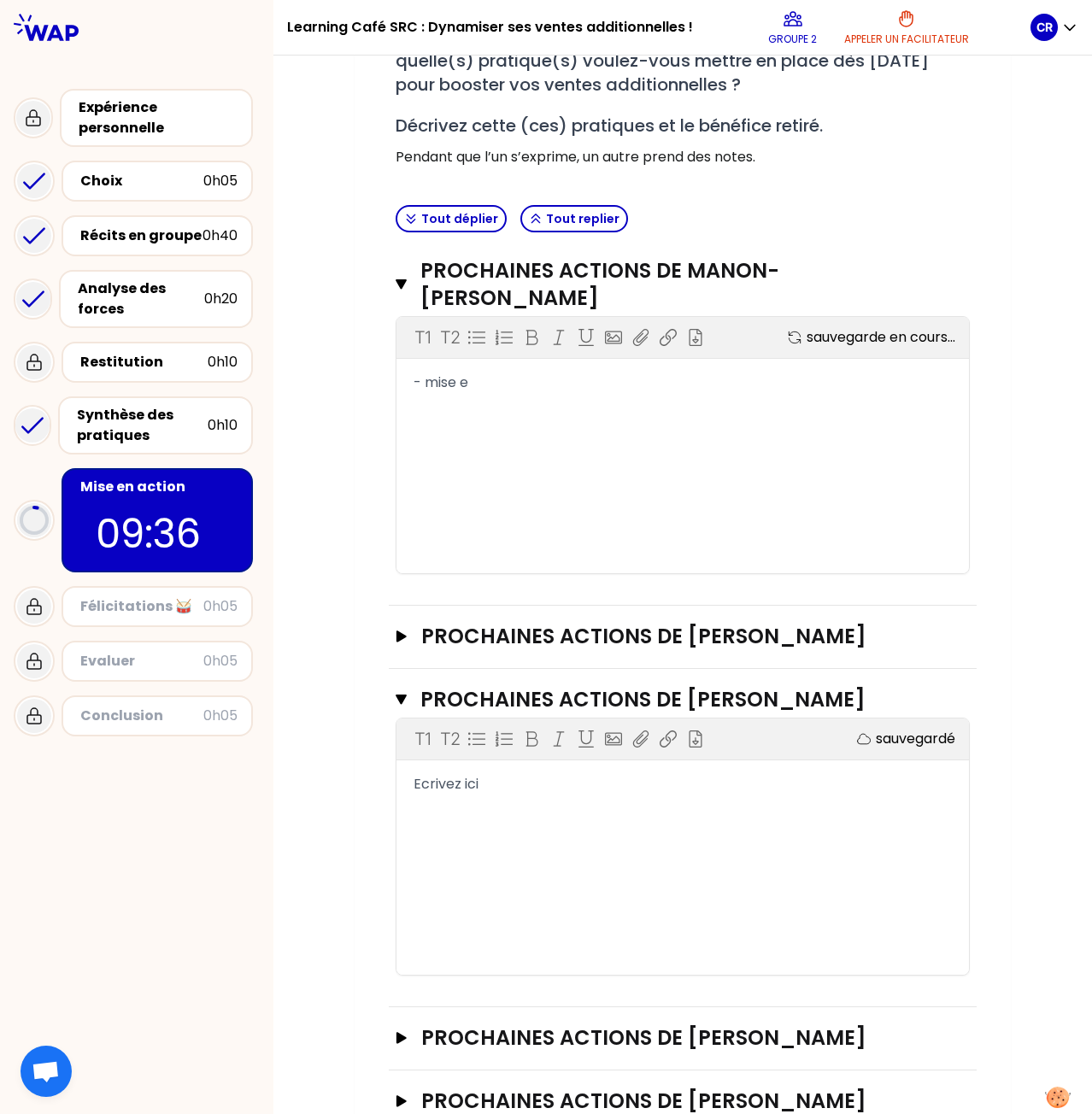
scroll to position [365, 0]
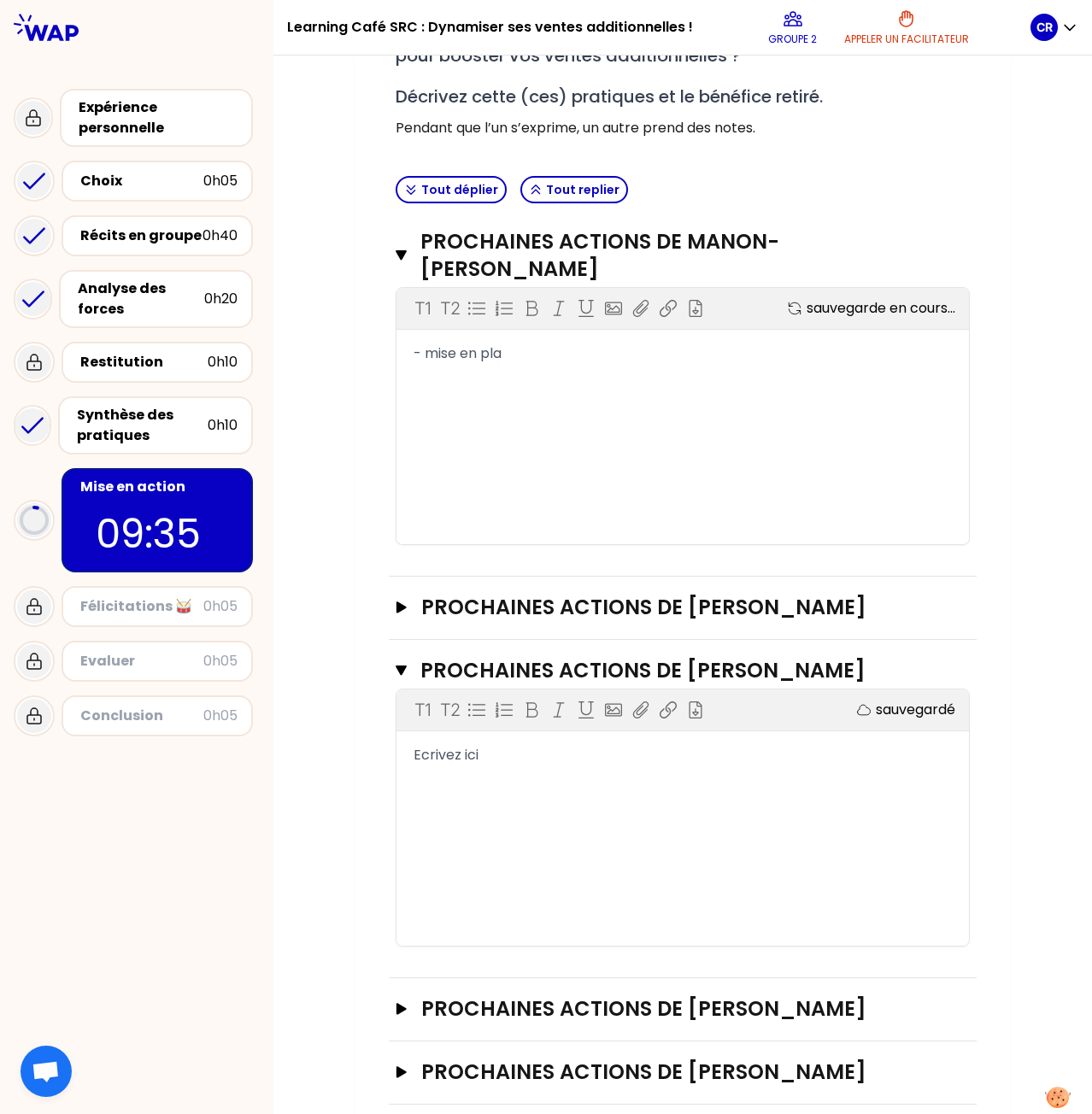
click at [472, 790] on div "T1 T2 Exporter sauvegardé Ecrivez ici" at bounding box center [682, 817] width 572 height 256
click at [464, 761] on div "T1 T2 Exporter sauvegardé Ecrivez ici" at bounding box center [682, 817] width 572 height 256
click at [464, 756] on span "Ecrivez ici" at bounding box center [446, 755] width 65 height 19
click at [490, 756] on div "Ecrivez ici" at bounding box center [682, 755] width 538 height 20
drag, startPoint x: 490, startPoint y: 756, endPoint x: 373, endPoint y: 763, distance: 117.2
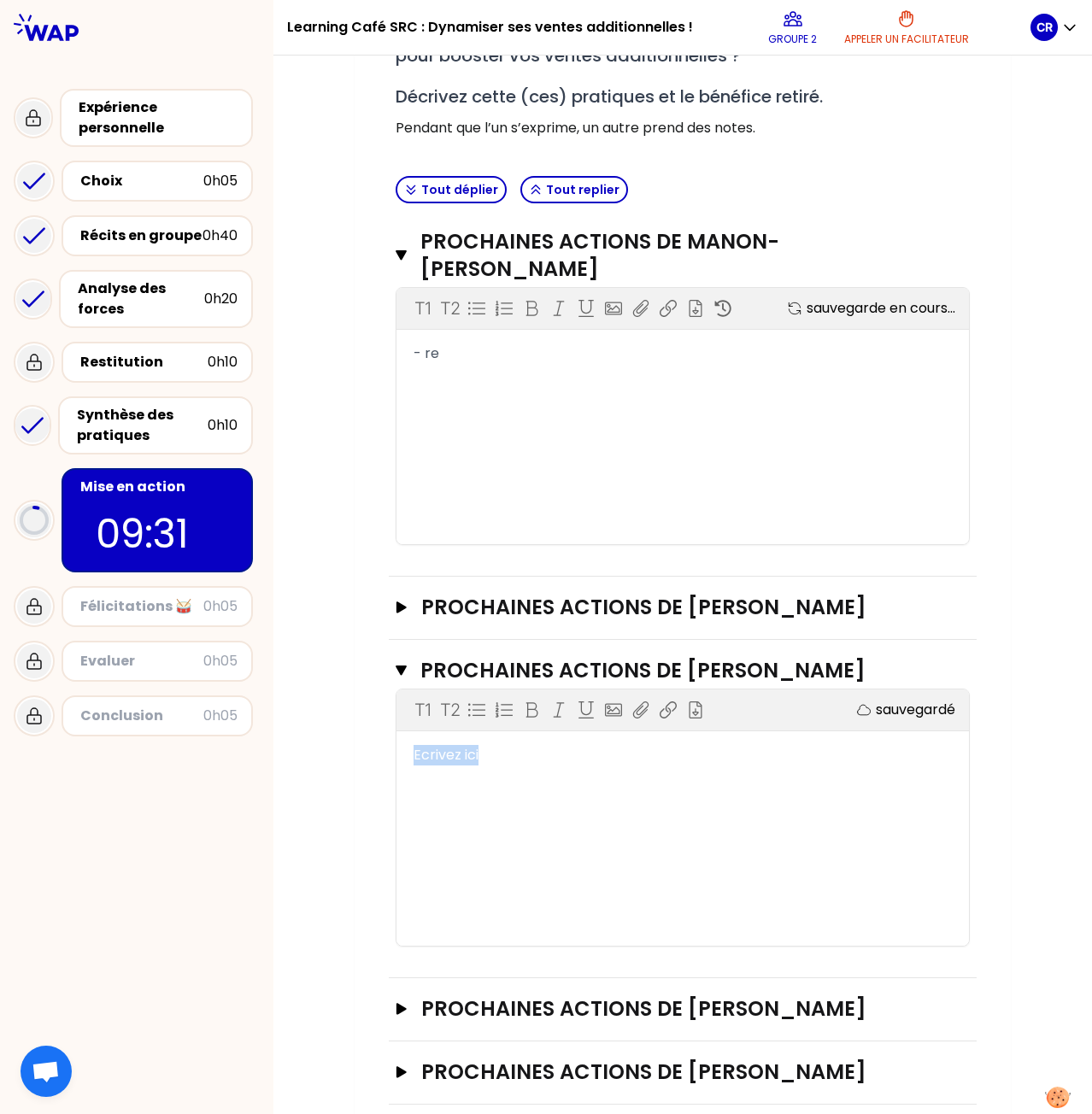
click at [373, 763] on div "Mon numéro de groupe : 2 Objectifs # Choisissez vos prochaines actions à tour d…" at bounding box center [682, 462] width 656 height 1353
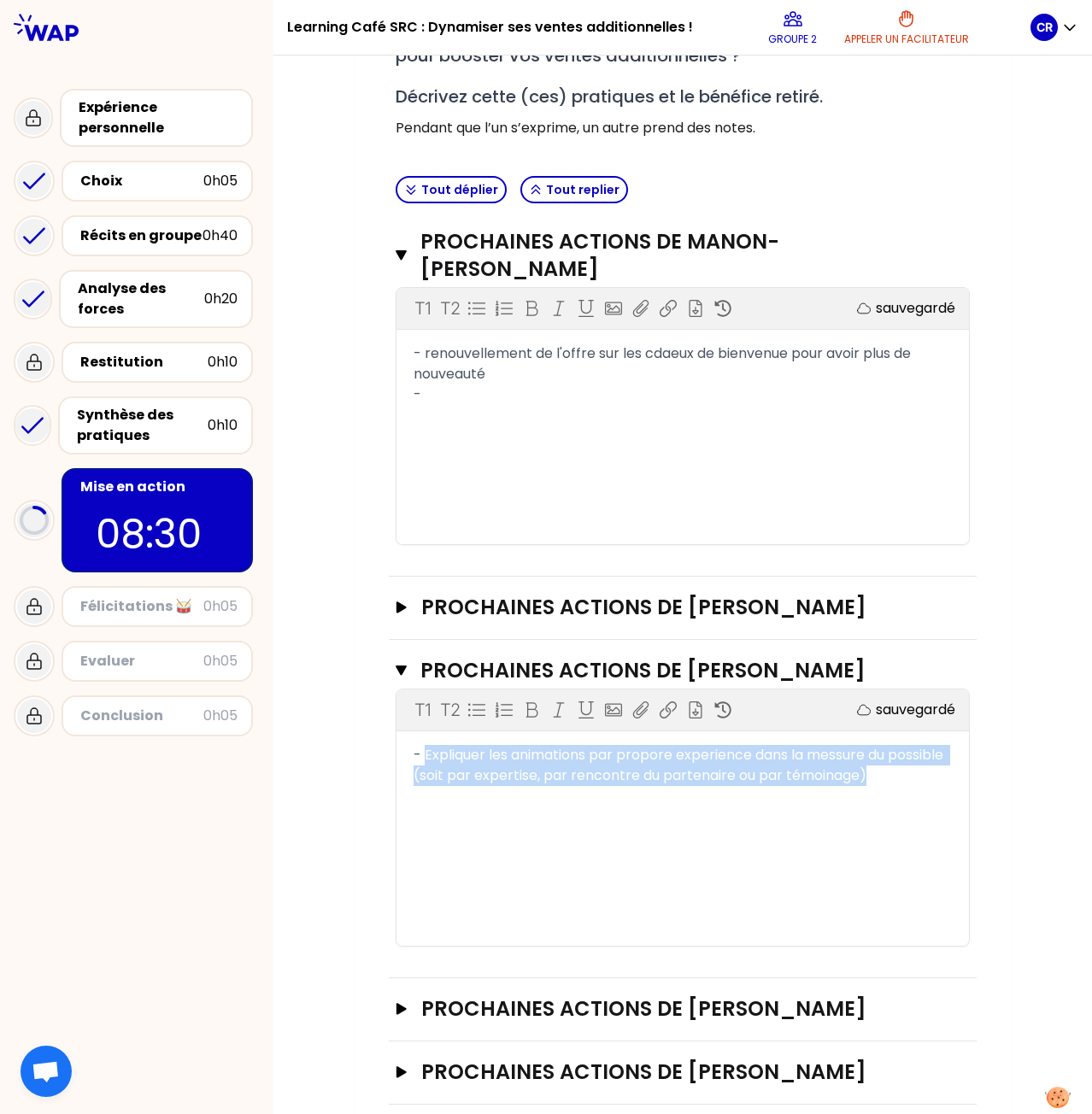
drag, startPoint x: 933, startPoint y: 772, endPoint x: 420, endPoint y: 748, distance: 513.6
click at [420, 748] on div "- Expliquer les animations par propore experience dans la messure du possible (…" at bounding box center [682, 765] width 538 height 41
copy span "Expliquer les animations par propore experience dans la messure du possible (so…"
click at [924, 770] on div "- Expliquer les animations par propore experience dans la messure du possible (…" at bounding box center [682, 765] width 538 height 41
drag, startPoint x: 924, startPoint y: 770, endPoint x: 420, endPoint y: 739, distance: 505.0
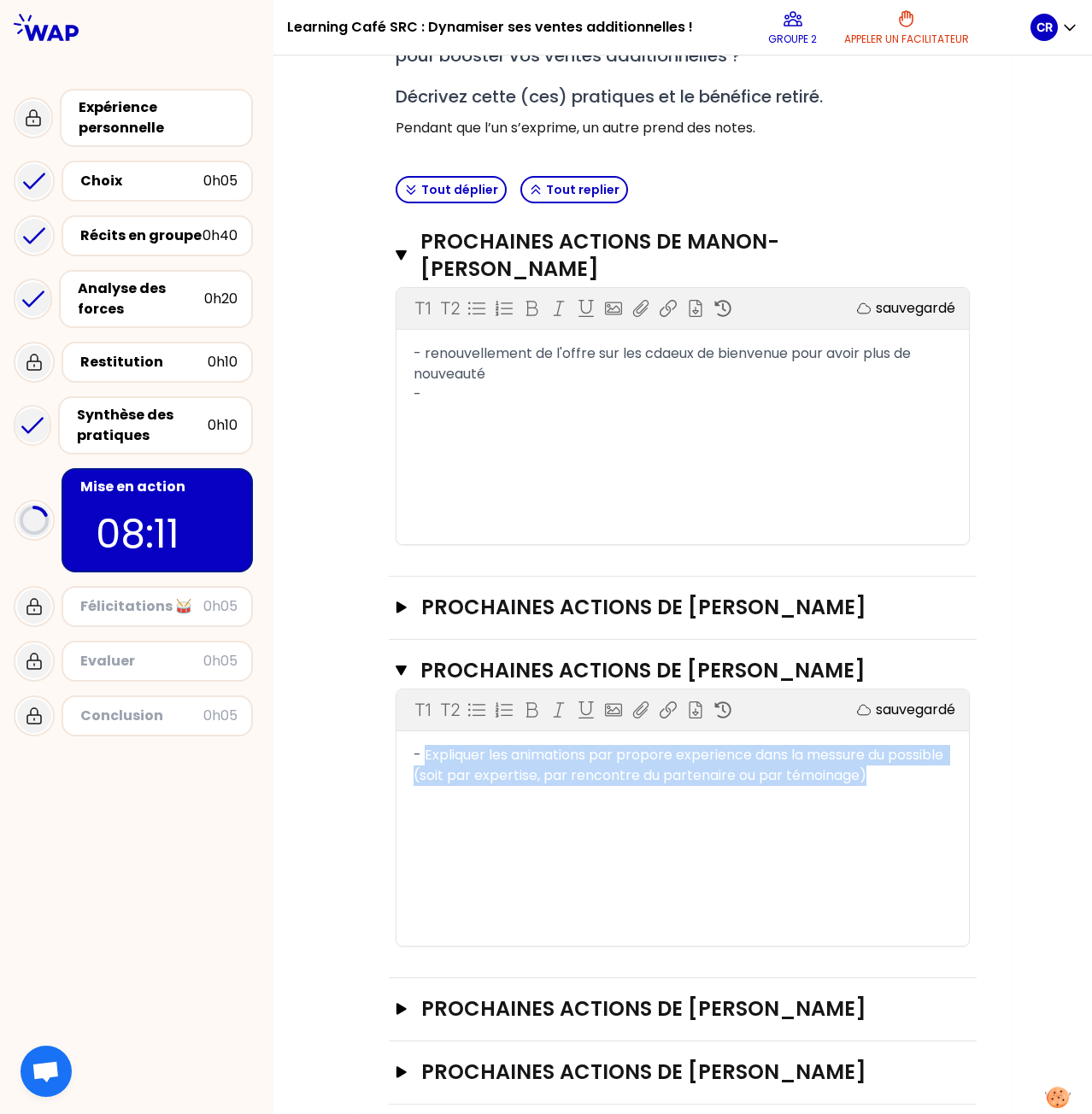
click at [420, 739] on div "T1 T2 Exporter sauvegardé - Expliquer les animations par propore experience dan…" at bounding box center [682, 817] width 572 height 256
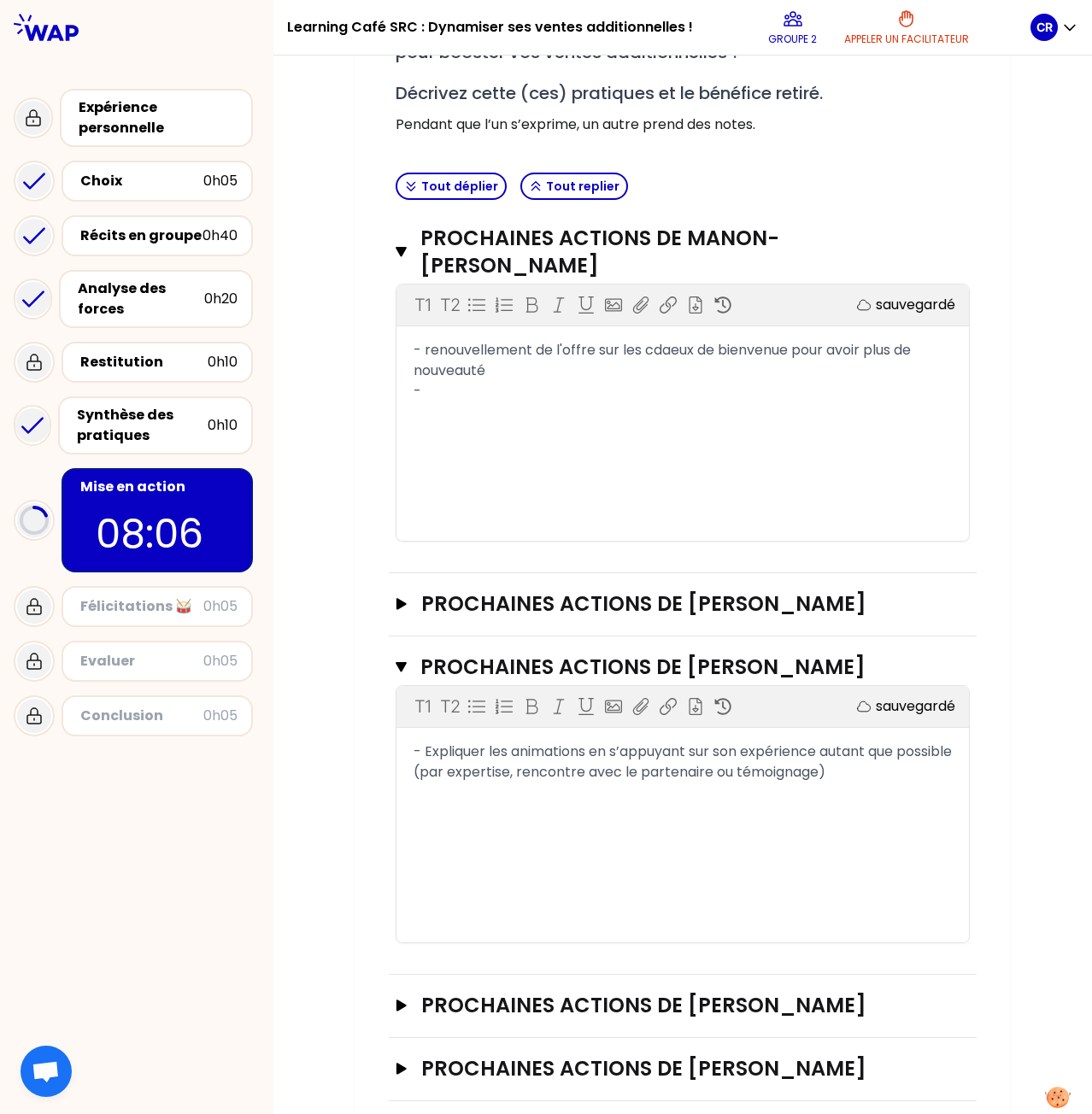
scroll to position [383, 0]
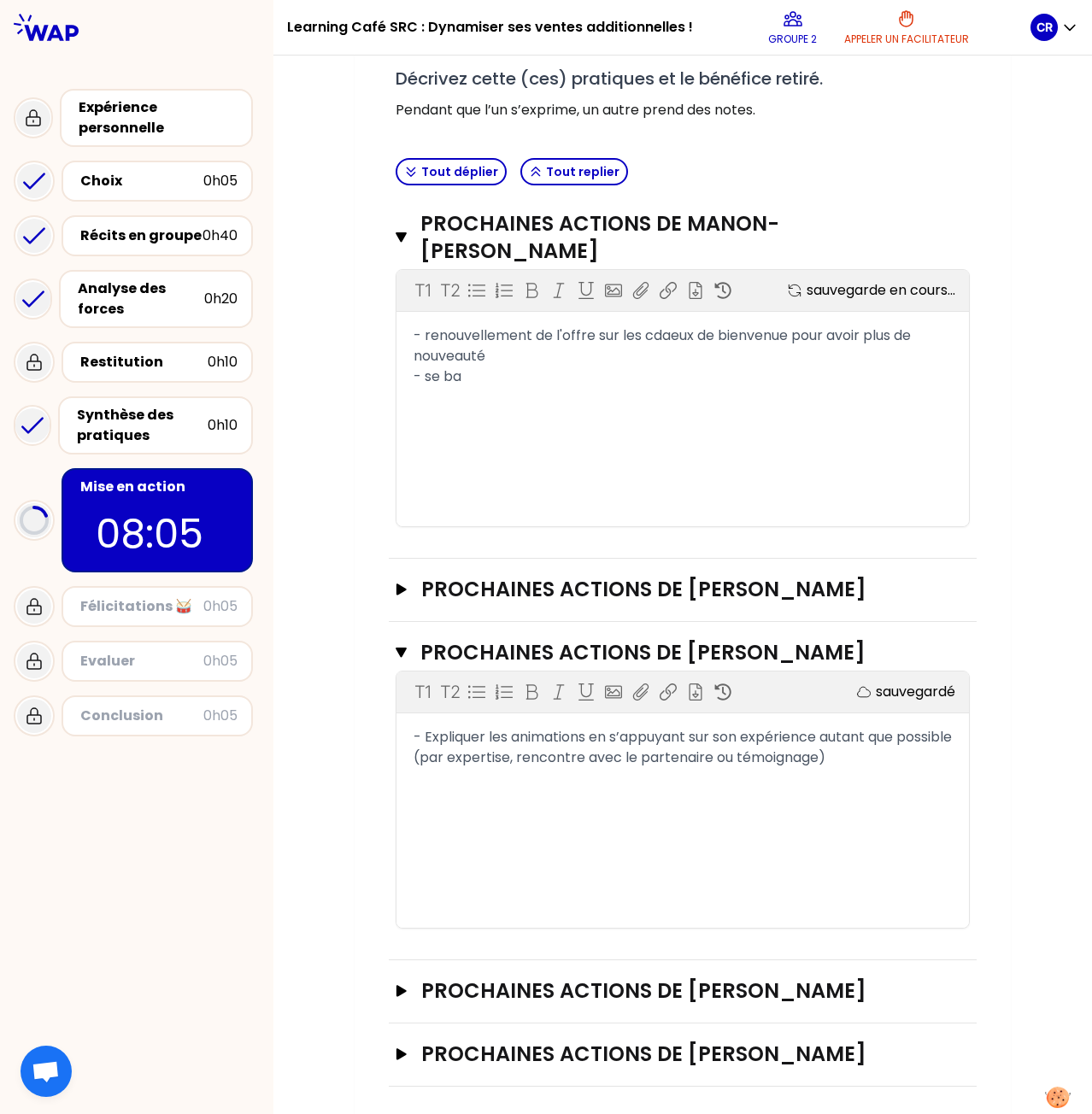
click at [896, 754] on div "- Expliquer les animations en s’appuyant sur son expérience autant que possible…" at bounding box center [682, 747] width 538 height 41
click at [400, 991] on button "PROCHAINES ACTIONS DE [PERSON_NAME]" at bounding box center [682, 990] width 574 height 27
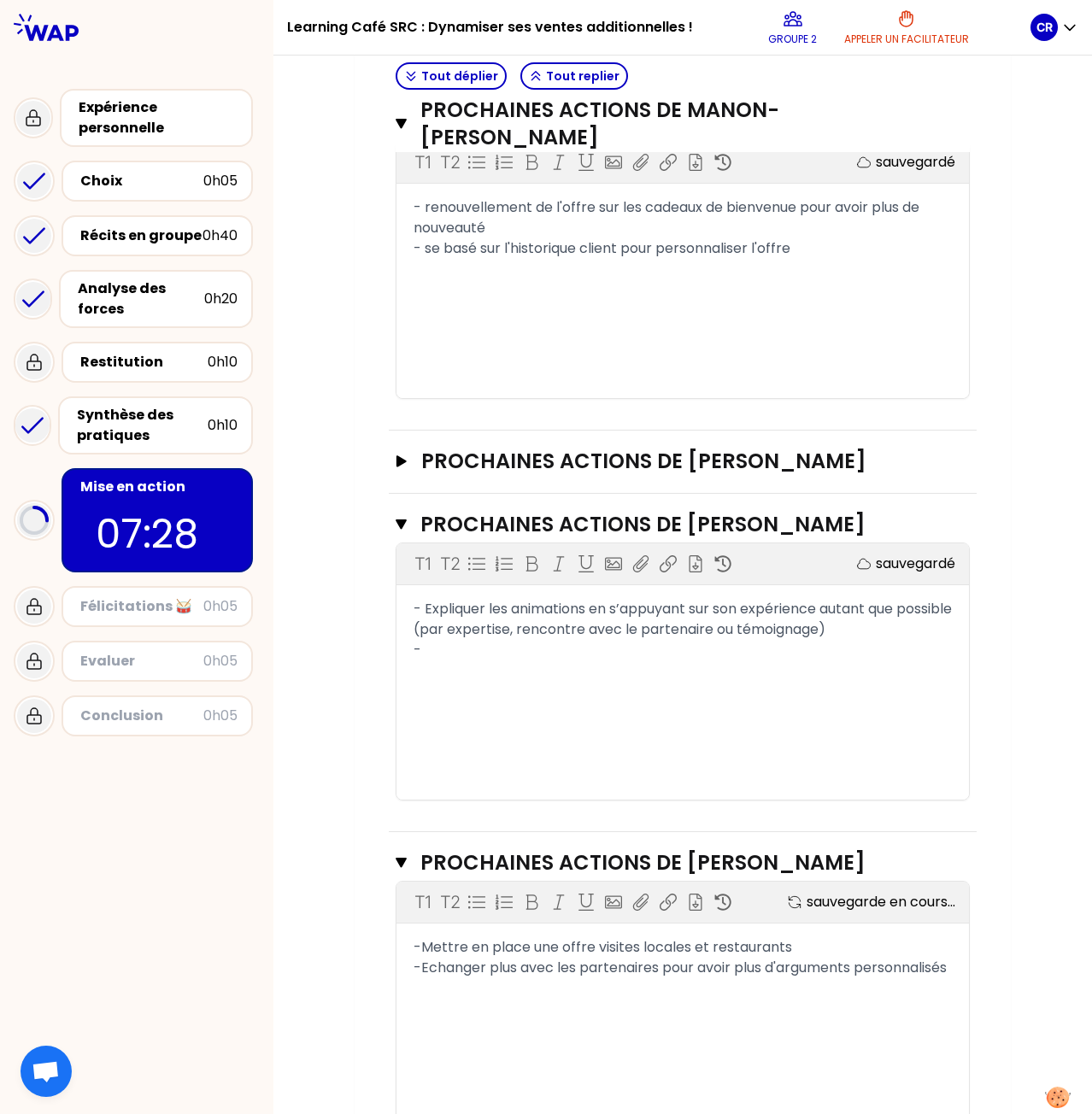
scroll to position [658, 0]
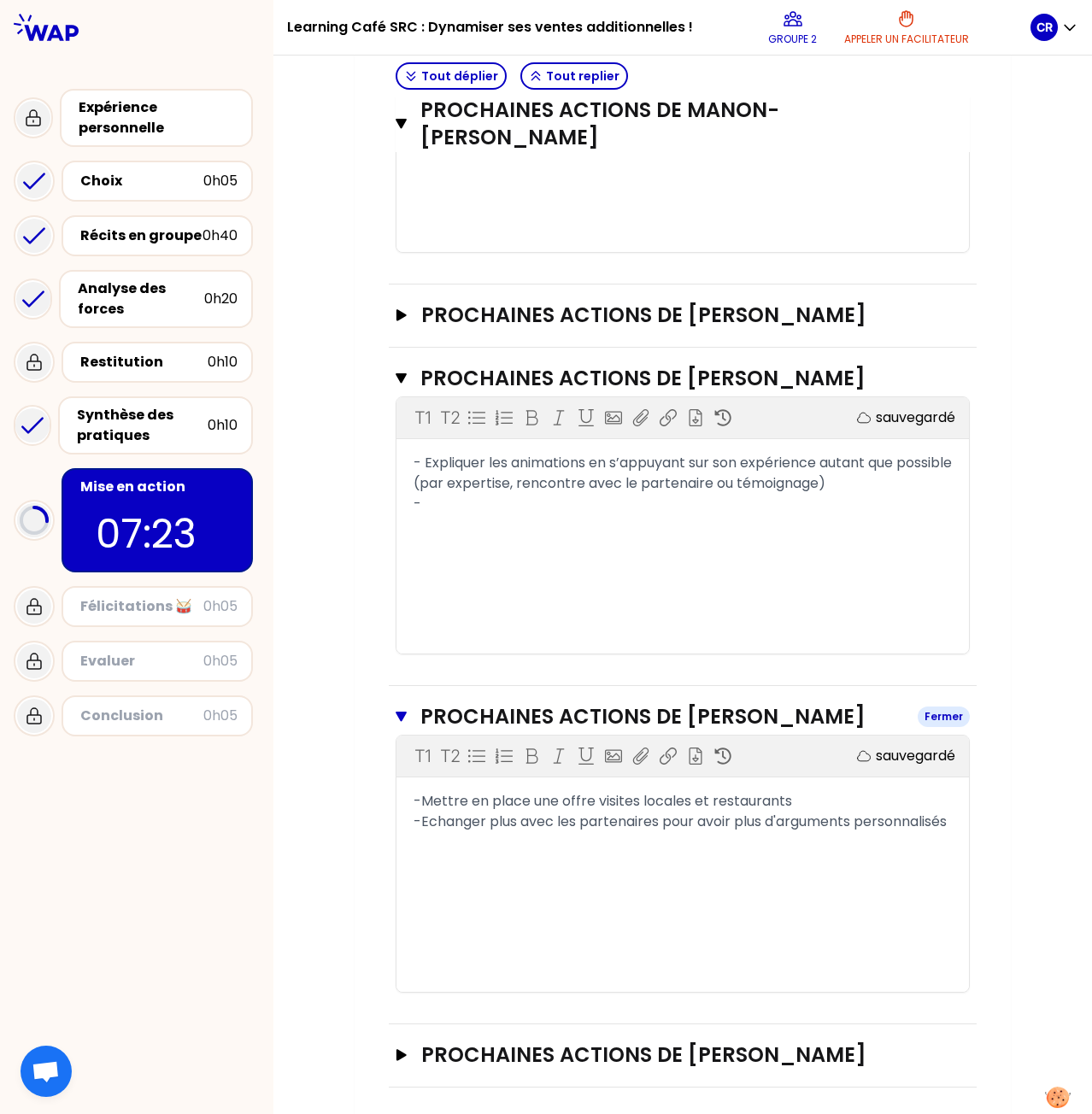
click at [395, 711] on icon "button" at bounding box center [401, 717] width 11 height 11
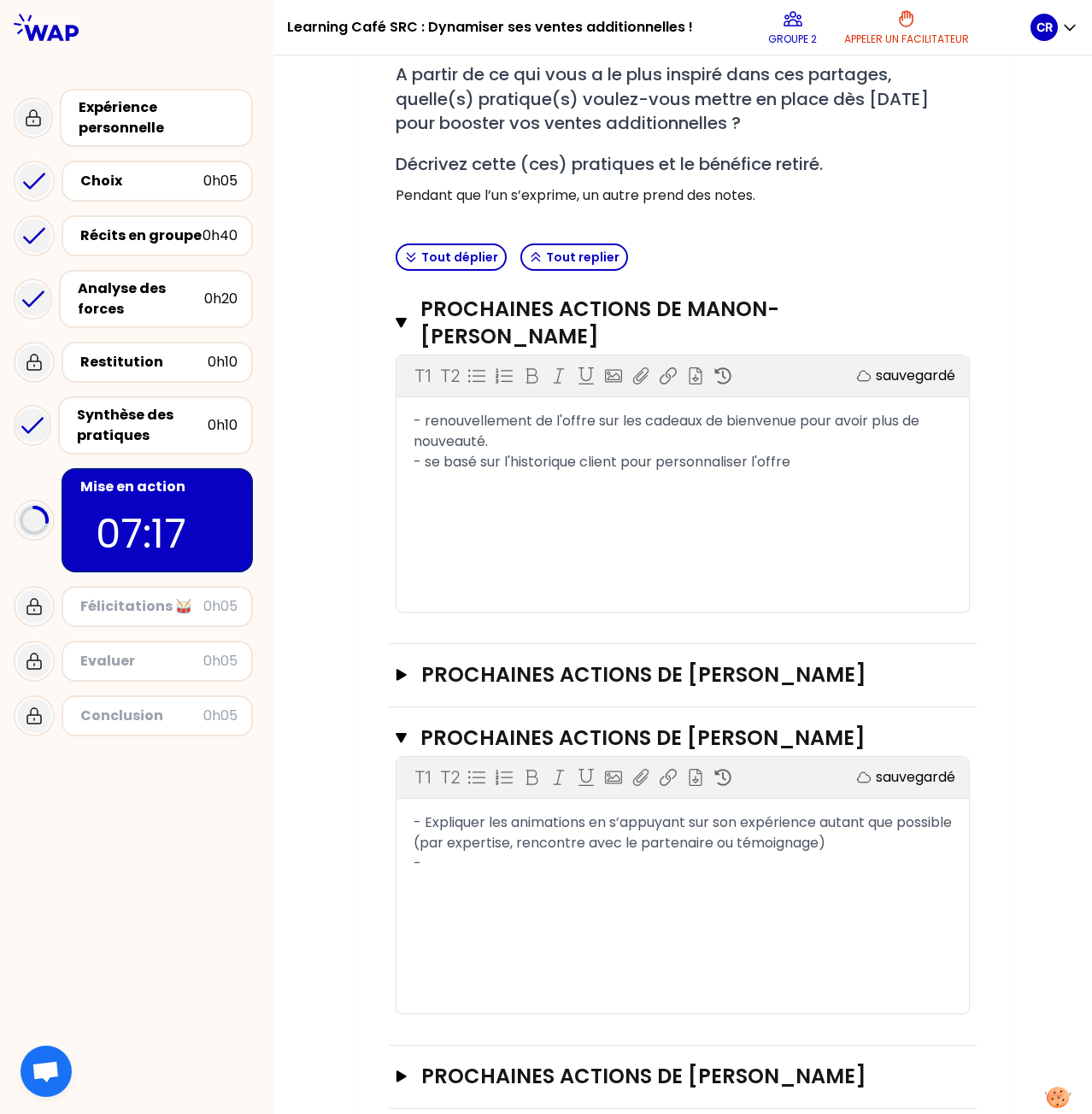
scroll to position [383, 0]
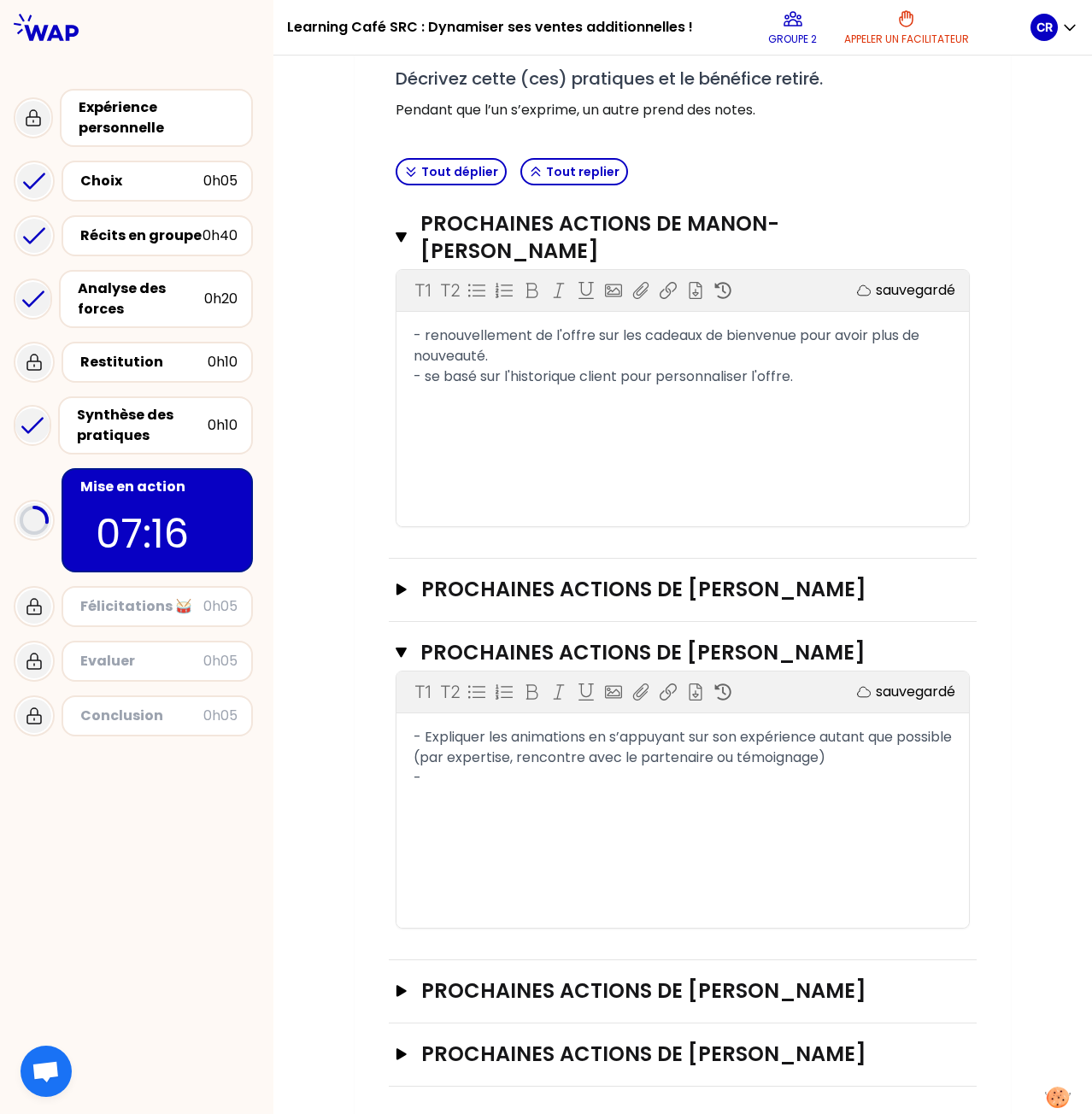
click at [470, 773] on div "-" at bounding box center [682, 778] width 538 height 20
click at [444, 772] on div "-" at bounding box center [682, 778] width 538 height 20
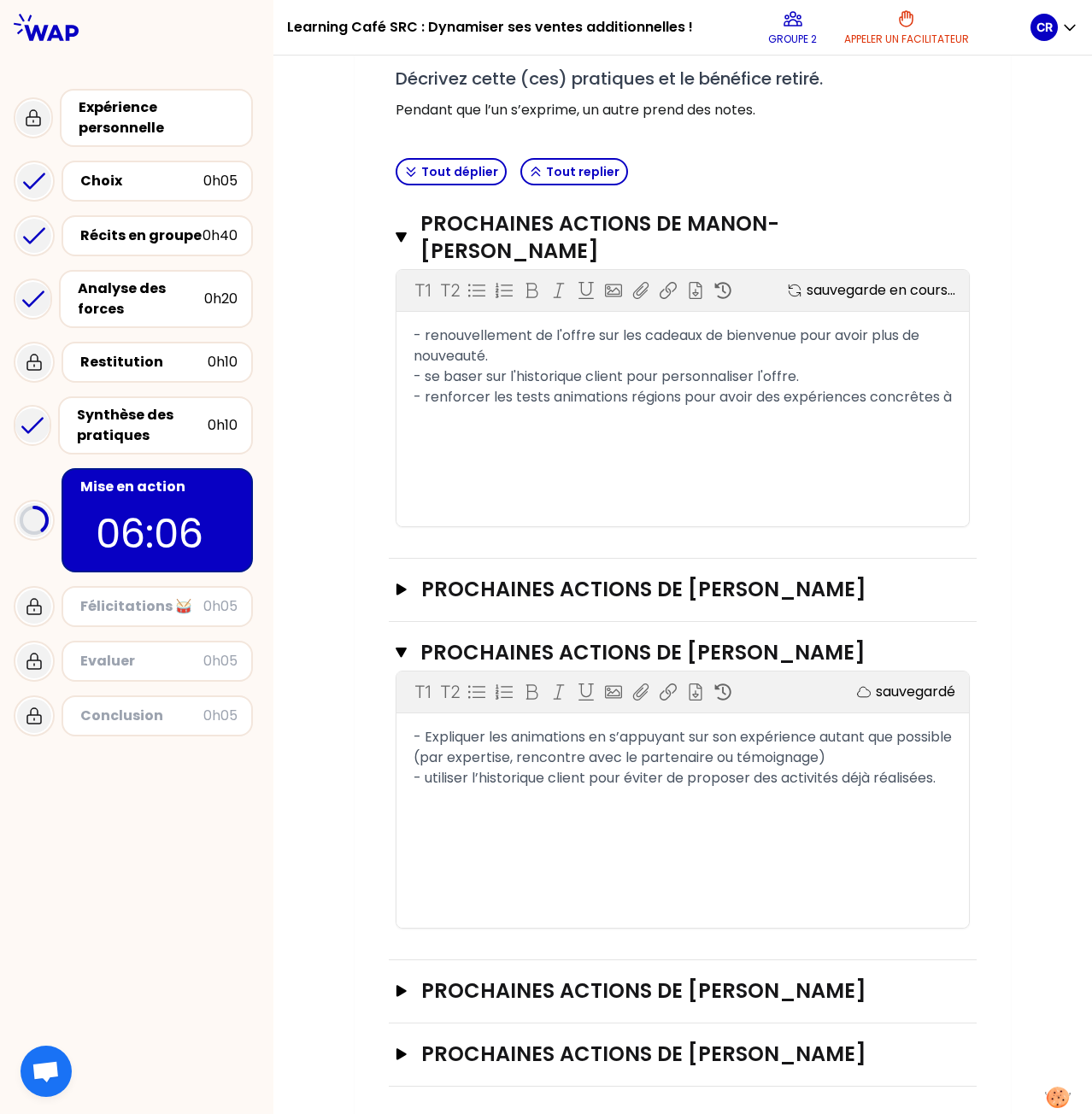
click at [426, 777] on span "- utiliser l’historique client pour éviter de proposer des activités déjà réali…" at bounding box center [674, 778] width 522 height 19
click at [453, 237] on h3 "PROCHAINES ACTIONS DE Manon-[PERSON_NAME]" at bounding box center [662, 237] width 484 height 55
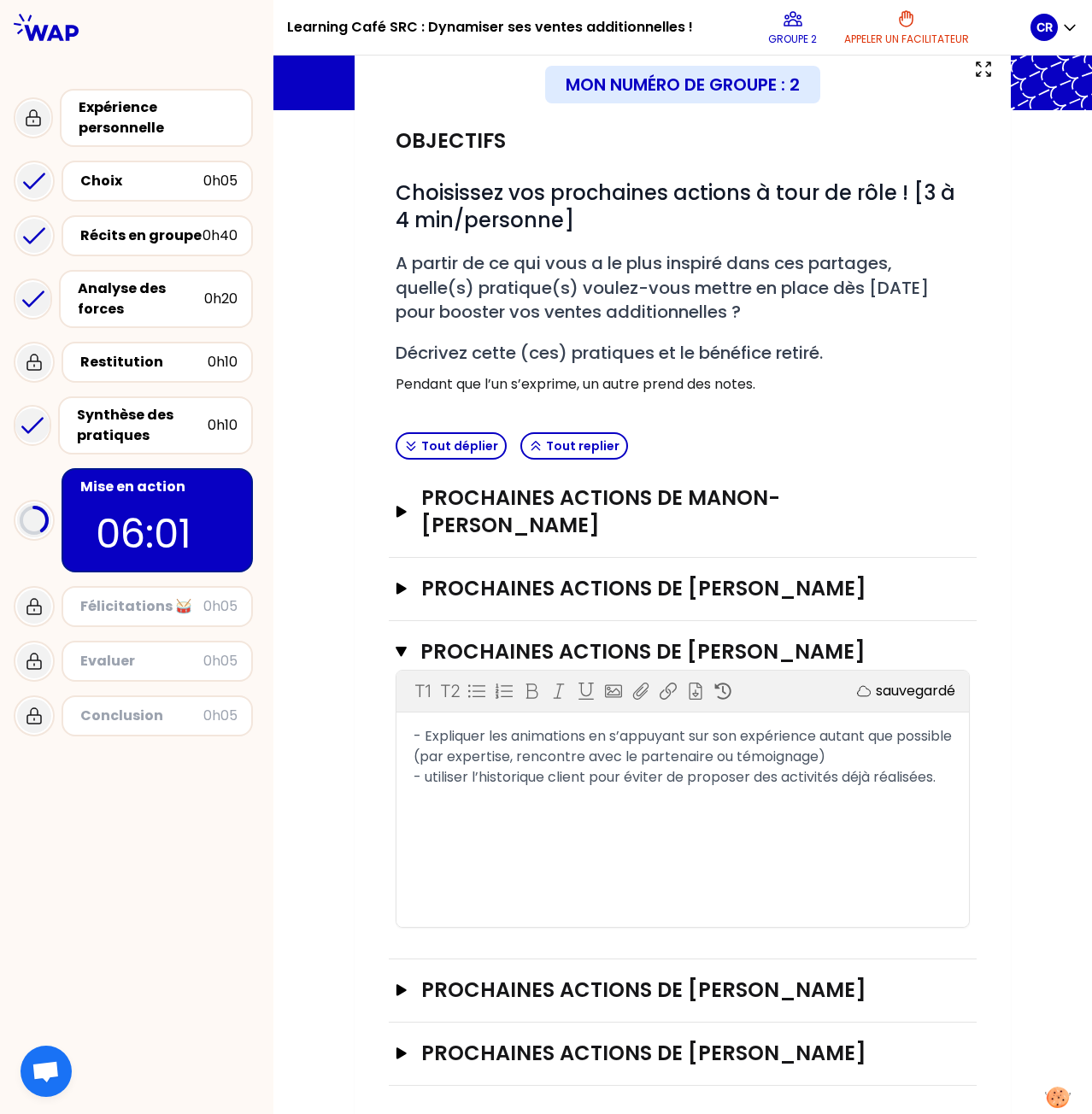
click at [426, 777] on span "- utiliser l’historique client pour éviter de proposer des activités déjà réali…" at bounding box center [674, 777] width 522 height 19
click at [936, 772] on span "- Utiliser l’historique client pour éviter de proposer des activités déjà réali…" at bounding box center [674, 777] width 523 height 19
click at [1027, 672] on div "Mon numéro de groupe : 2 Objectifs # Choisissez vos prochaines actions à tour d…" at bounding box center [682, 580] width 818 height 1078
click at [402, 507] on icon "button" at bounding box center [401, 512] width 13 height 12
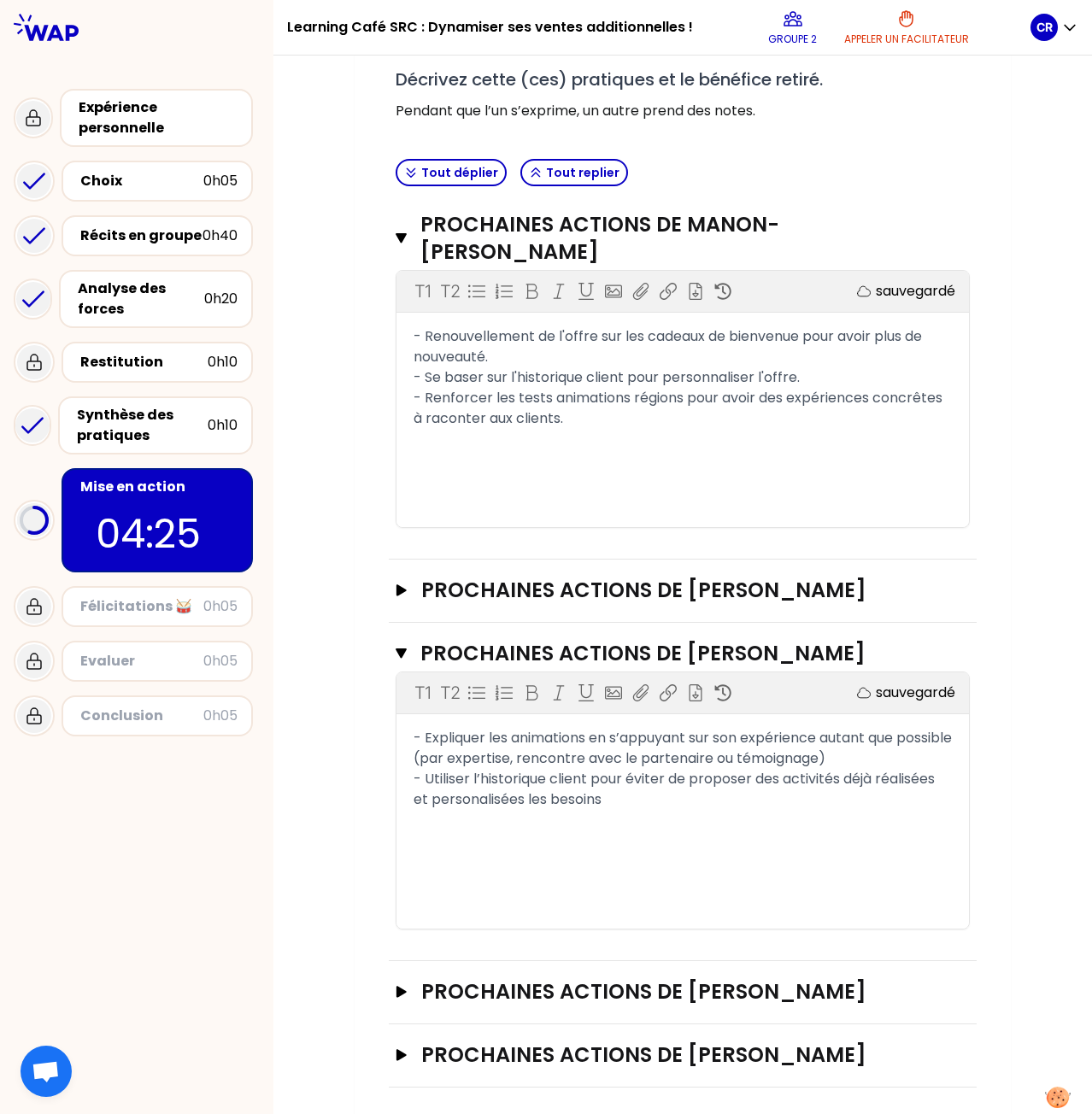
scroll to position [383, 0]
click at [627, 798] on div "- Utiliser l’historique client pour éviter de proposer des activités déjà réali…" at bounding box center [682, 788] width 538 height 41
click at [400, 592] on button "PROCHAINES ACTIONS DE [PERSON_NAME]" at bounding box center [682, 589] width 574 height 27
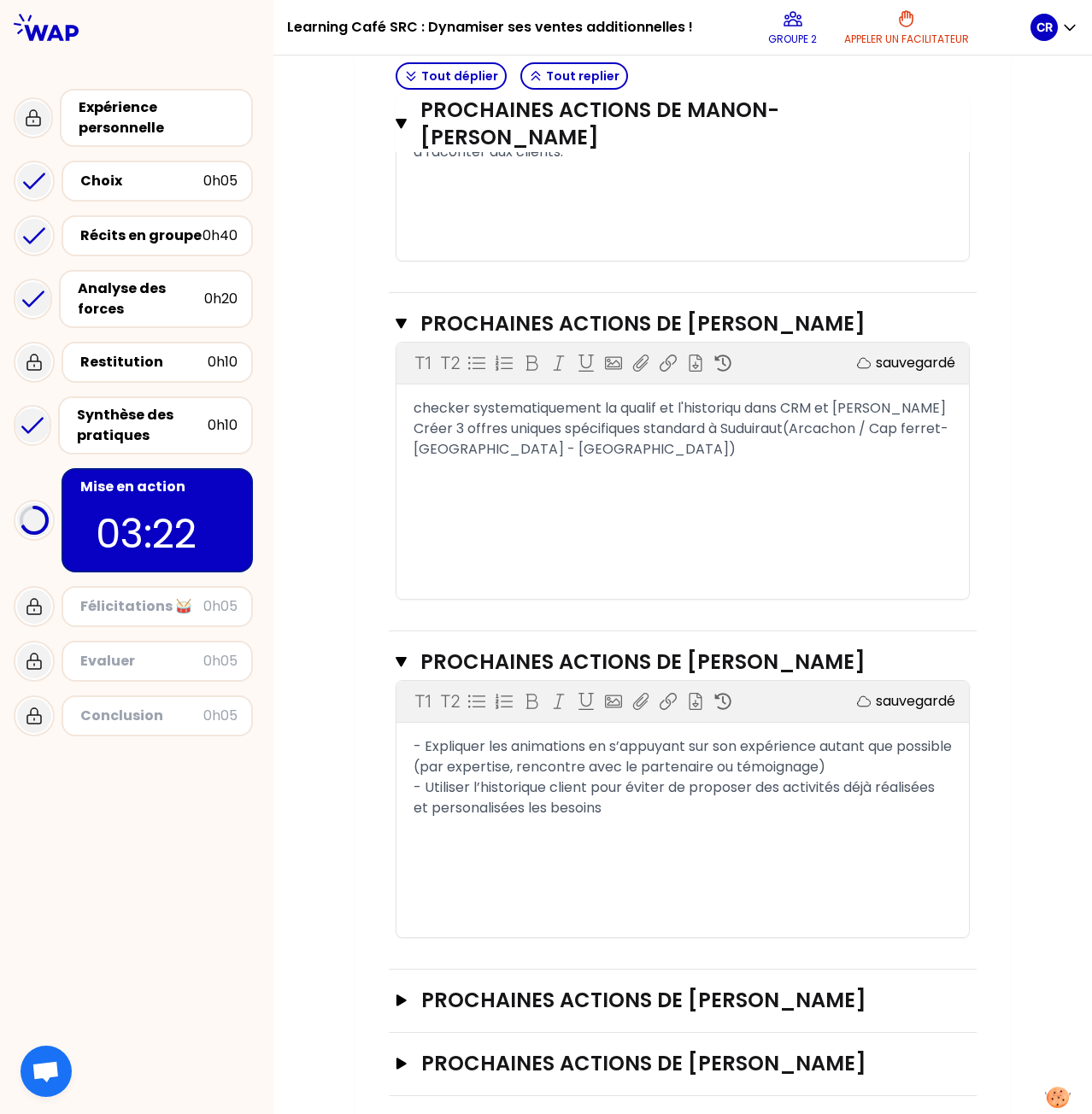
scroll to position [658, 0]
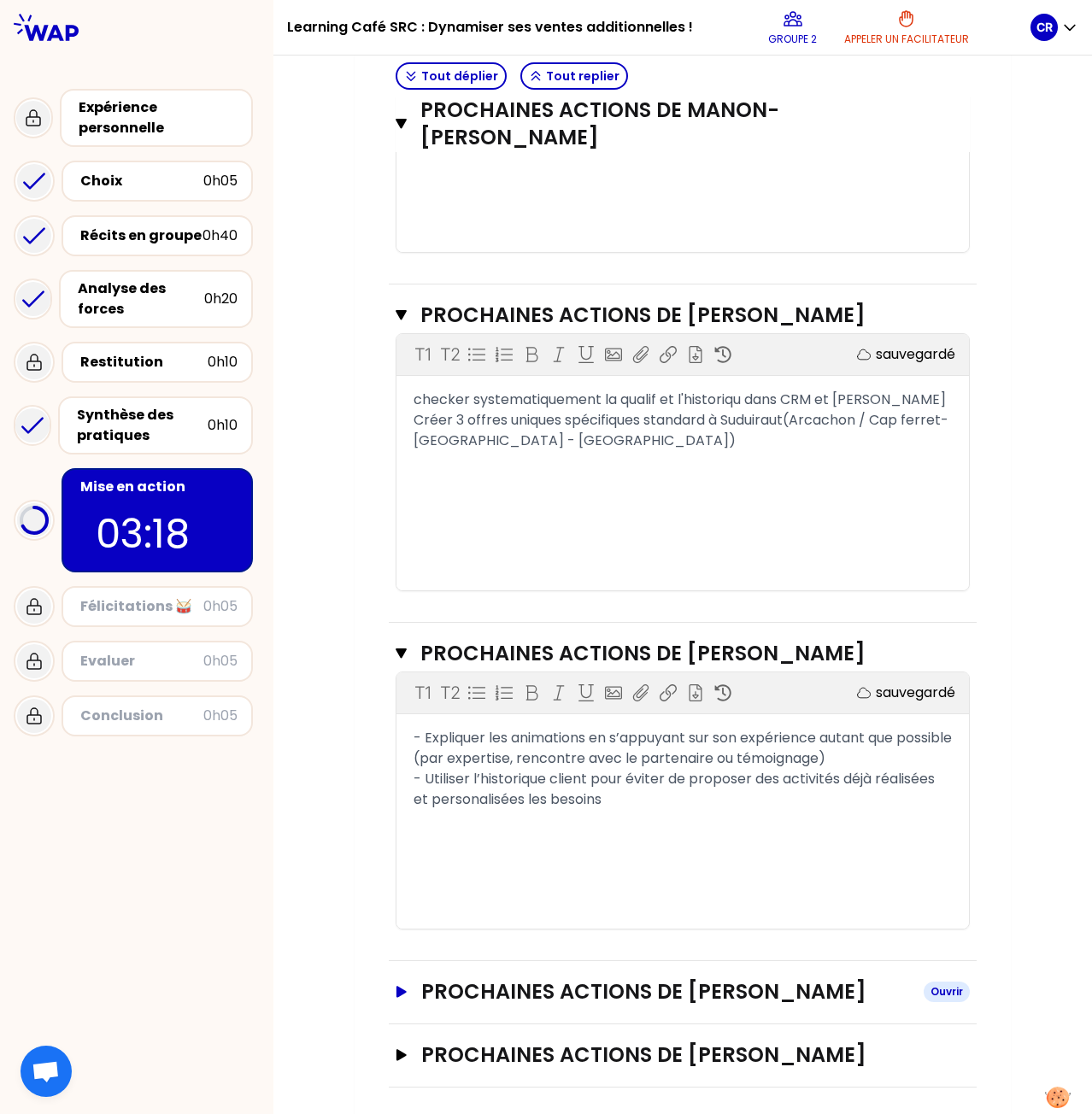
click at [395, 988] on icon "button" at bounding box center [401, 992] width 13 height 12
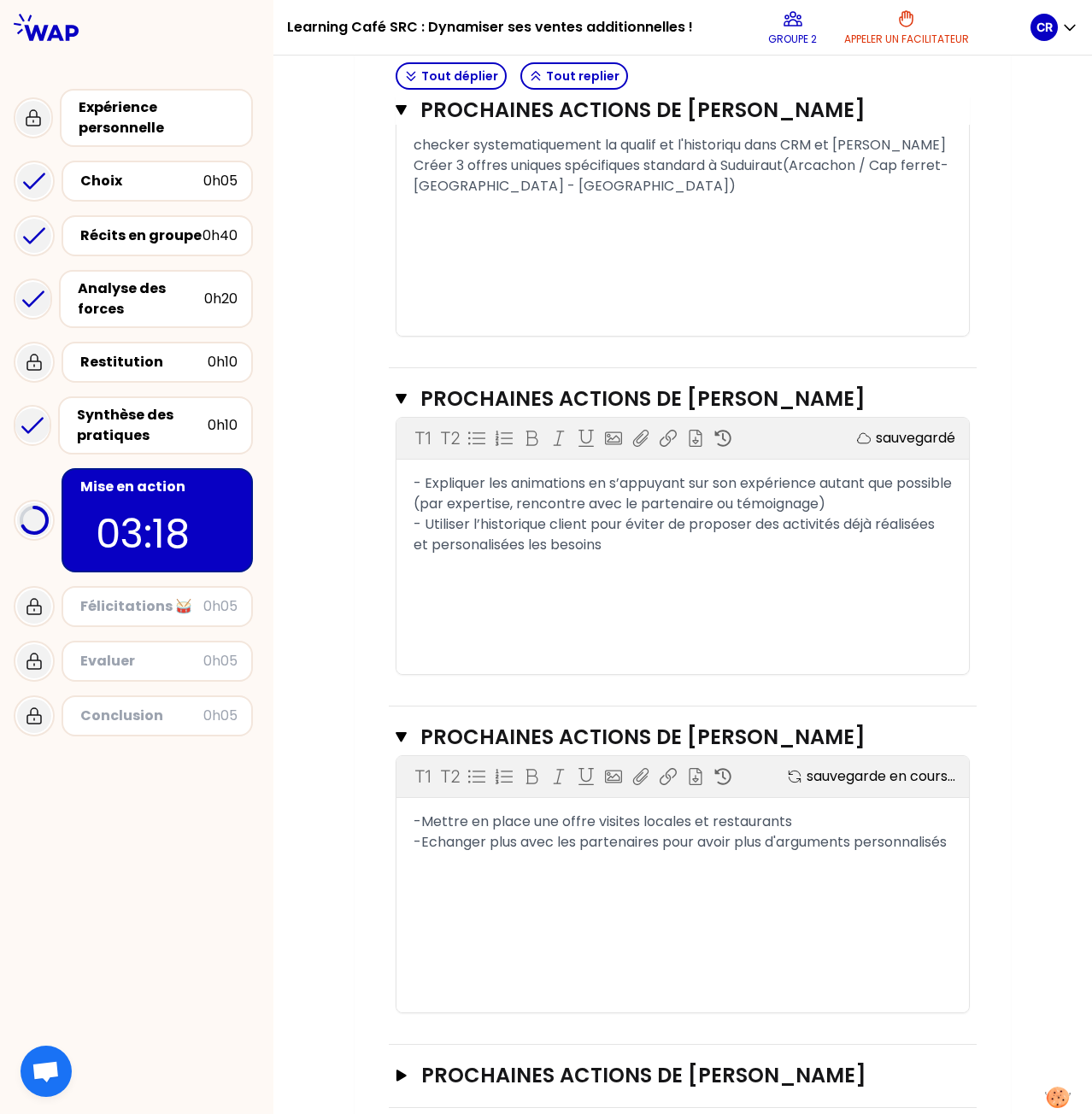
scroll to position [914, 0]
click at [690, 533] on div "- Utiliser l’historique client pour éviter de proposer des activités déjà réali…" at bounding box center [682, 533] width 538 height 41
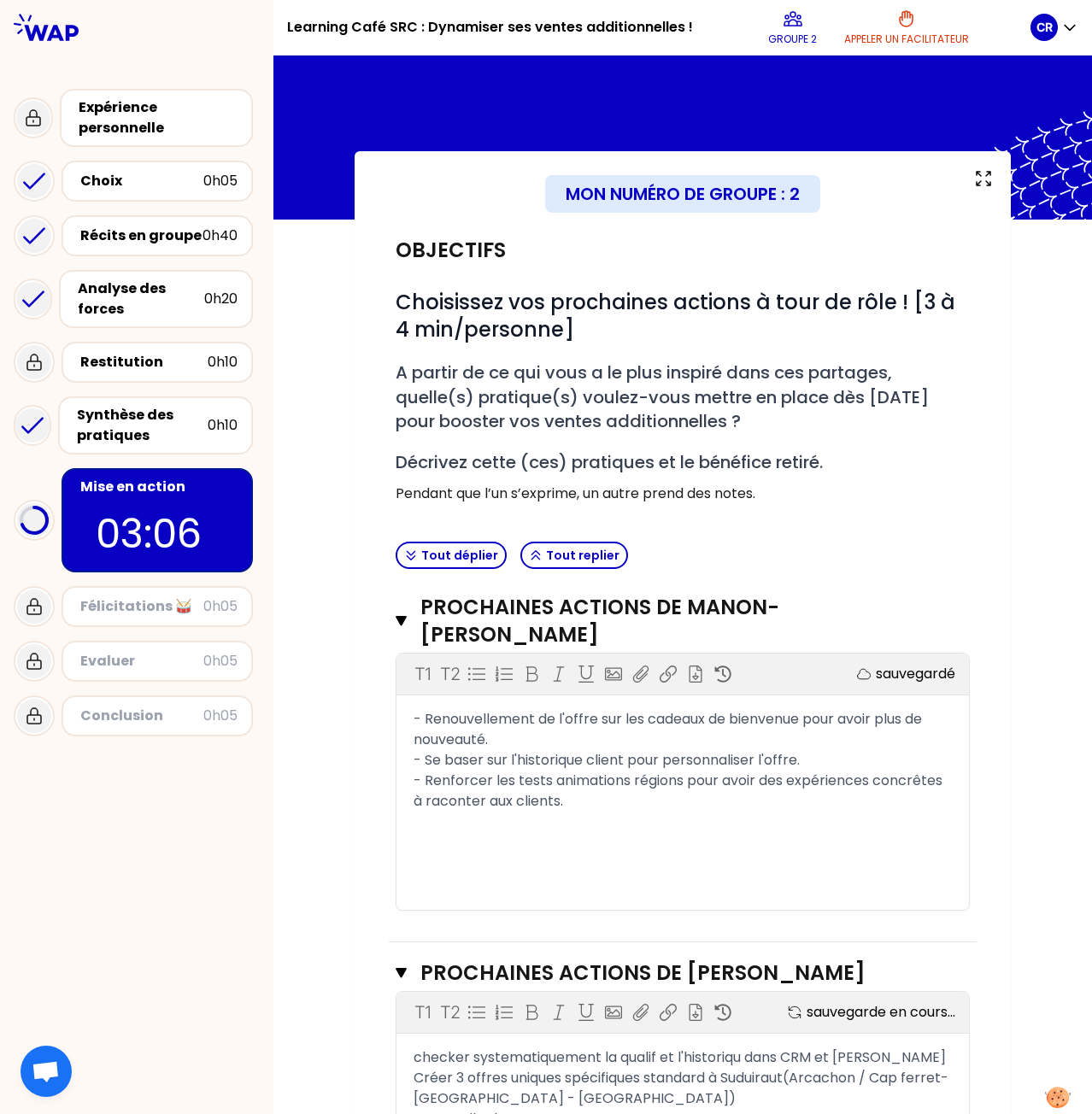
scroll to position [886, 0]
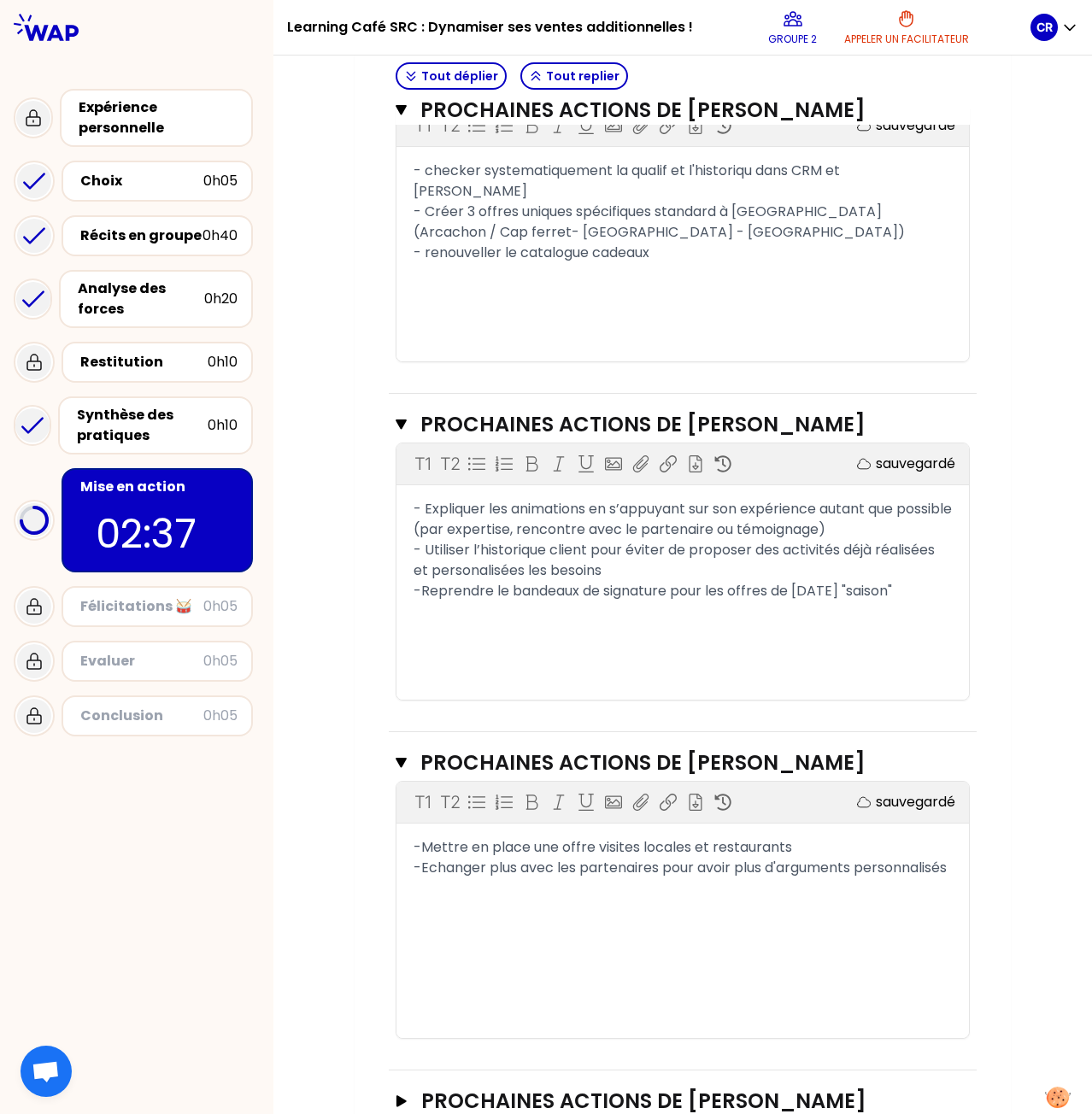
click at [1003, 592] on div "Mon numéro de groupe : 2 Objectifs # Choisissez vos prochaines actions à tour d…" at bounding box center [682, 216] width 656 height 1903
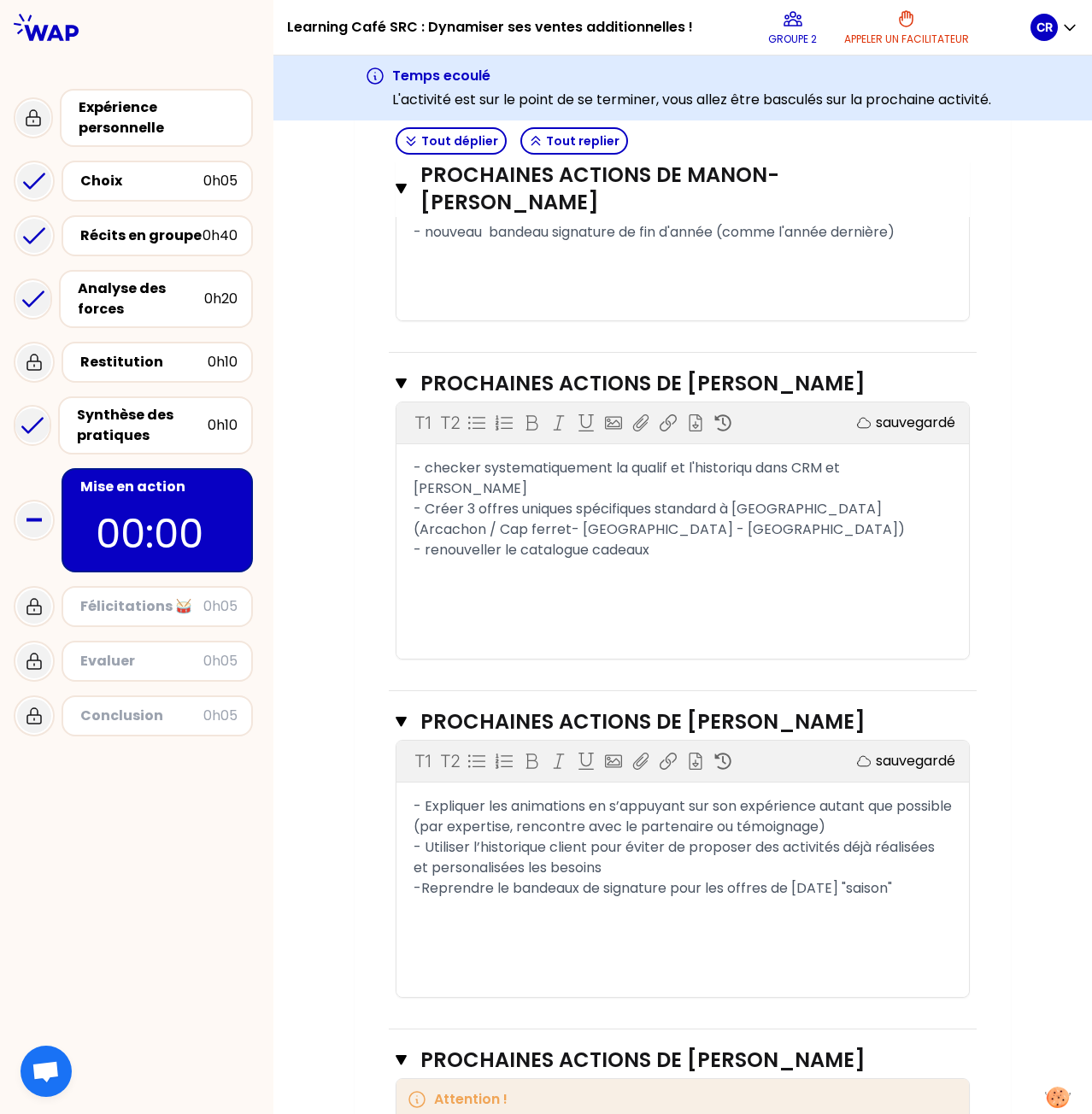
scroll to position [716, 0]
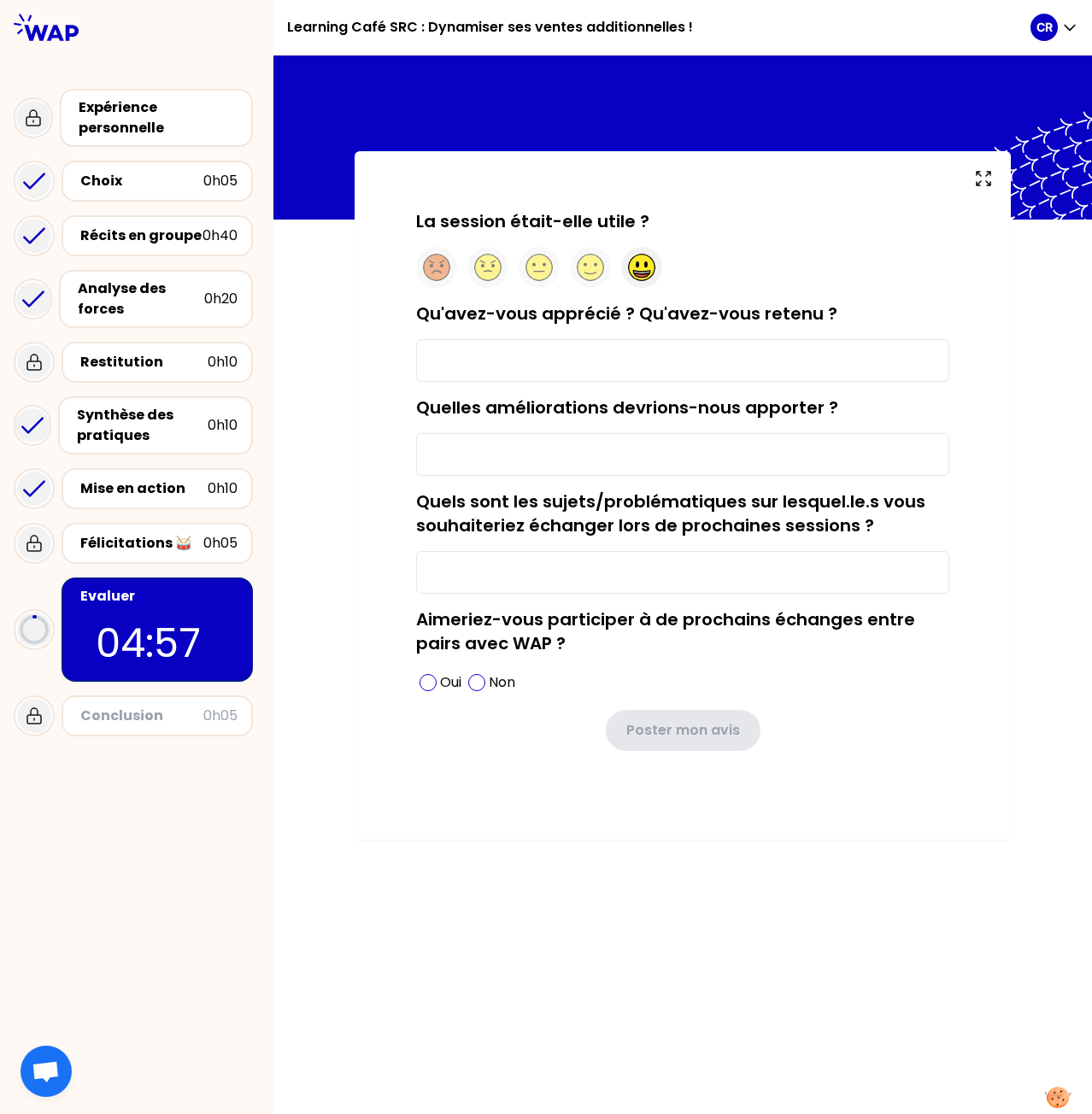
click at [646, 256] on circle at bounding box center [642, 267] width 26 height 26
click at [606, 370] on input "Qu'avez-vous apprécié ? Qu'avez-vous retenu ?" at bounding box center [682, 360] width 533 height 42
click at [543, 350] on input "Qu'avez-vous apprécié ? Qu'avez-vous retenu ?" at bounding box center [682, 360] width 533 height 42
paste input "J’ai apprécié de cette formation le format, la simplicité, les petits groupes e…"
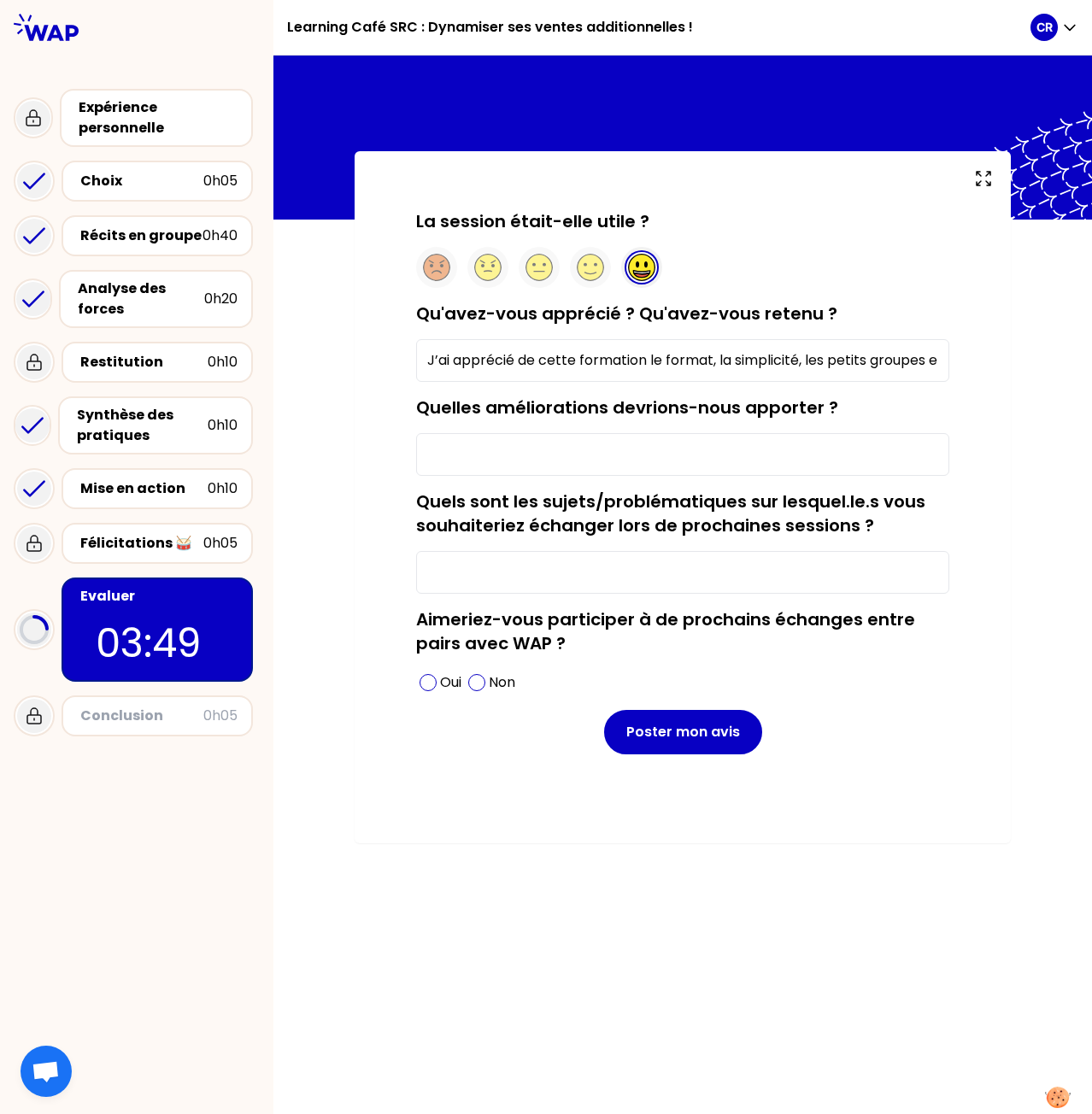
scroll to position [0, 555]
type input "J’ai apprécié de cette formation le format, la simplicité, les petits groupes e…"
click at [509, 450] on input "Quelles améliorations devrions-nous apporter ?" at bounding box center [682, 455] width 533 height 42
type input "RAS"
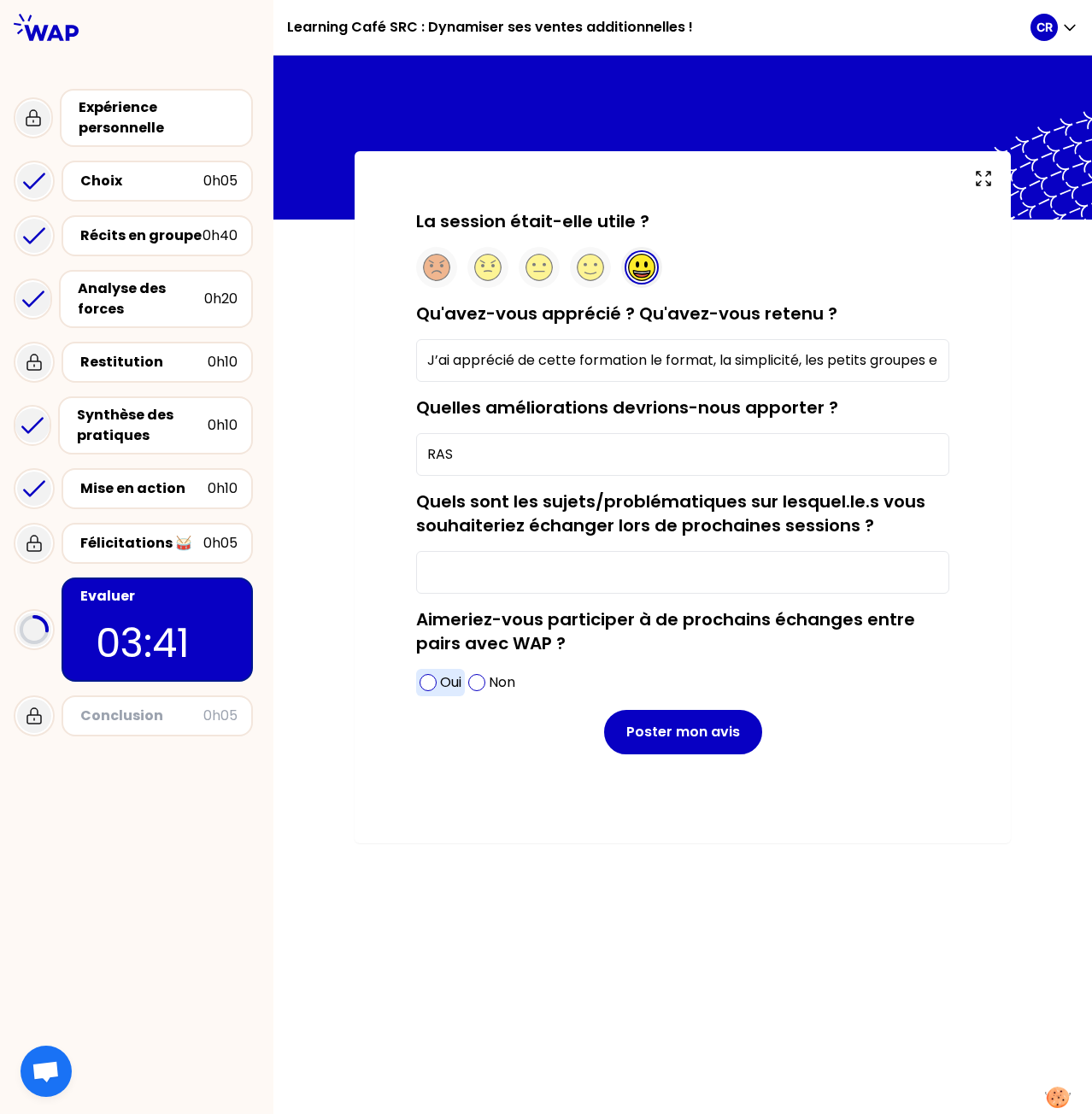
click at [434, 680] on span at bounding box center [427, 681] width 17 height 17
click at [541, 578] on input "Quels sont les sujets/problématiques sur lesquel.le.s vous souhaiteriez échange…" at bounding box center [682, 572] width 533 height 42
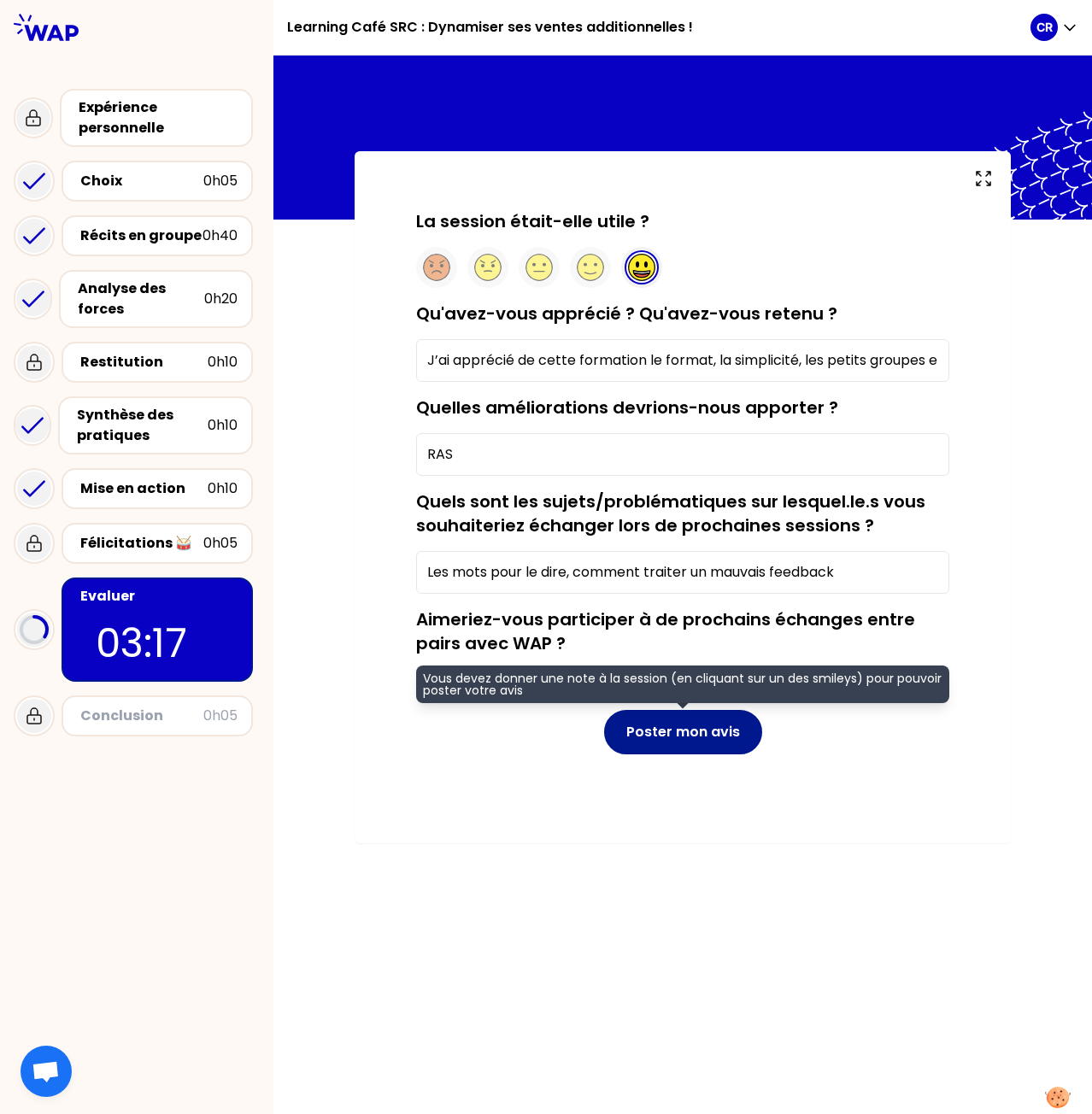
type input "Les mots pour le dire, comment traiter un mauvais feedback"
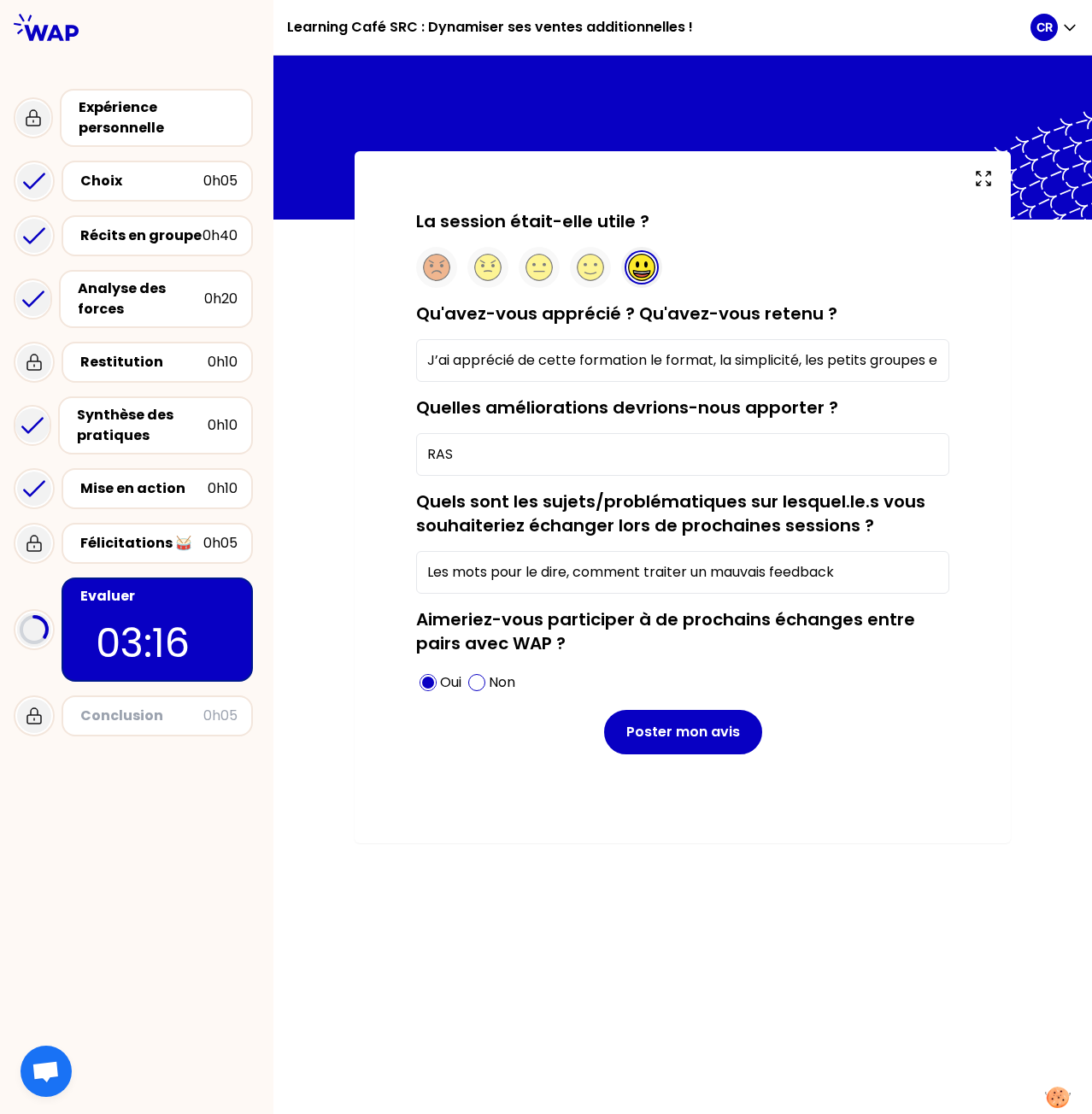
drag, startPoint x: 677, startPoint y: 728, endPoint x: 12, endPoint y: 469, distance: 713.7
click at [677, 728] on button "Poster mon avis" at bounding box center [682, 732] width 158 height 44
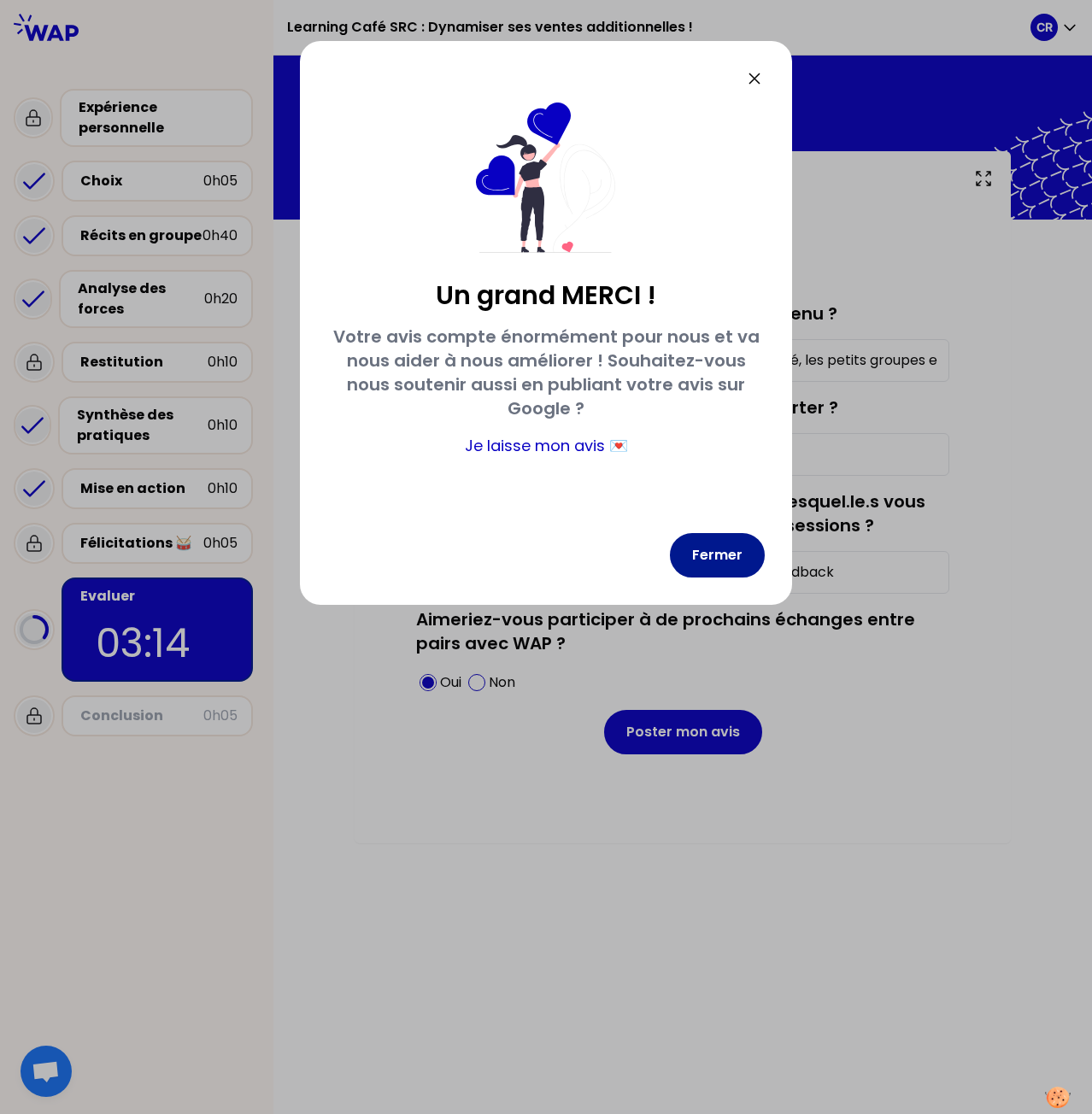
click at [719, 561] on button "Fermer" at bounding box center [717, 555] width 94 height 44
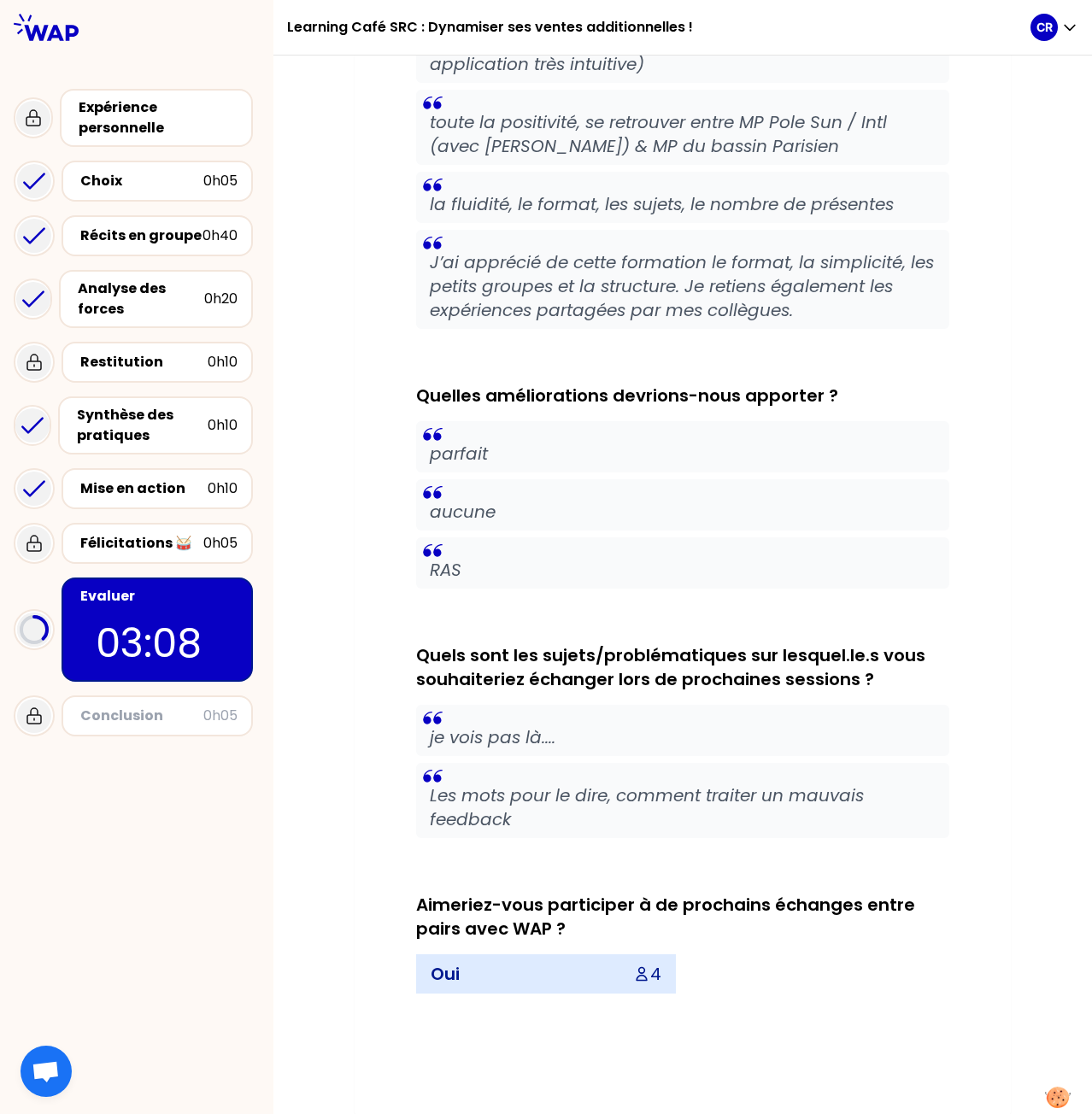
scroll to position [463, 0]
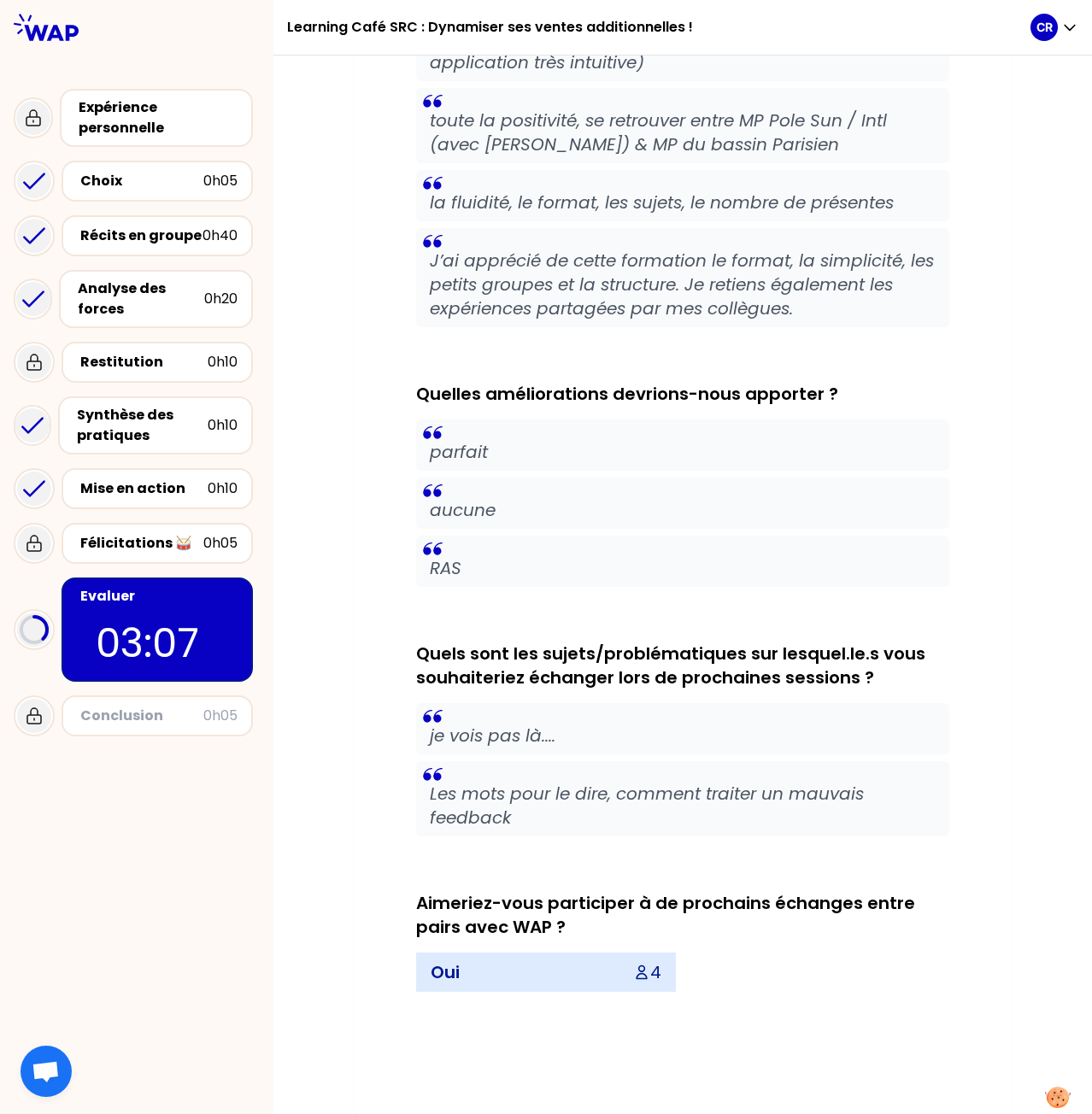
click at [492, 516] on p "aucune" at bounding box center [682, 509] width 506 height 24
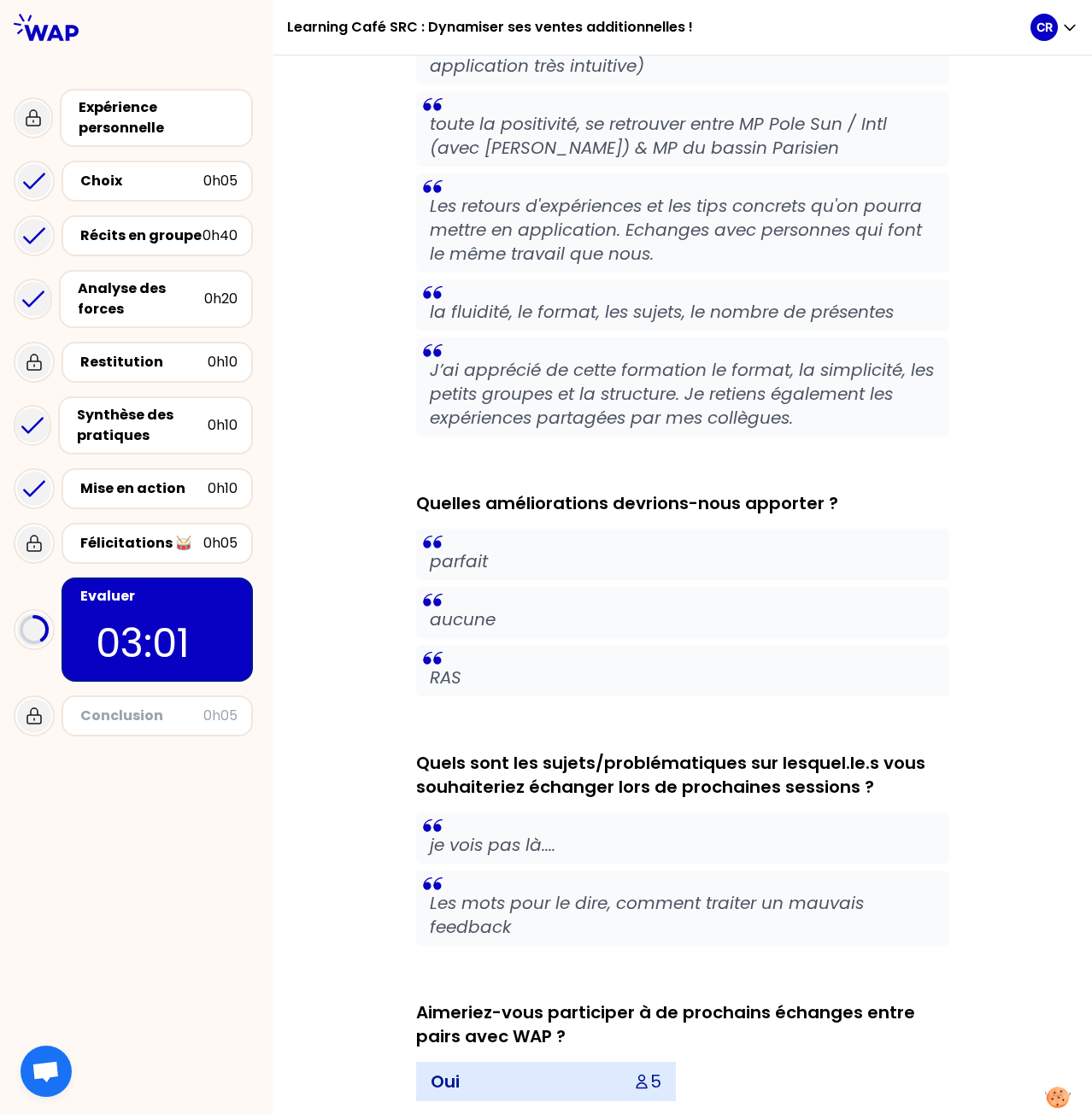
scroll to position [466, 0]
